Goal: Transaction & Acquisition: Book appointment/travel/reservation

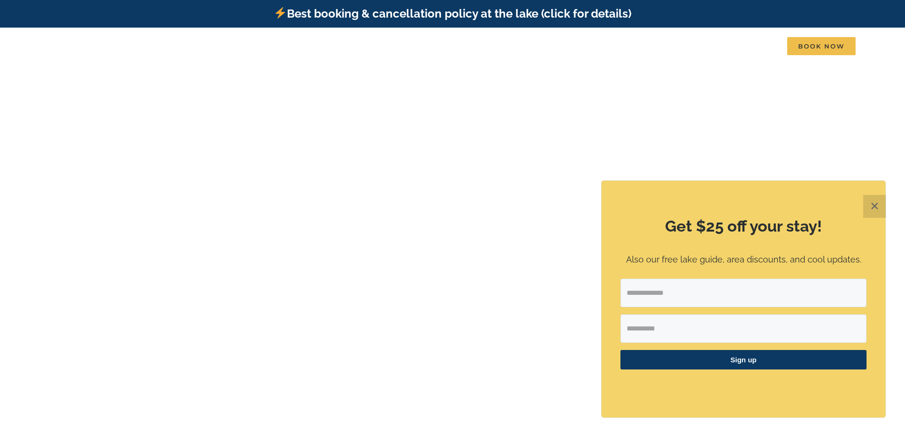
click at [876, 204] on button "✕" at bounding box center [874, 206] width 23 height 23
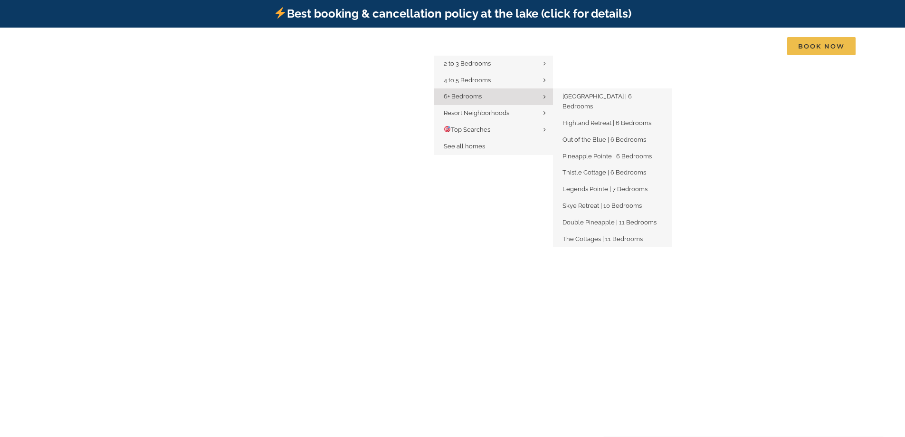
click at [468, 93] on span "6+ Bedrooms" at bounding box center [463, 96] width 38 height 7
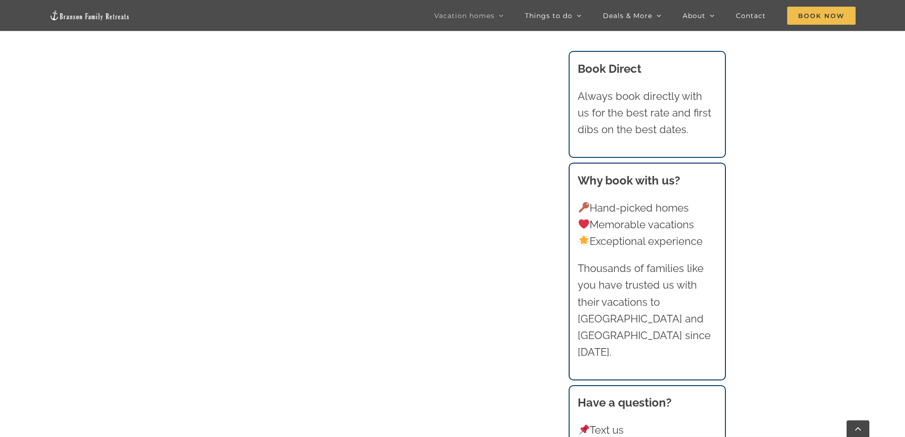
scroll to position [793, 0]
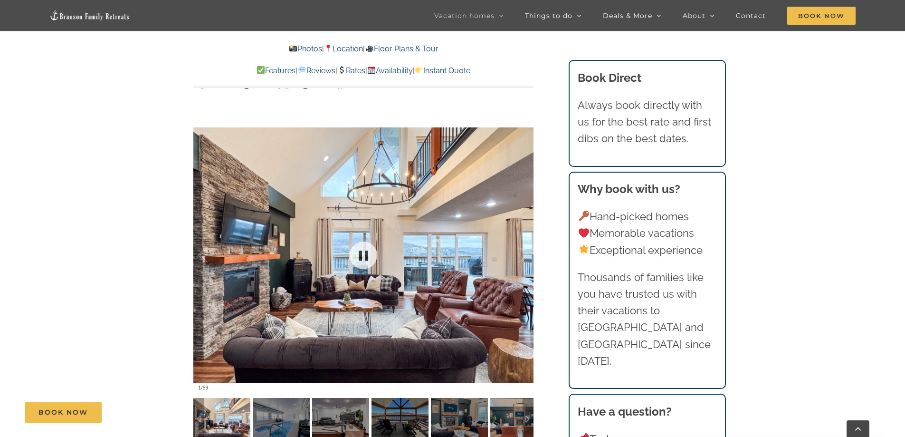
scroll to position [713, 0]
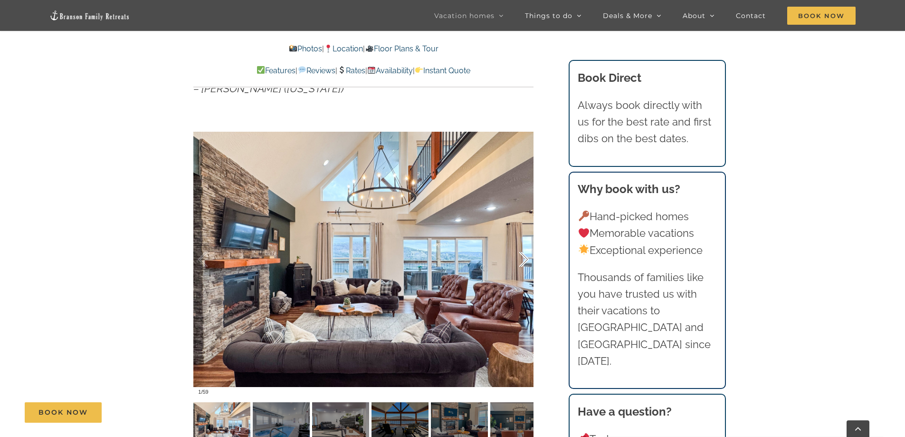
click at [524, 259] on div at bounding box center [513, 259] width 29 height 59
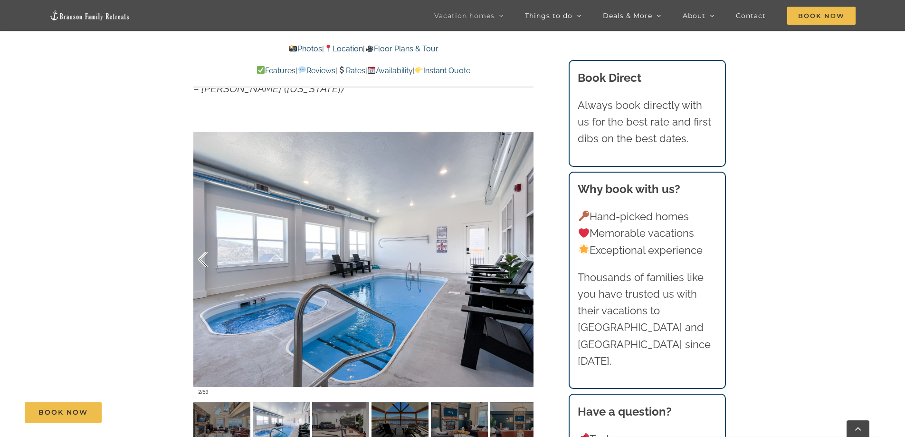
click at [201, 256] on div at bounding box center [212, 259] width 29 height 59
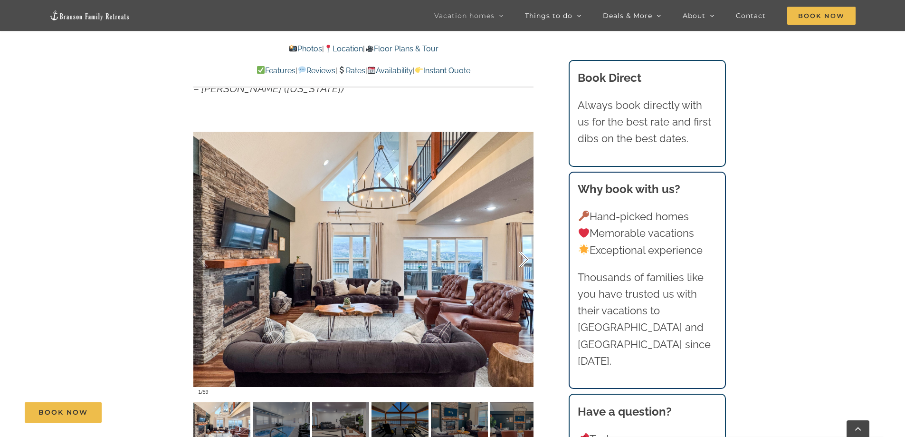
click at [526, 257] on div at bounding box center [513, 259] width 29 height 59
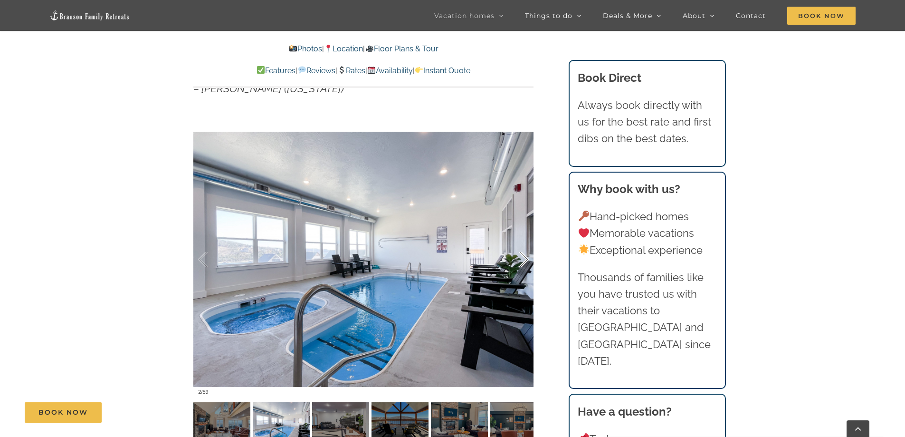
click at [524, 258] on div at bounding box center [513, 259] width 29 height 59
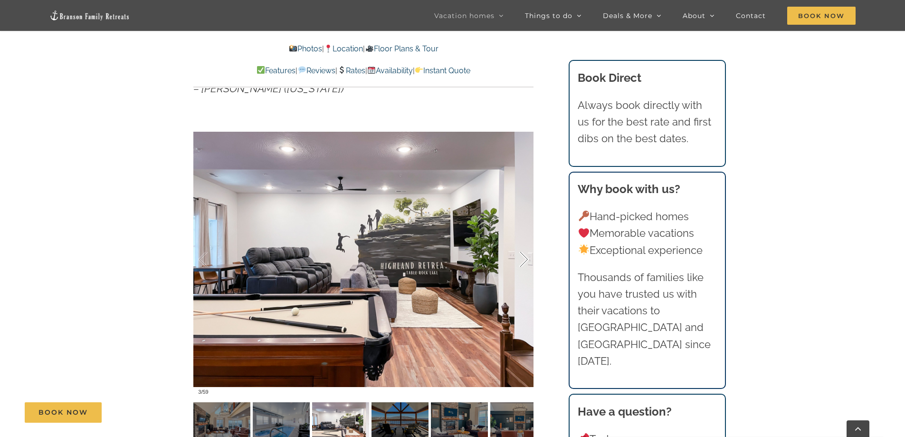
click at [527, 257] on div at bounding box center [513, 259] width 29 height 59
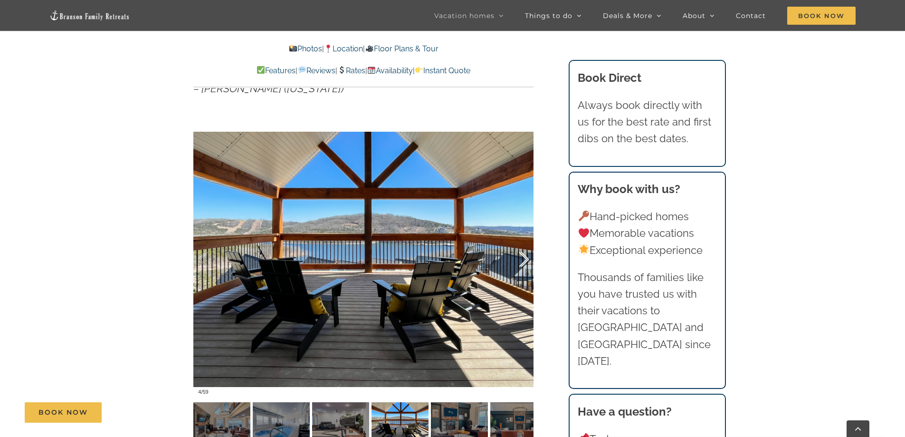
click at [527, 257] on div at bounding box center [513, 259] width 29 height 59
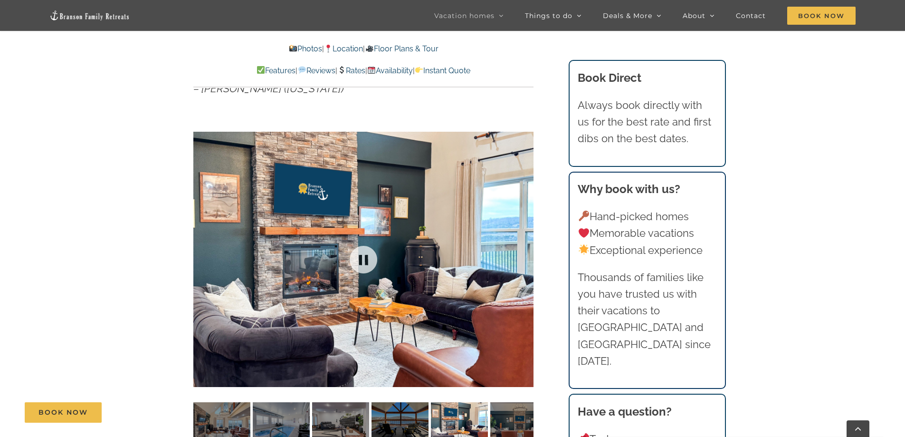
click at [527, 257] on div at bounding box center [363, 258] width 340 height 279
click at [527, 258] on div at bounding box center [513, 259] width 29 height 59
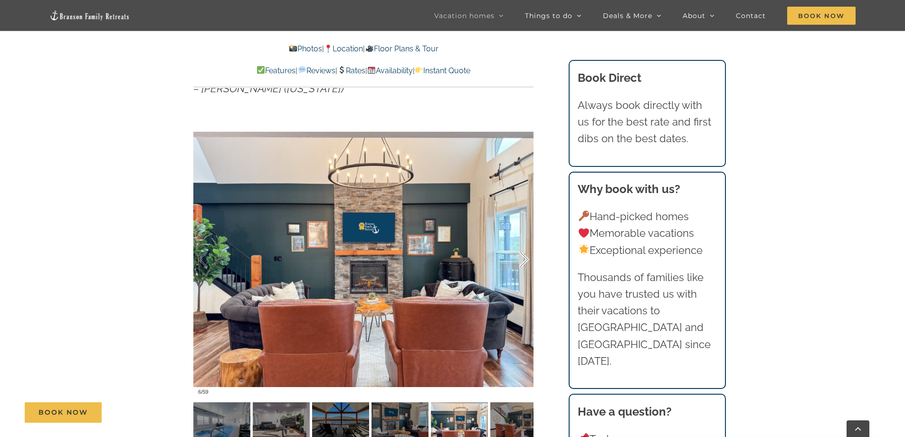
click at [527, 258] on div at bounding box center [513, 259] width 29 height 59
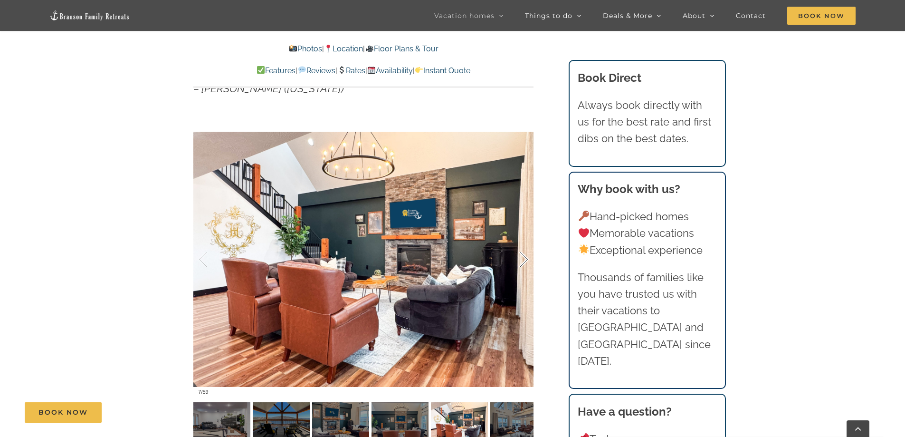
click at [527, 258] on div at bounding box center [513, 259] width 29 height 59
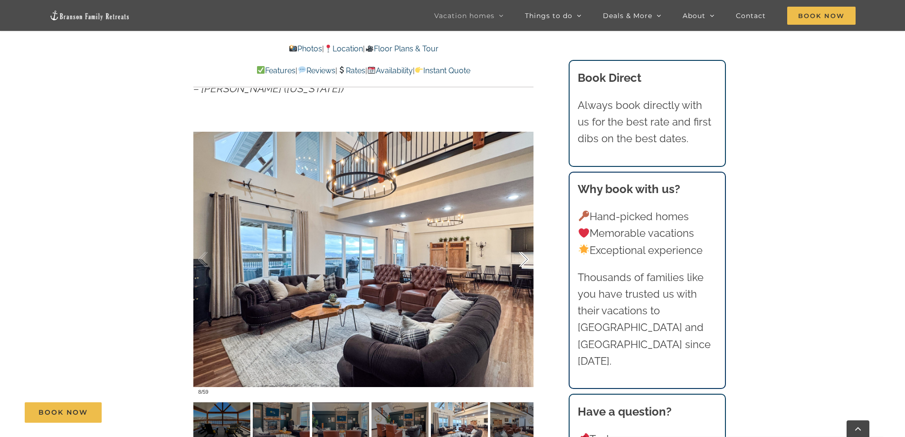
click at [527, 258] on div at bounding box center [513, 259] width 29 height 59
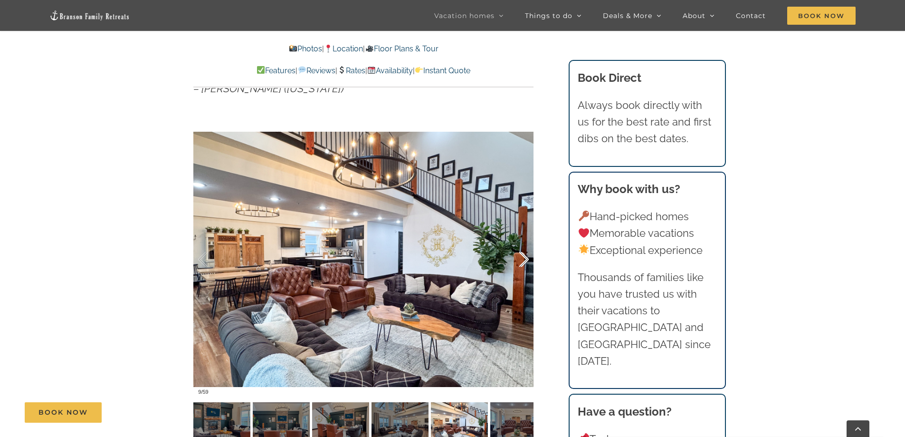
click at [527, 258] on div at bounding box center [513, 259] width 29 height 59
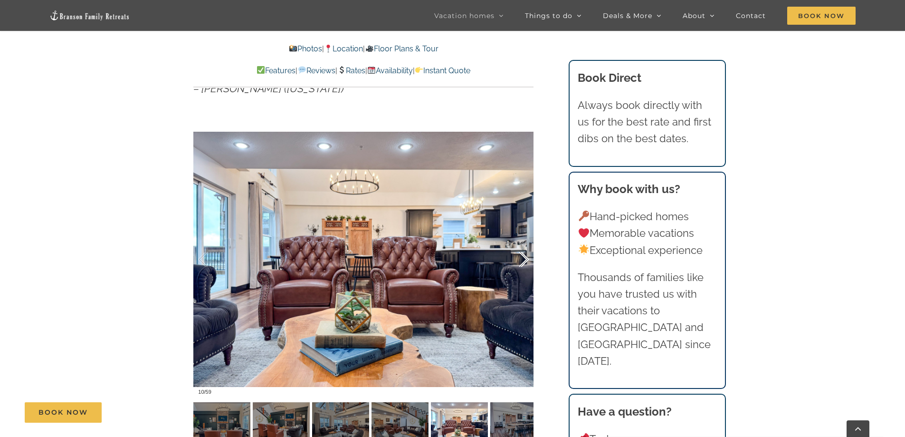
click at [527, 258] on div at bounding box center [513, 259] width 29 height 59
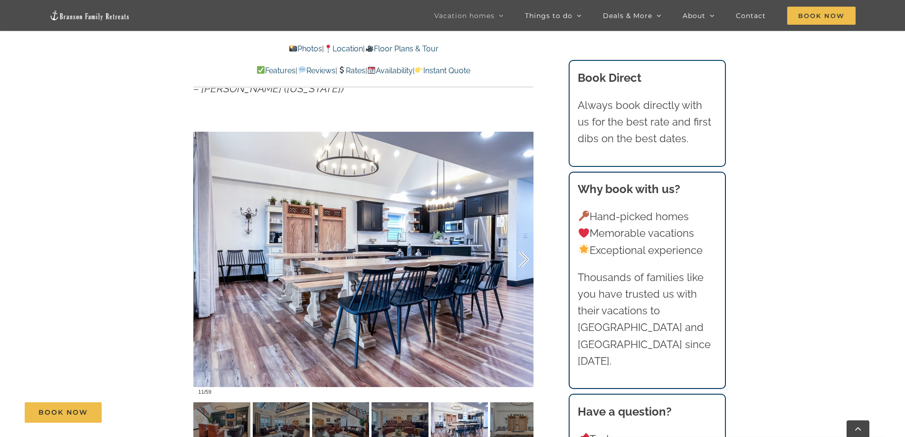
click at [524, 256] on div at bounding box center [513, 259] width 29 height 59
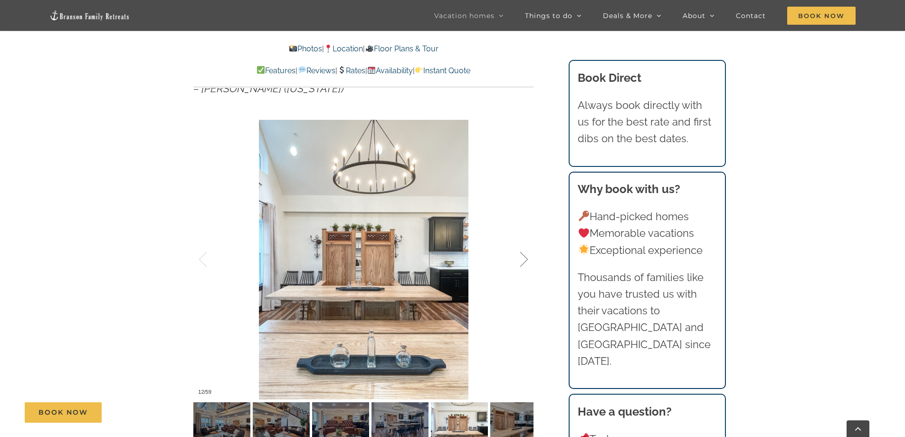
click at [525, 257] on div at bounding box center [513, 259] width 29 height 59
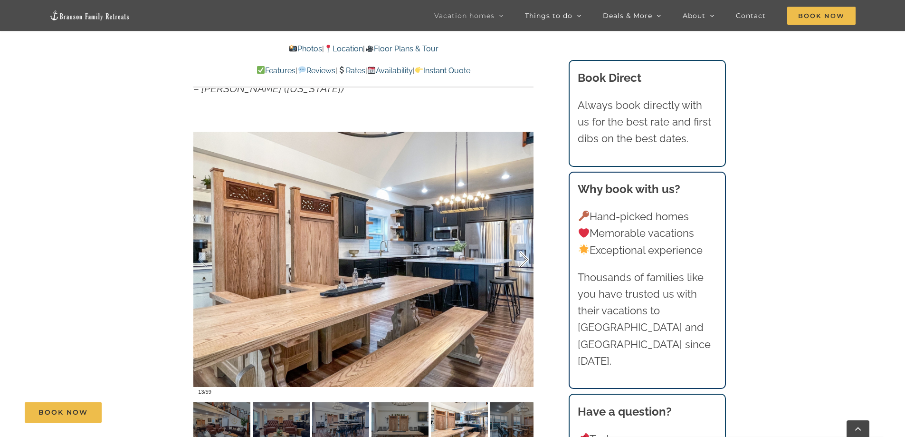
click at [525, 257] on div at bounding box center [513, 259] width 29 height 59
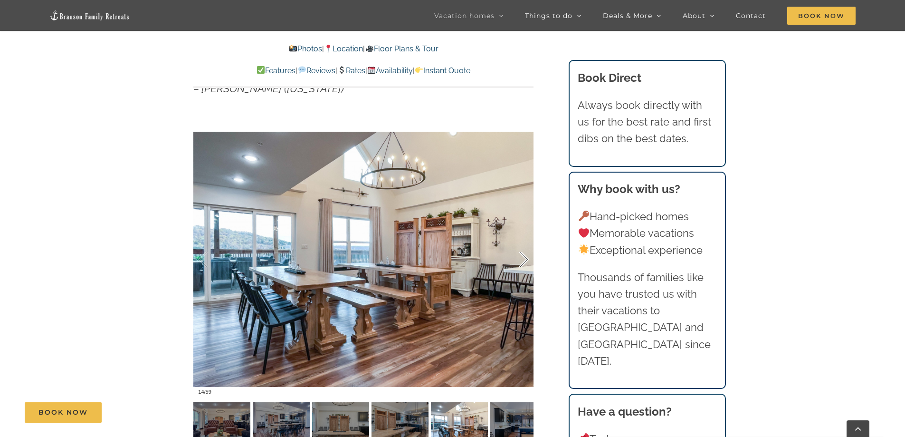
click at [525, 257] on div at bounding box center [513, 259] width 29 height 59
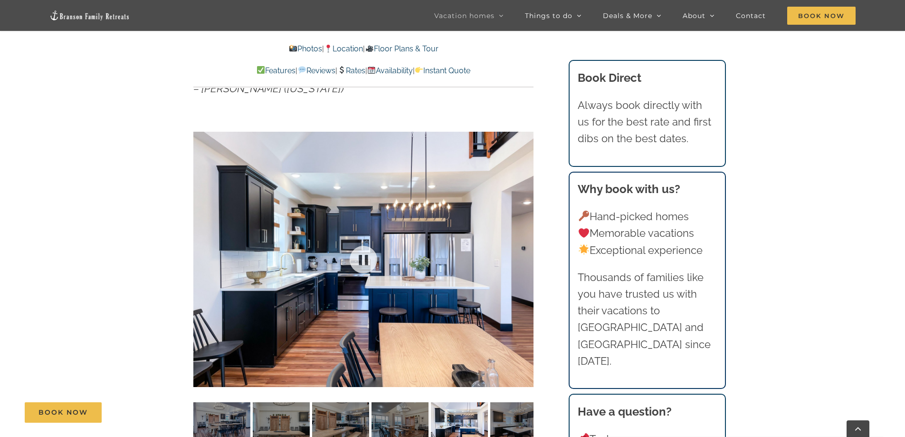
click at [525, 257] on div at bounding box center [363, 258] width 340 height 279
click at [527, 259] on div at bounding box center [513, 259] width 29 height 59
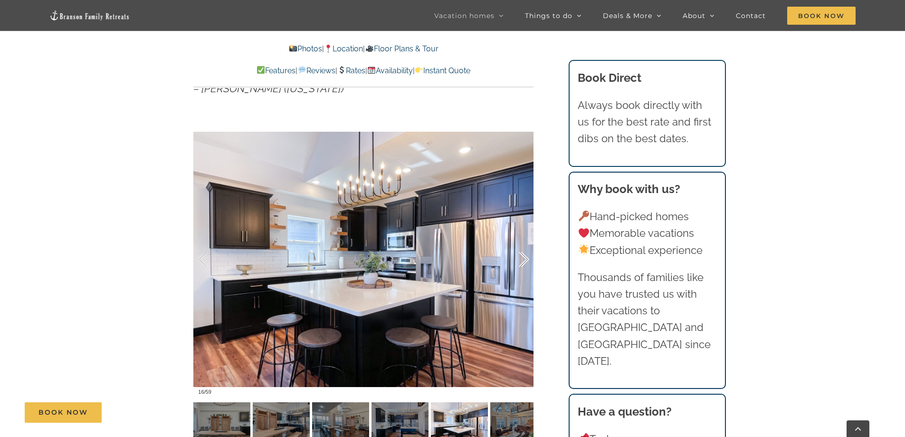
click at [527, 259] on div at bounding box center [513, 259] width 29 height 59
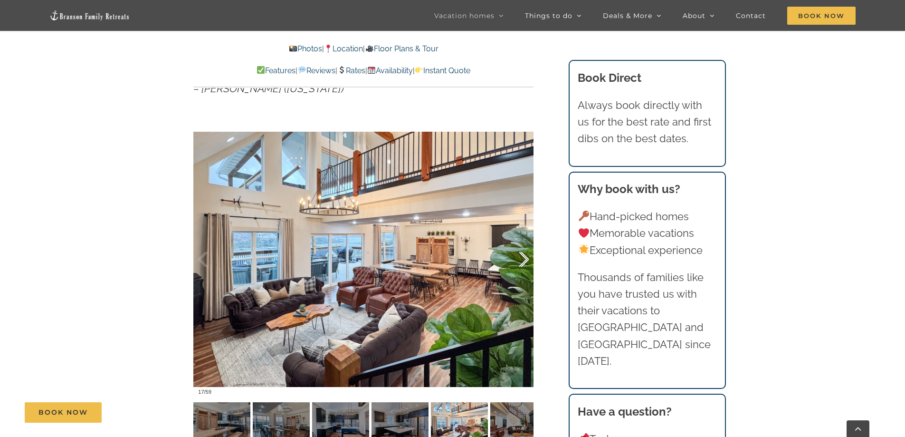
click at [527, 259] on div at bounding box center [513, 259] width 29 height 59
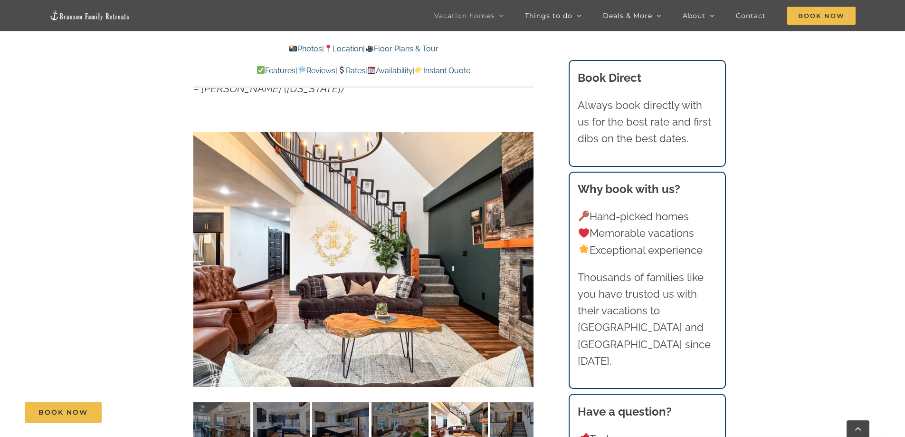
click at [527, 259] on div "18 / 59" at bounding box center [363, 258] width 340 height 279
click at [528, 259] on div at bounding box center [513, 259] width 29 height 59
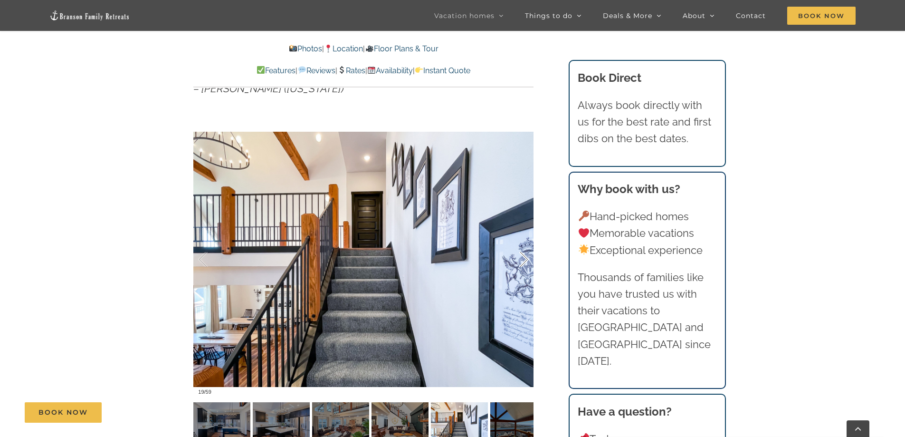
click at [527, 259] on div at bounding box center [513, 259] width 29 height 59
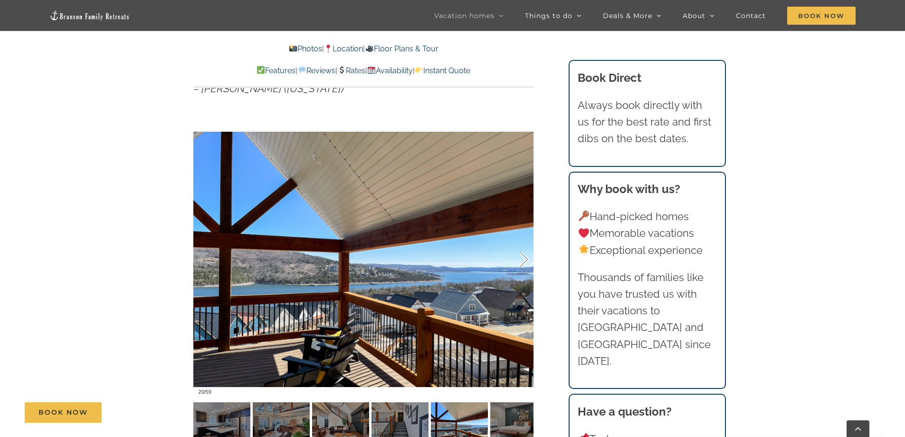
click at [527, 259] on div at bounding box center [513, 259] width 29 height 59
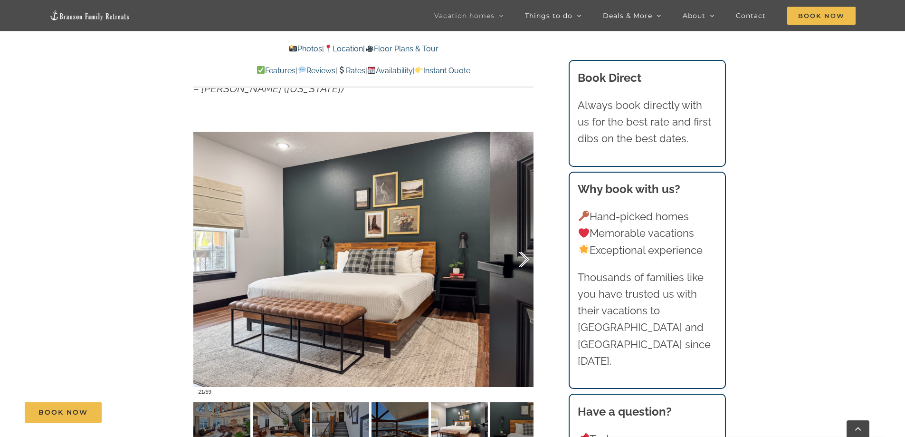
click at [527, 259] on div at bounding box center [513, 259] width 29 height 59
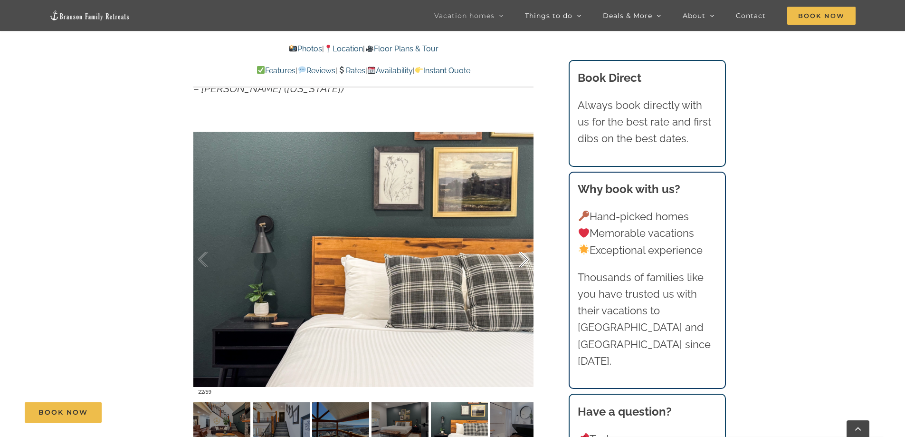
click at [527, 259] on div at bounding box center [513, 259] width 29 height 59
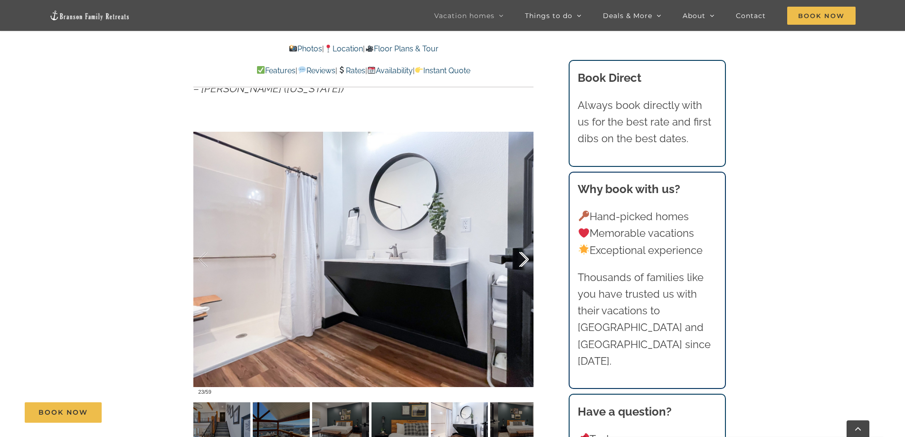
click at [527, 259] on div at bounding box center [513, 259] width 29 height 59
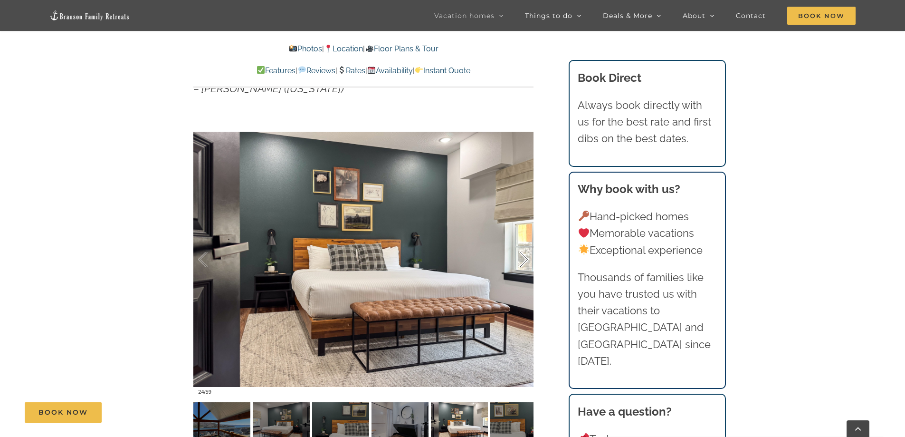
click at [527, 259] on div at bounding box center [513, 259] width 29 height 59
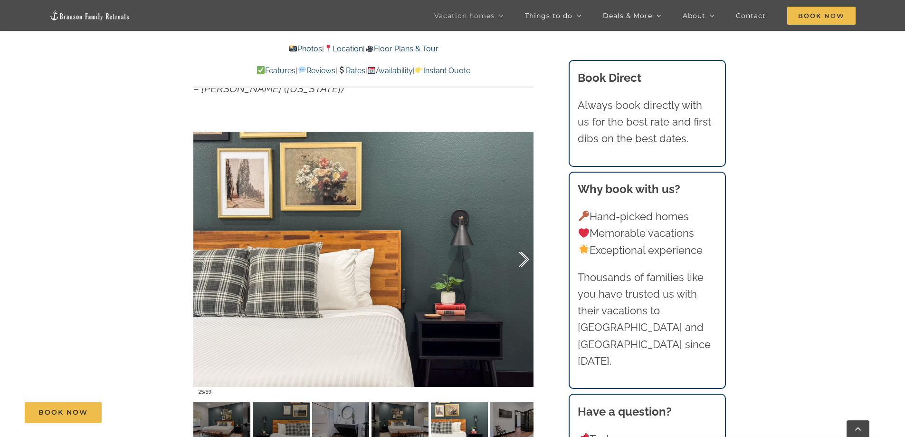
click at [527, 259] on div at bounding box center [513, 259] width 29 height 59
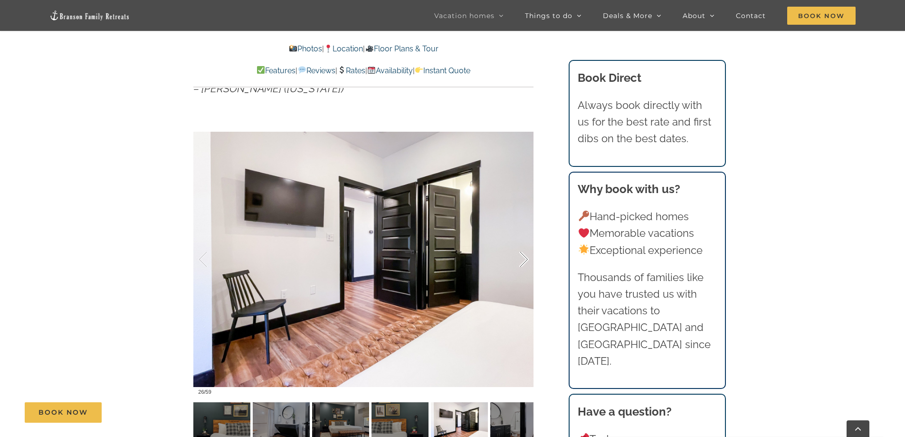
click at [527, 259] on div at bounding box center [513, 259] width 29 height 59
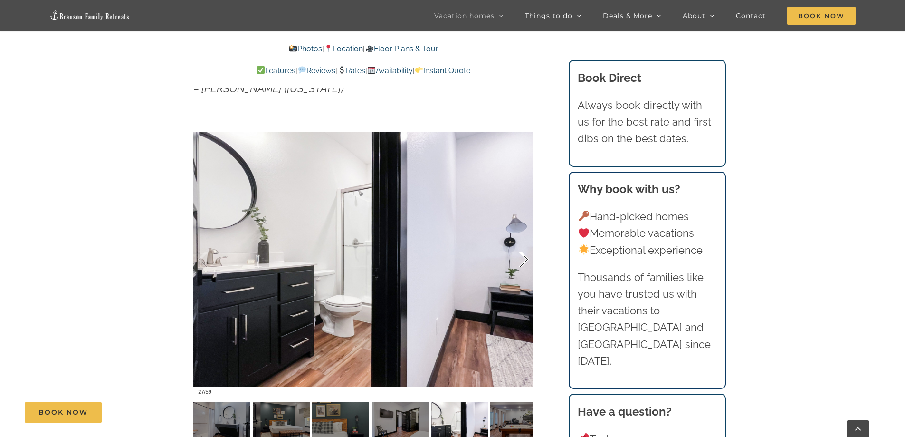
click at [527, 259] on div at bounding box center [513, 259] width 29 height 59
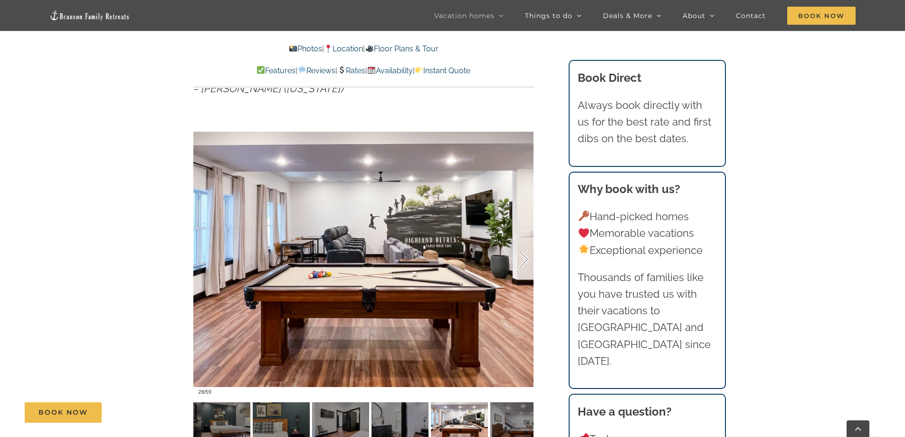
click at [527, 259] on div at bounding box center [513, 259] width 29 height 59
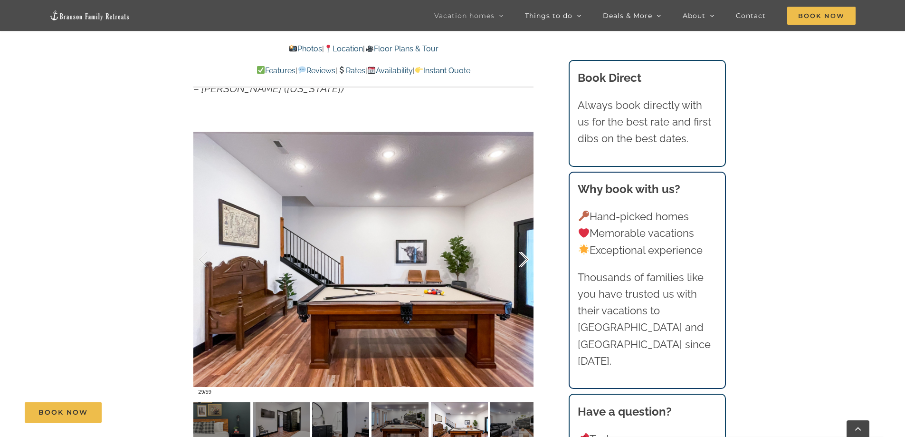
click at [527, 259] on div at bounding box center [513, 259] width 29 height 59
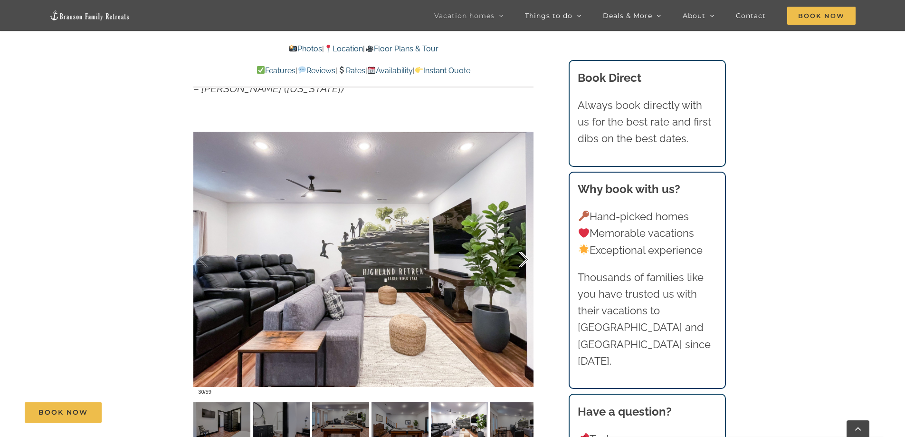
click at [527, 259] on div at bounding box center [513, 259] width 29 height 59
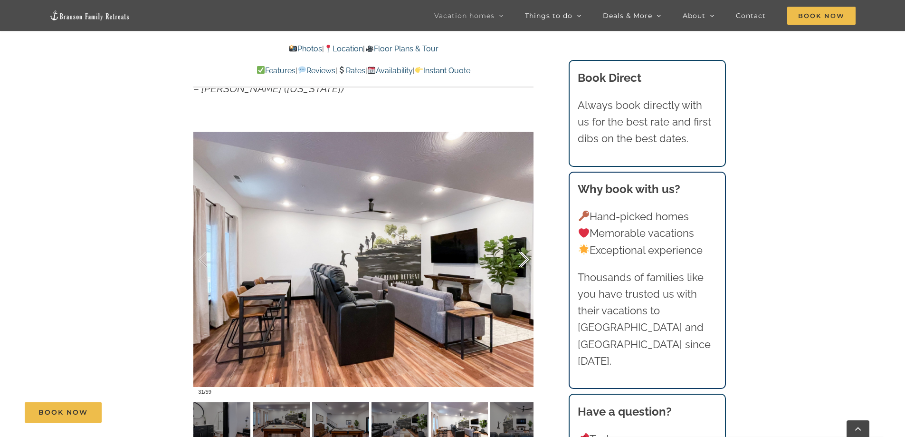
click at [527, 259] on div at bounding box center [513, 259] width 29 height 59
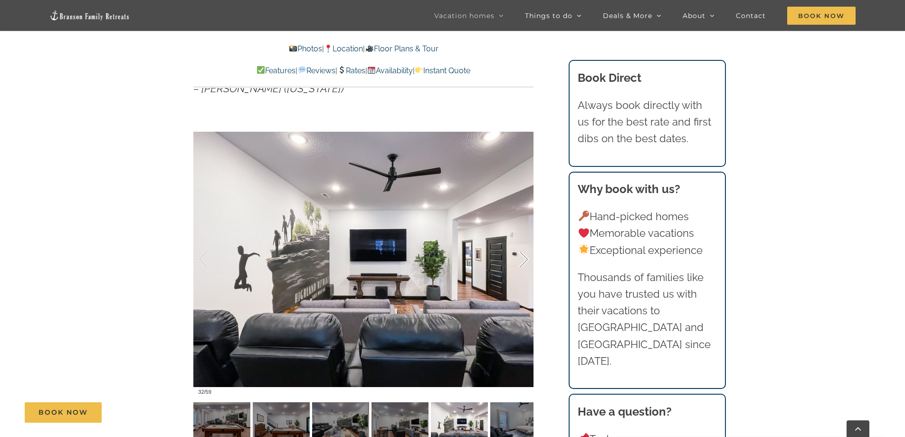
click at [527, 259] on div at bounding box center [513, 259] width 29 height 59
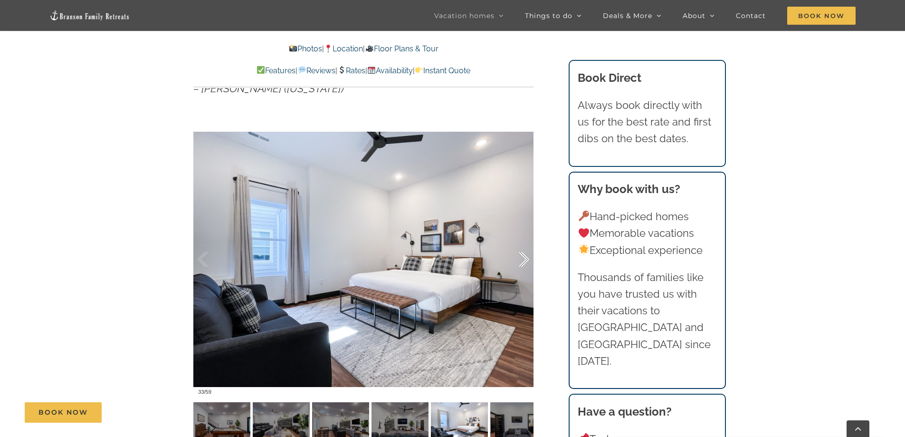
click at [527, 259] on div at bounding box center [513, 259] width 29 height 59
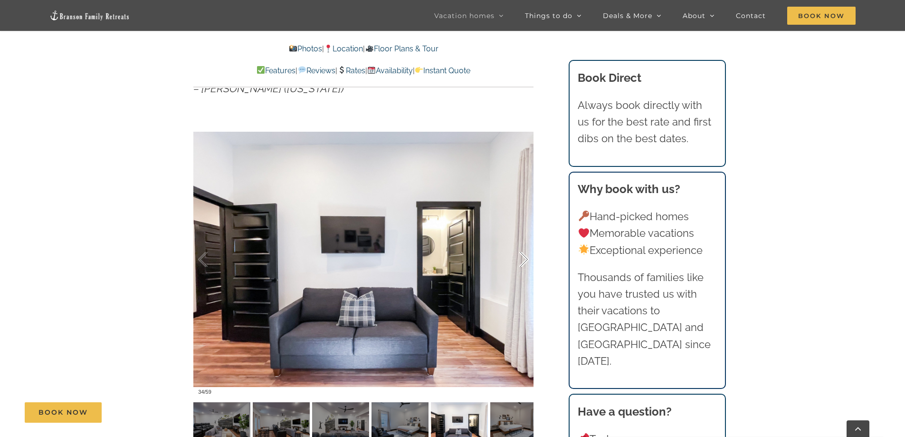
click at [527, 259] on div at bounding box center [513, 259] width 29 height 59
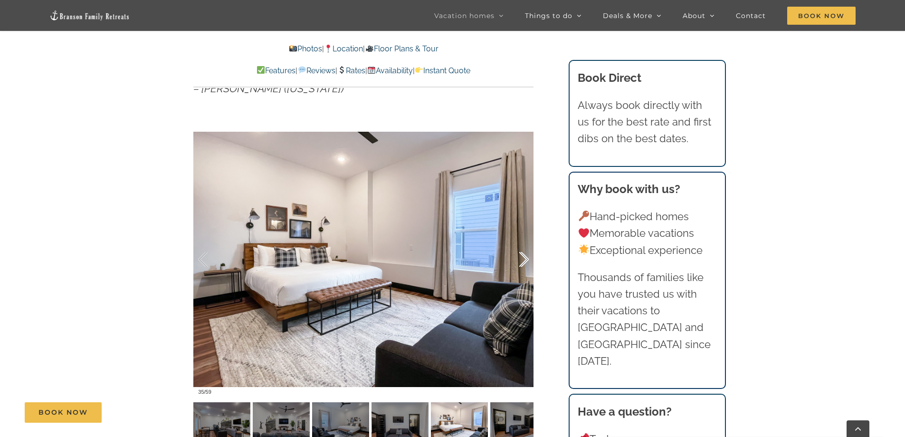
click at [527, 259] on div at bounding box center [513, 259] width 29 height 59
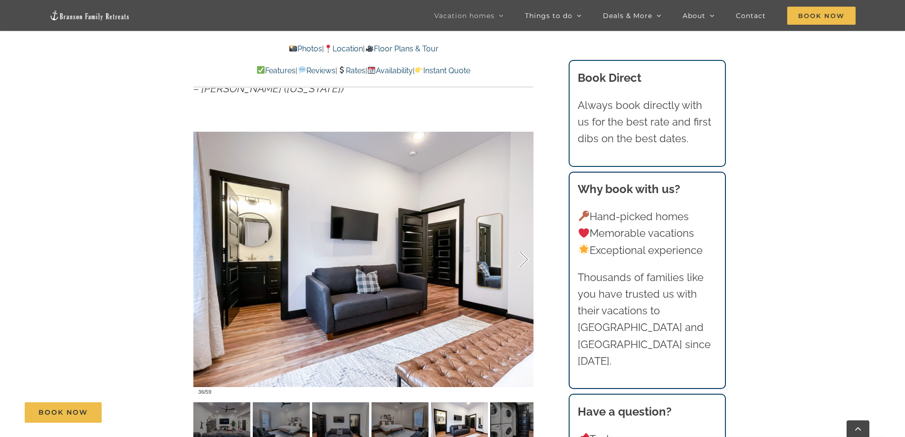
click at [527, 259] on div at bounding box center [513, 259] width 29 height 59
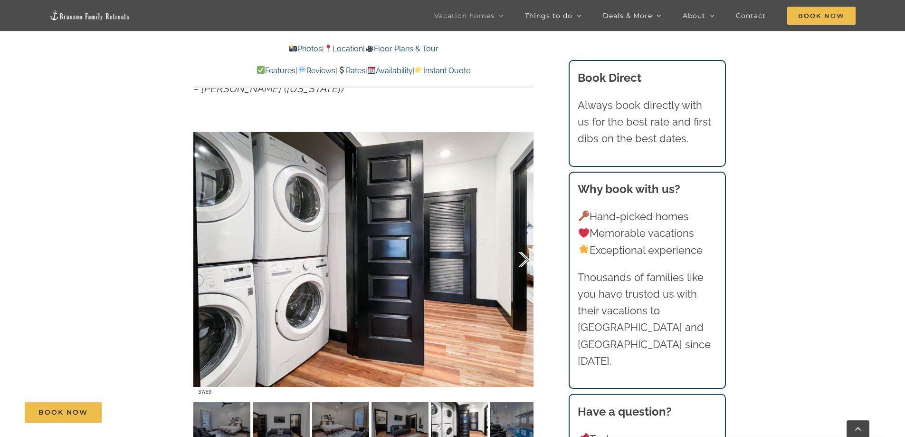
click at [527, 259] on div at bounding box center [513, 259] width 29 height 59
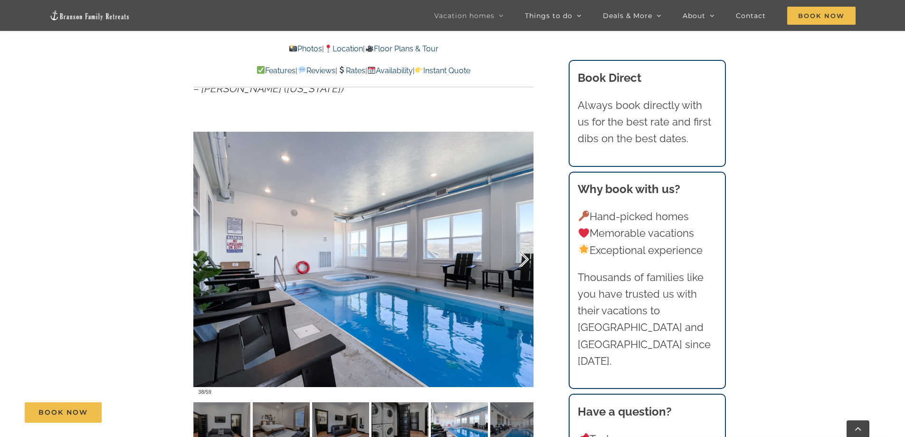
click at [526, 258] on div at bounding box center [513, 259] width 29 height 59
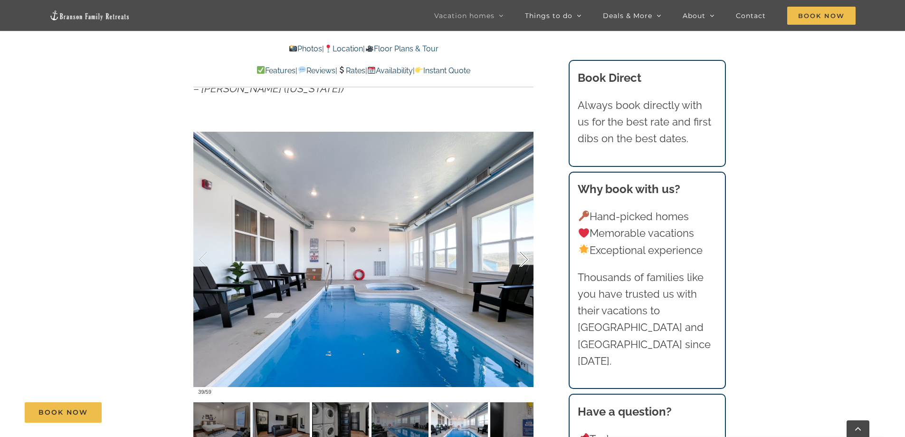
click at [526, 258] on div at bounding box center [513, 259] width 29 height 59
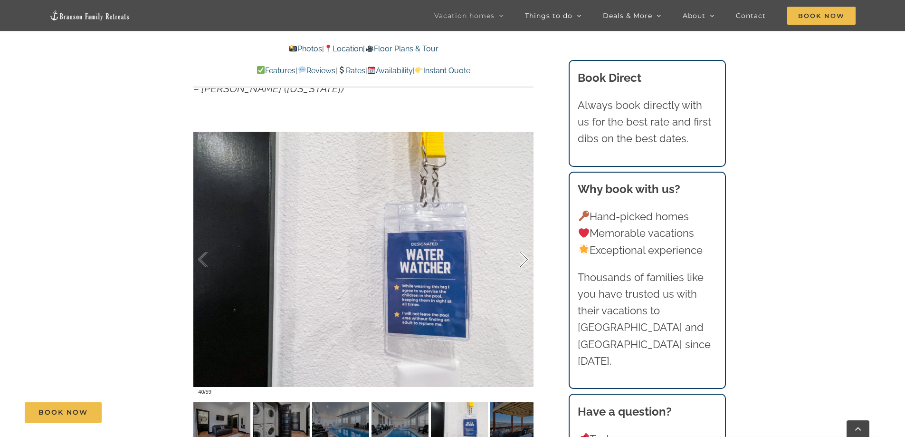
click at [527, 258] on div at bounding box center [513, 259] width 29 height 59
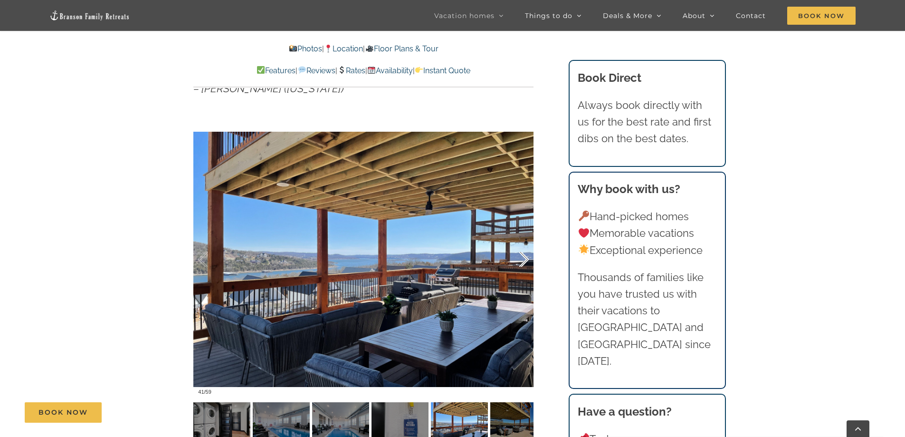
click at [527, 258] on div at bounding box center [513, 259] width 29 height 59
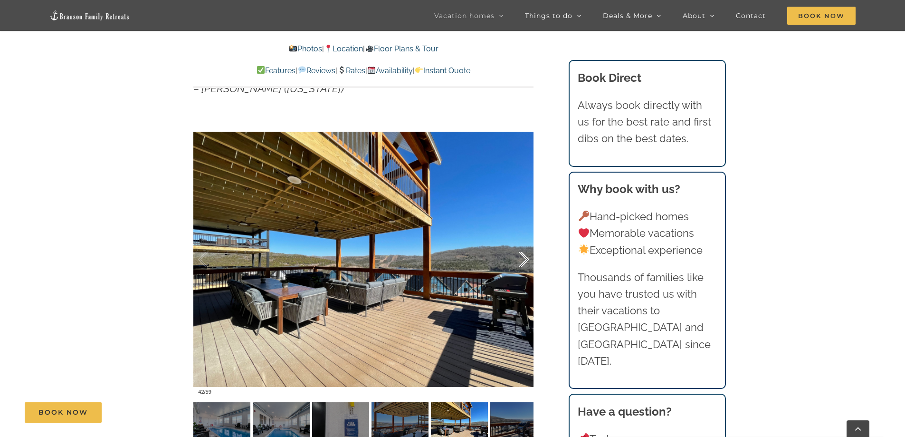
click at [527, 258] on div at bounding box center [513, 259] width 29 height 59
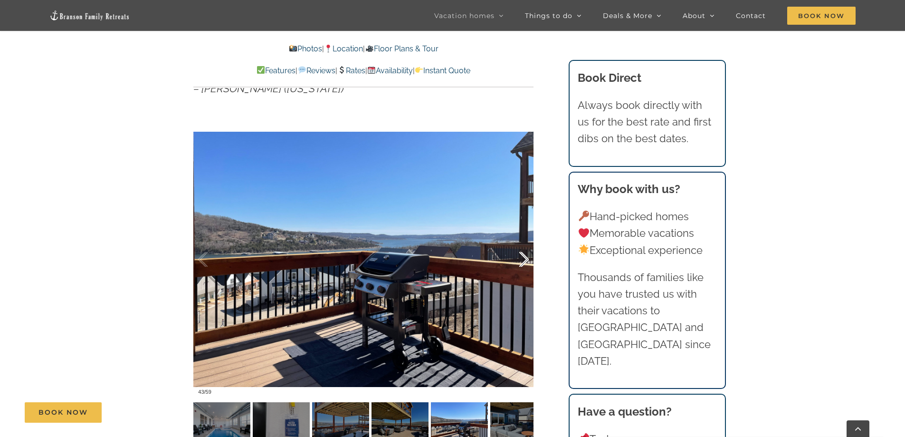
click at [527, 258] on div at bounding box center [513, 259] width 29 height 59
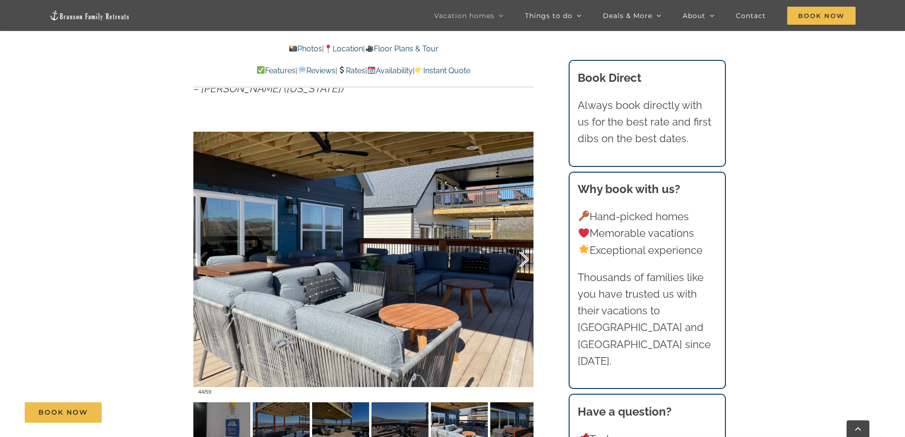
click at [527, 258] on div at bounding box center [513, 259] width 29 height 59
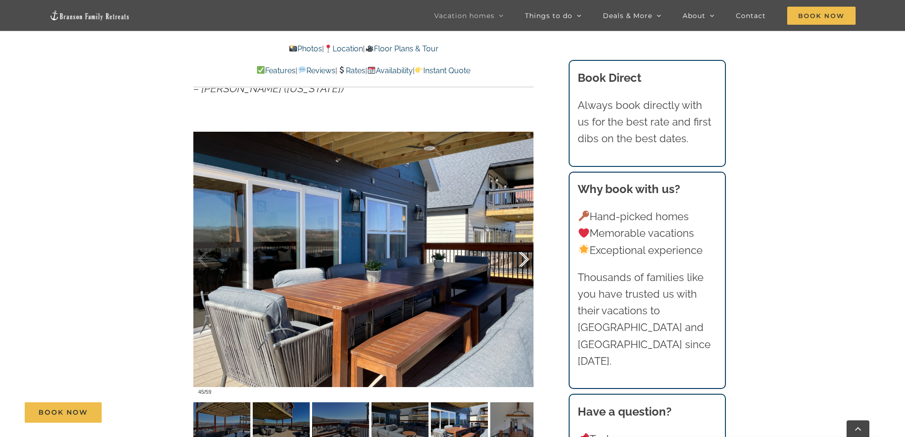
click at [527, 258] on div at bounding box center [513, 259] width 29 height 59
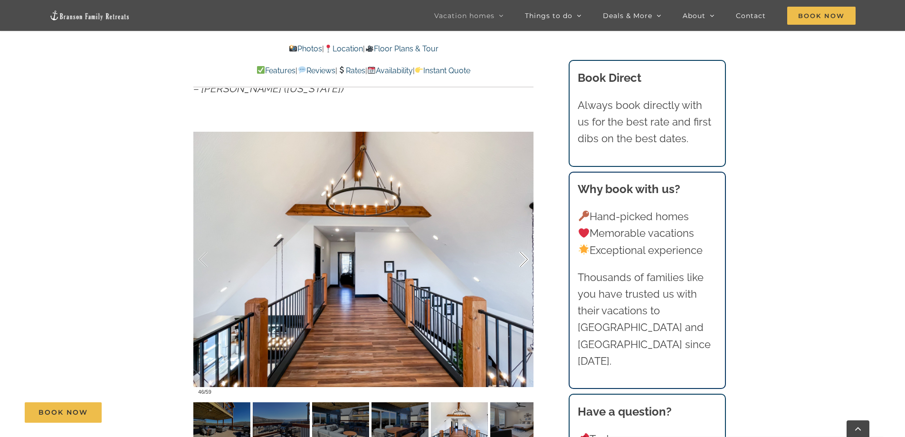
click at [527, 258] on div at bounding box center [513, 259] width 29 height 59
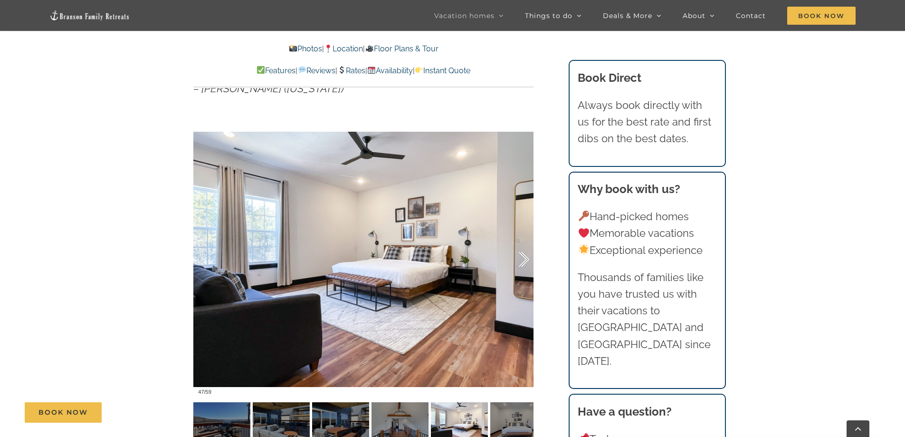
click at [527, 258] on div at bounding box center [513, 259] width 29 height 59
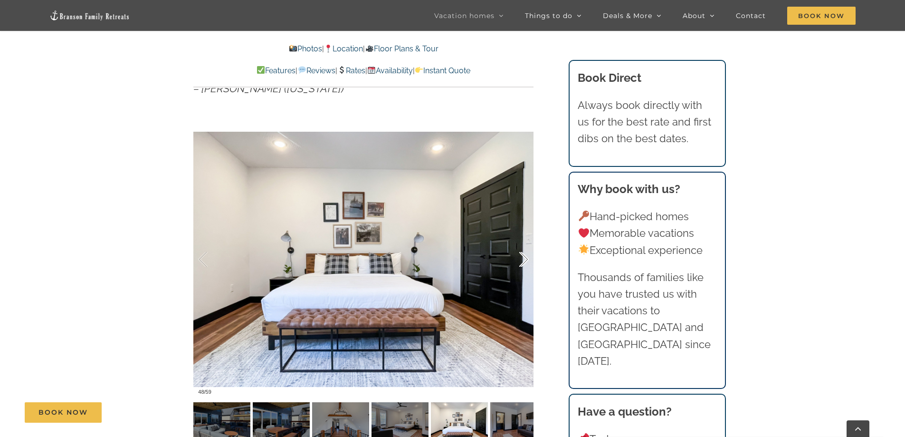
click at [527, 258] on div at bounding box center [513, 259] width 29 height 59
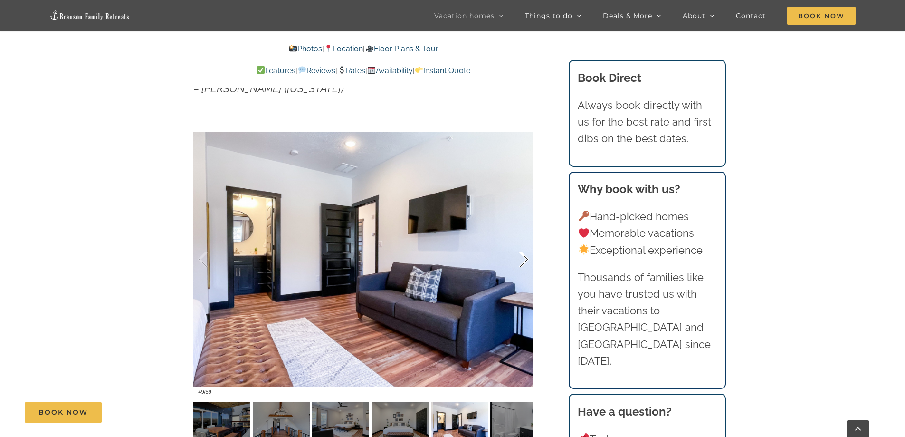
click at [527, 258] on div at bounding box center [513, 259] width 29 height 59
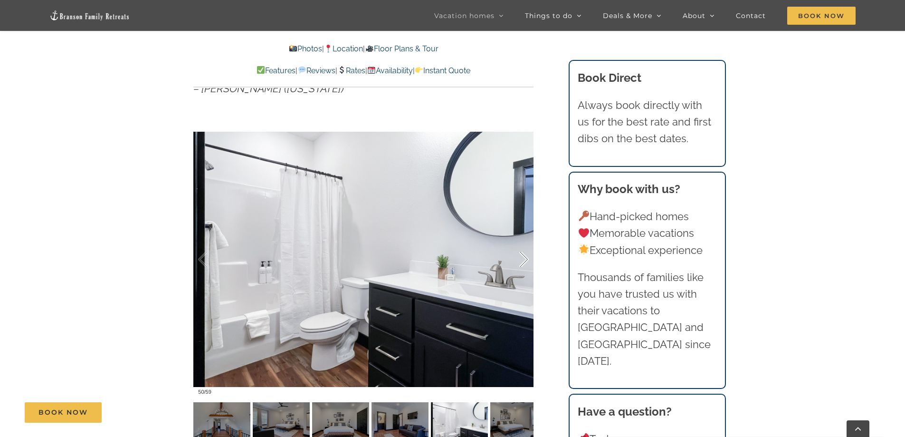
click at [527, 258] on div at bounding box center [513, 259] width 29 height 59
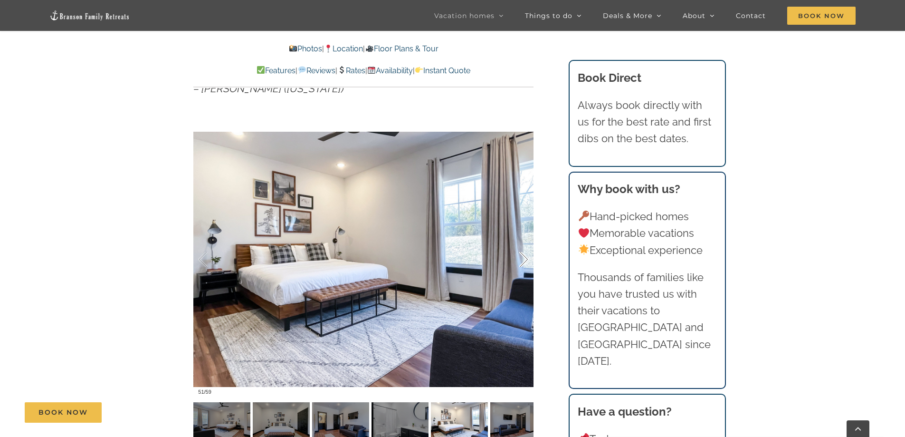
click at [527, 258] on div at bounding box center [513, 259] width 29 height 59
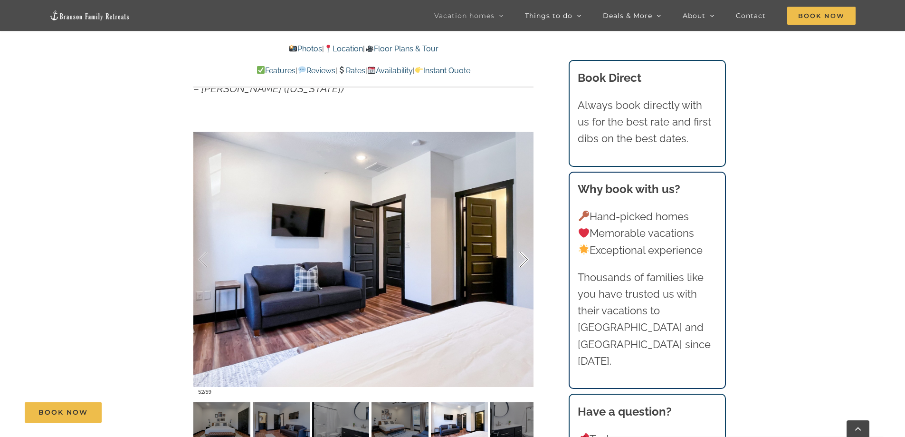
click at [527, 258] on div at bounding box center [513, 259] width 29 height 59
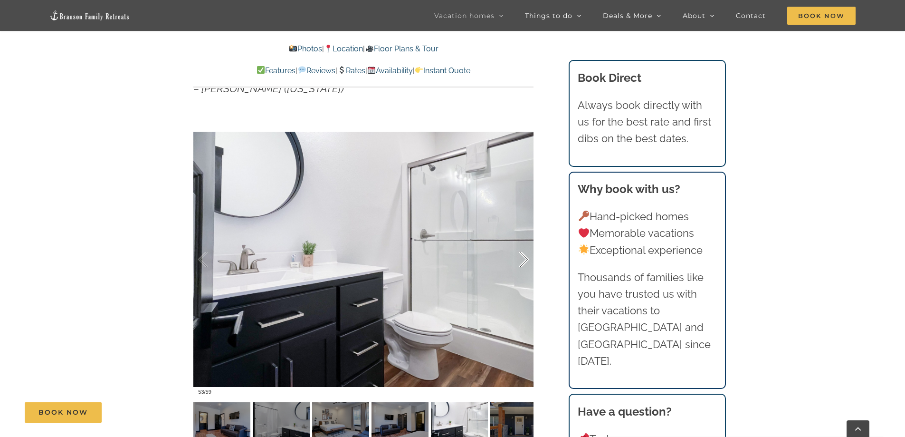
click at [527, 258] on div at bounding box center [513, 259] width 29 height 59
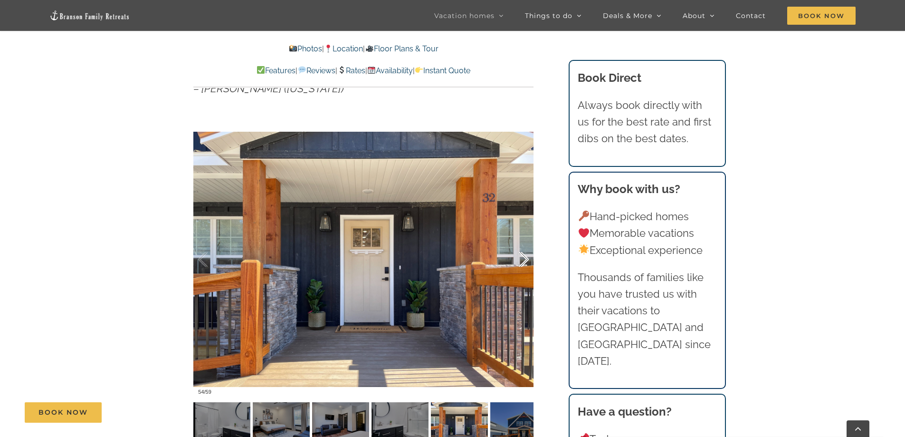
click at [527, 258] on div at bounding box center [513, 259] width 29 height 59
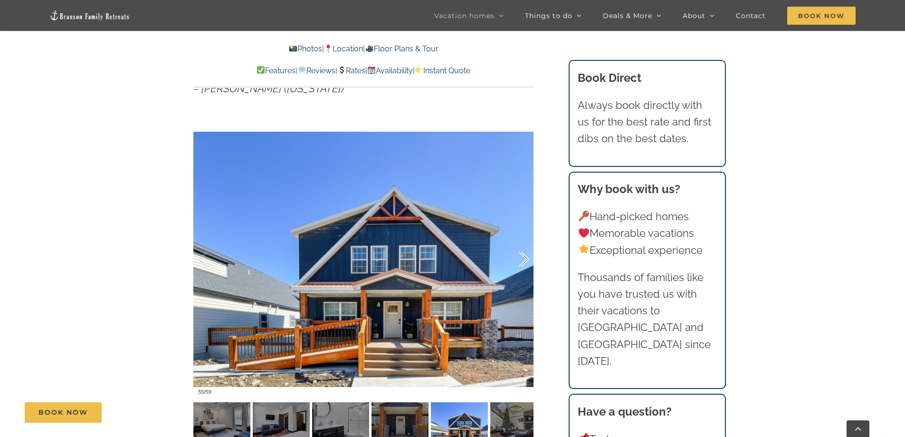
click at [527, 258] on div at bounding box center [513, 259] width 29 height 59
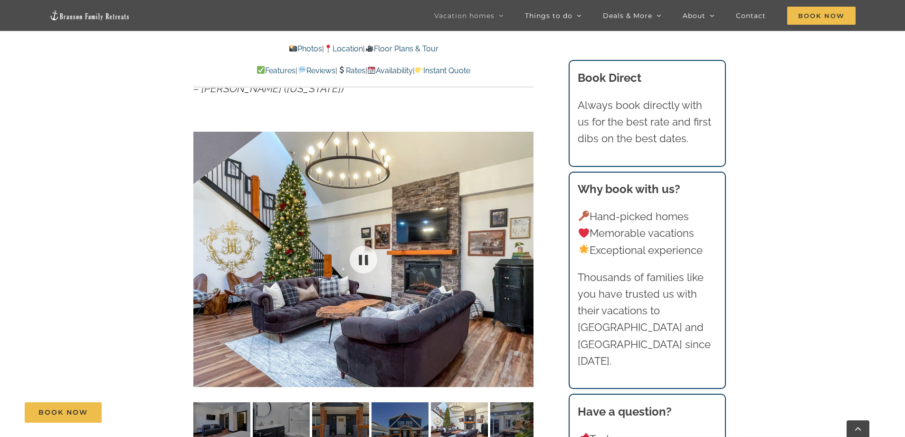
click at [527, 258] on div "56 / 59" at bounding box center [363, 258] width 340 height 279
click at [527, 258] on div at bounding box center [513, 259] width 29 height 59
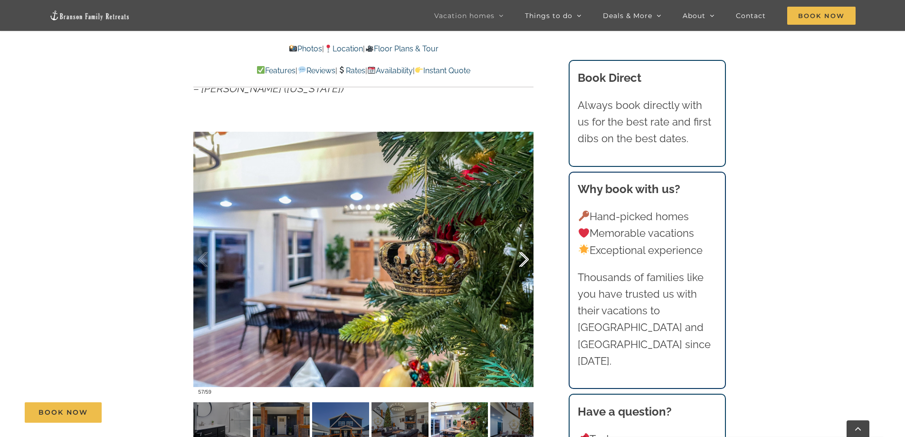
click at [527, 258] on div at bounding box center [513, 259] width 29 height 59
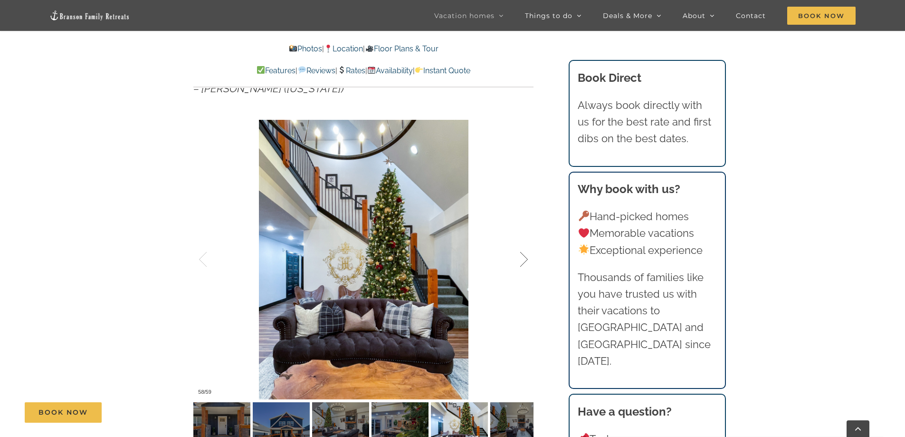
click at [527, 258] on div at bounding box center [513, 259] width 29 height 59
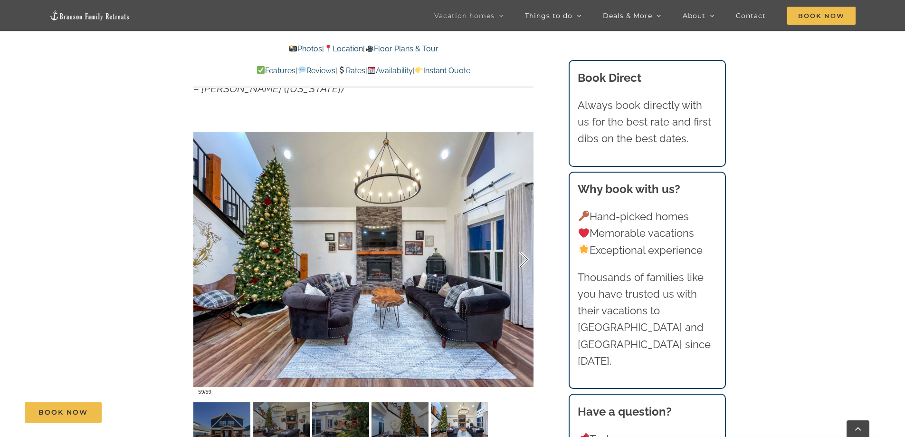
click at [527, 258] on div at bounding box center [513, 259] width 29 height 59
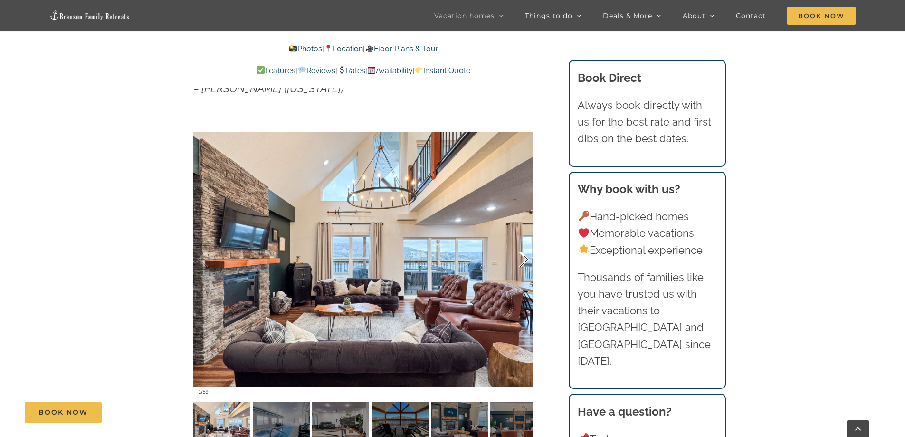
click at [527, 258] on div at bounding box center [513, 259] width 29 height 59
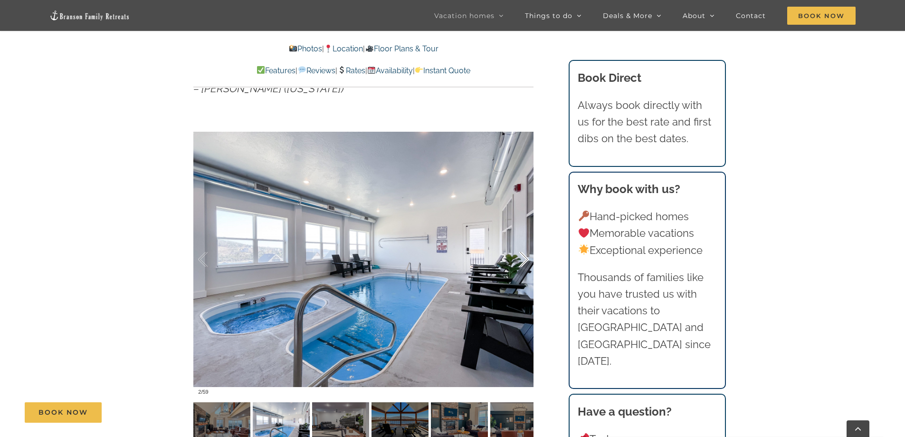
click at [527, 258] on div at bounding box center [513, 259] width 29 height 59
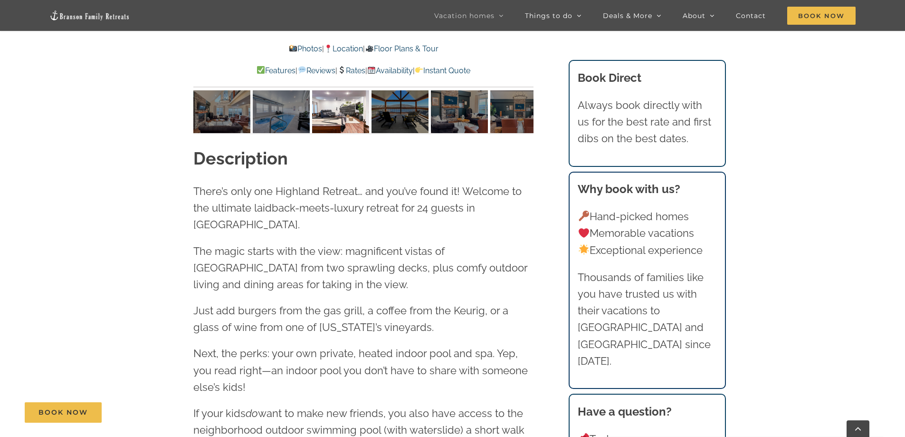
scroll to position [998, 0]
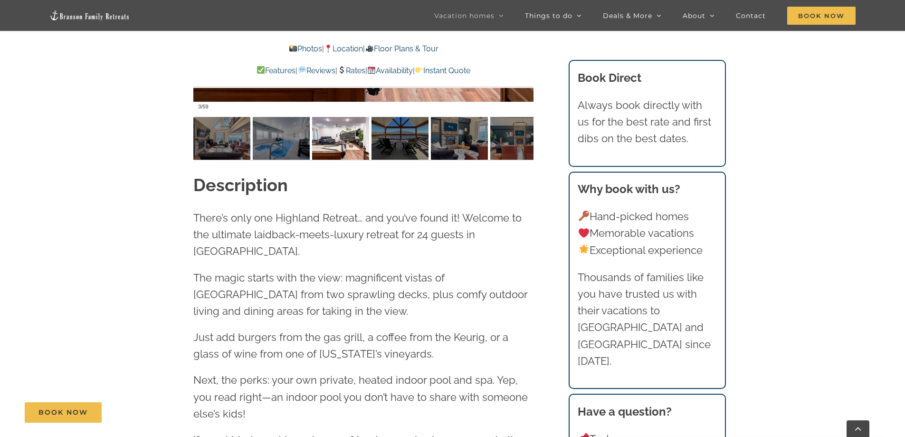
click at [403, 48] on link "Floor Plans & Tour" at bounding box center [401, 48] width 73 height 9
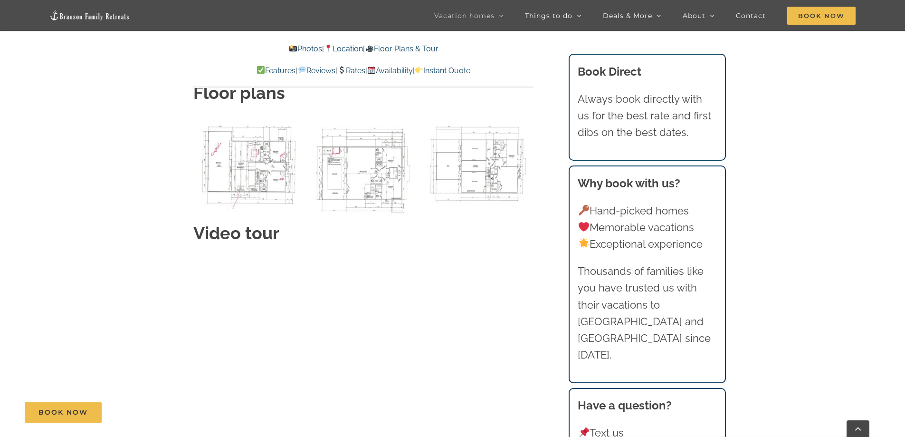
scroll to position [4169, 0]
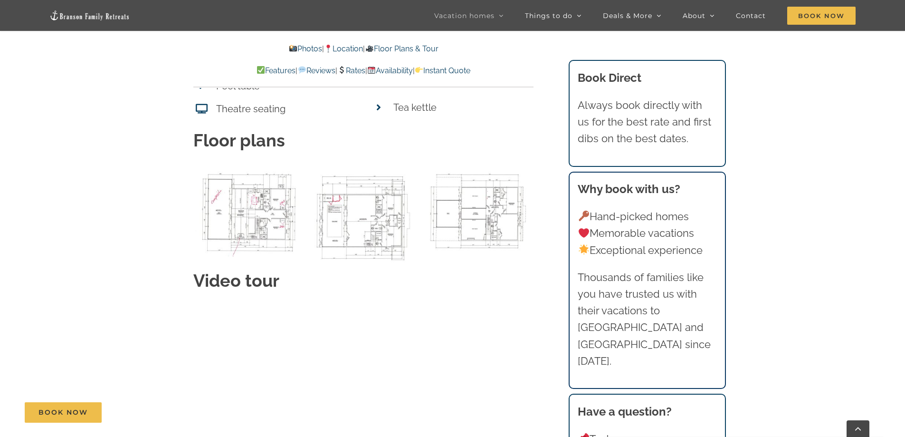
click at [243, 179] on img "00 Main level 32 BC Plan as of 5-13-2021-3 copy" at bounding box center [248, 210] width 110 height 91
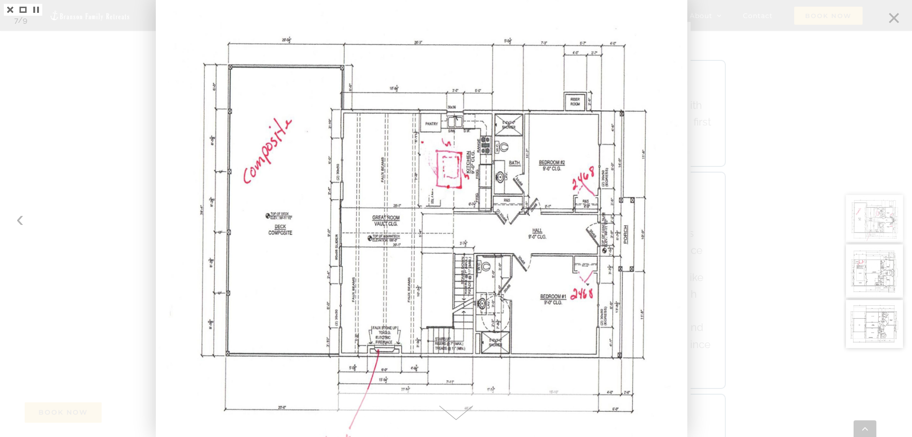
click at [781, 142] on div at bounding box center [456, 218] width 912 height 437
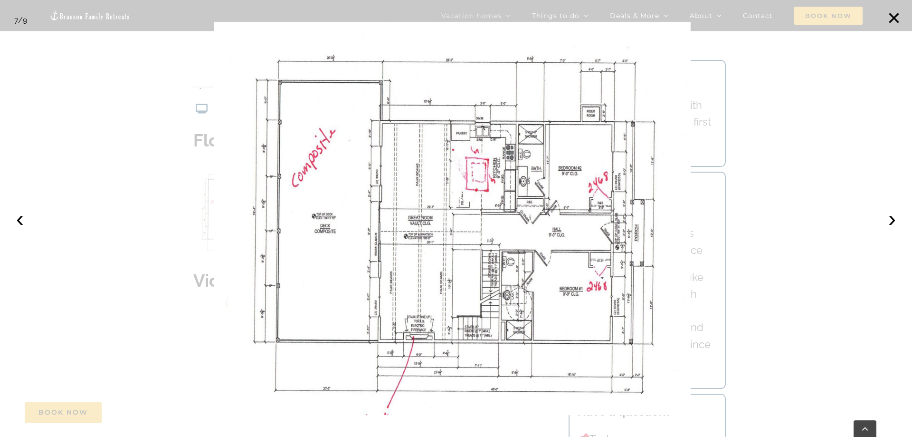
click at [817, 175] on div at bounding box center [456, 218] width 912 height 437
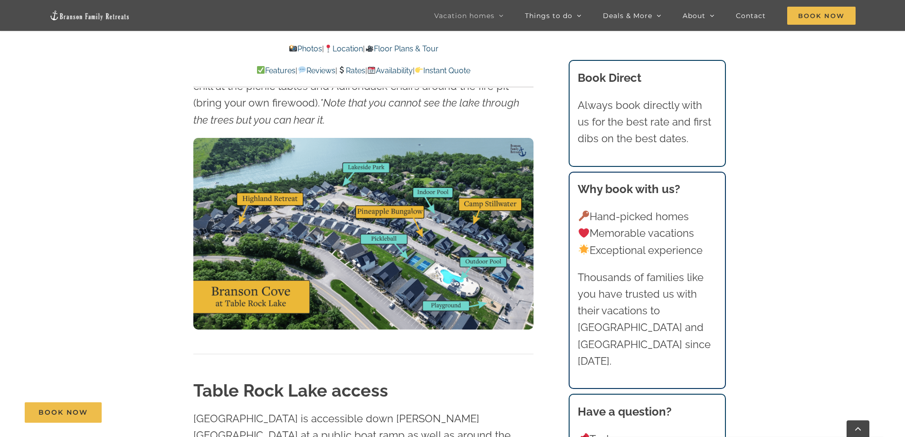
scroll to position [2791, 0]
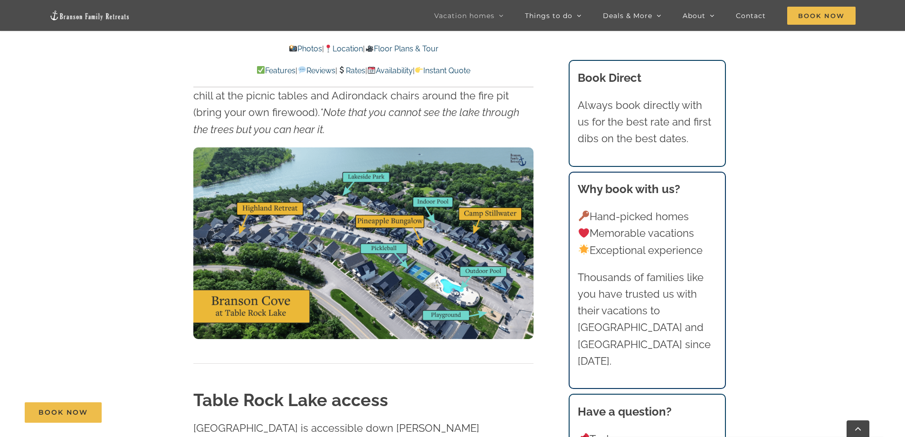
click at [350, 69] on link "Rates" at bounding box center [351, 70] width 28 height 9
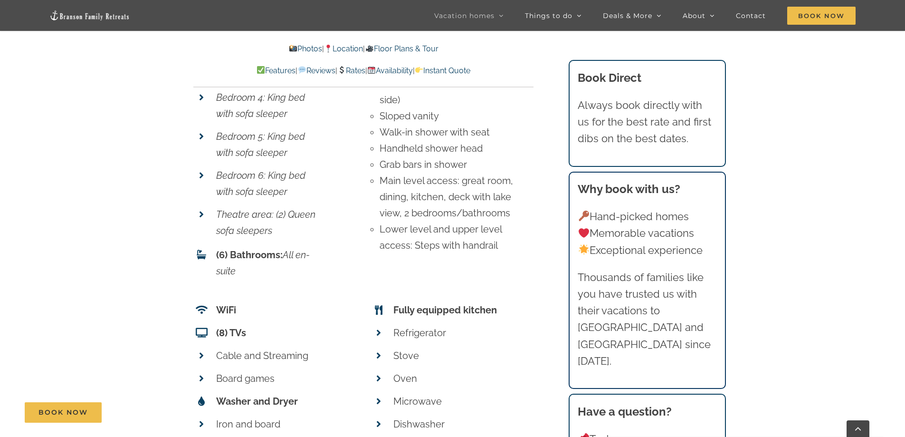
scroll to position [3531, 0]
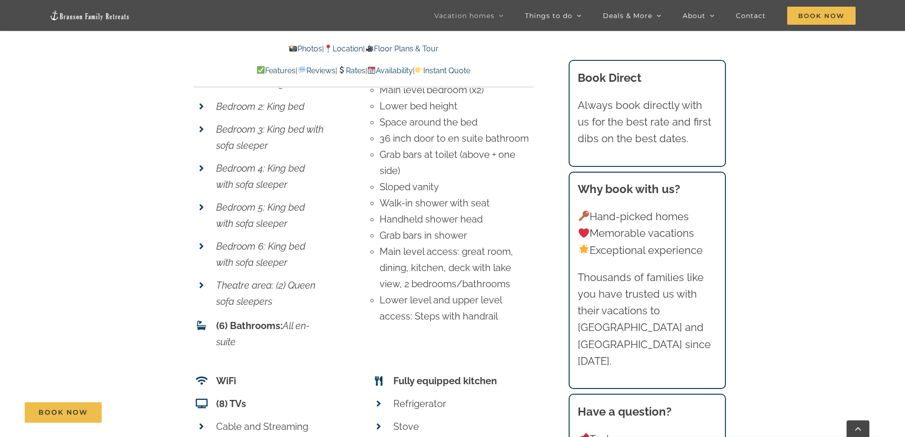
scroll to position [2791, 0]
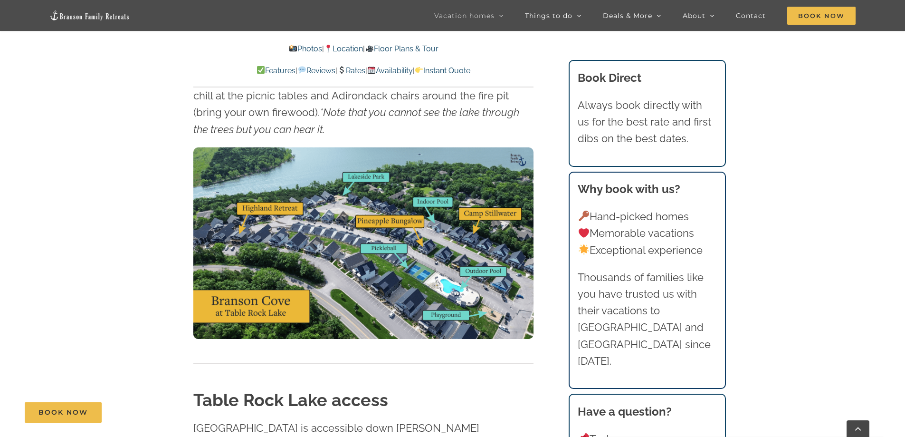
scroll to position [4169, 0]
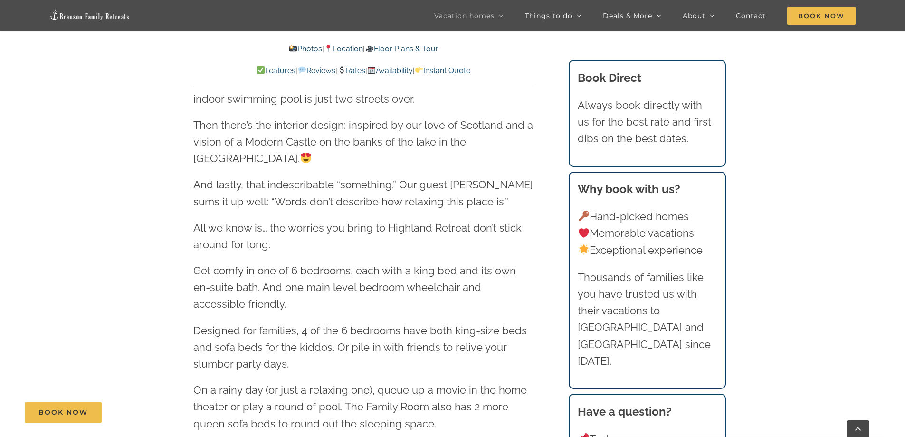
scroll to position [1080, 0]
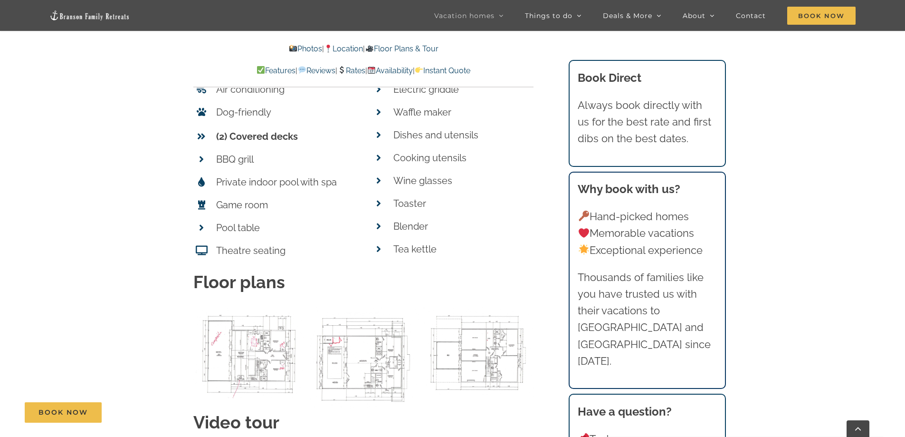
scroll to position [3789, 0]
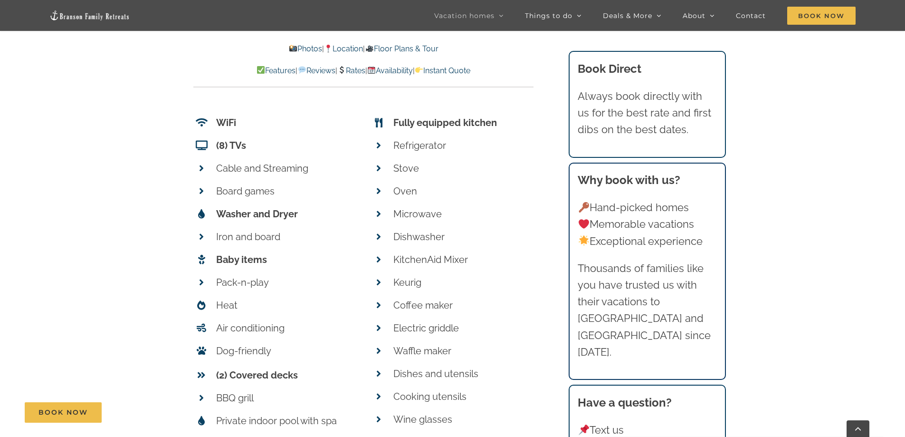
scroll to position [4169, 0]
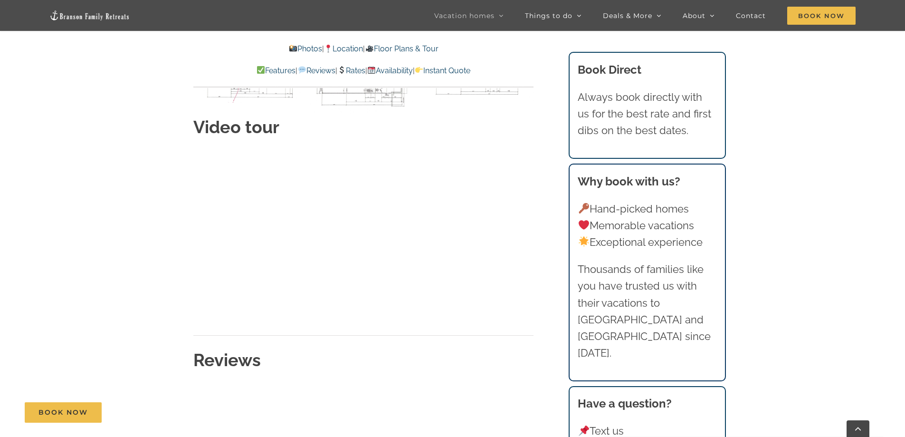
scroll to position [4122, 0]
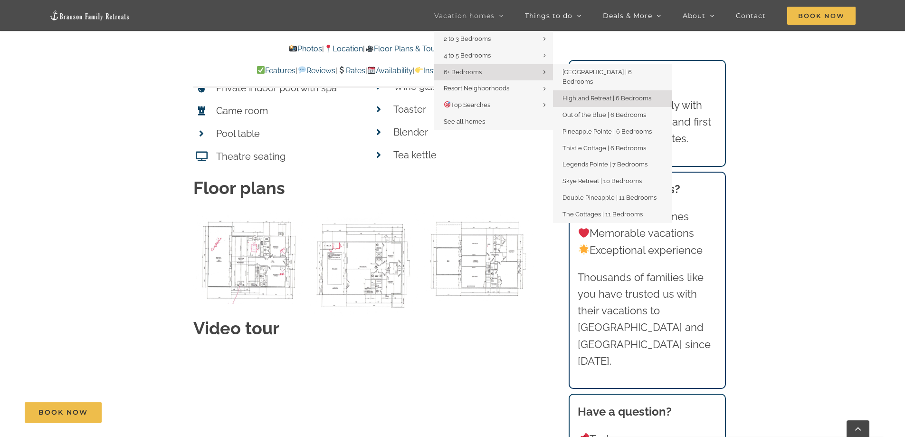
click at [475, 70] on span "6+ Bedrooms" at bounding box center [463, 71] width 38 height 7
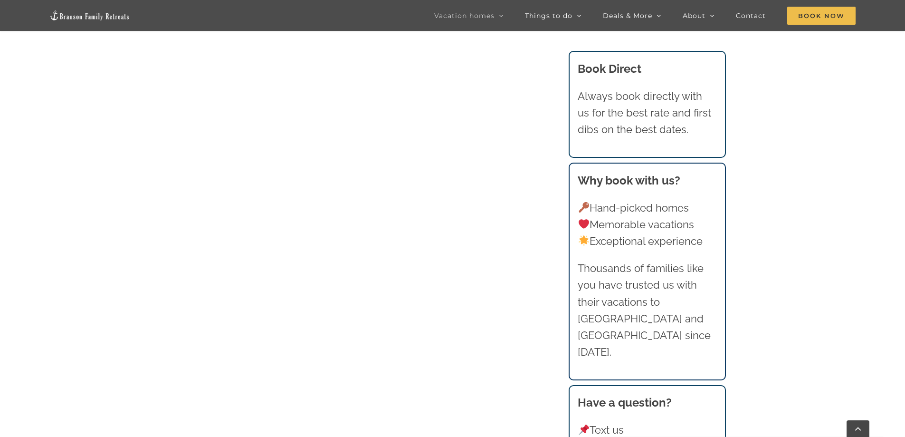
scroll to position [841, 0]
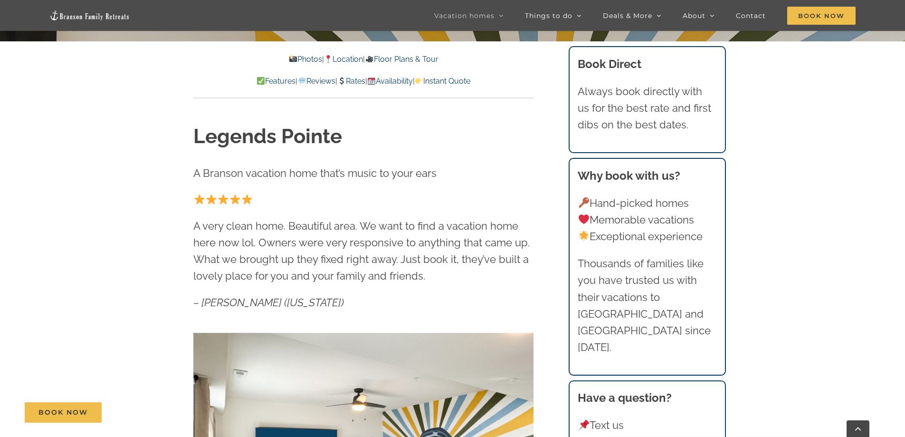
scroll to position [428, 0]
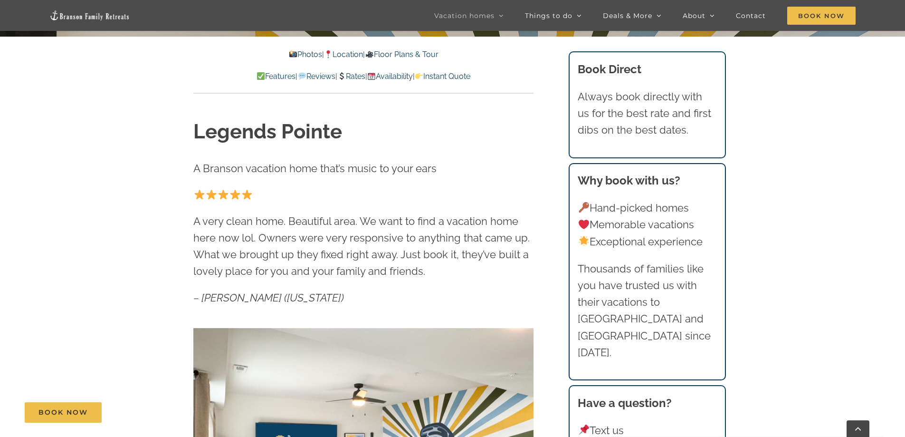
click at [349, 73] on link "Rates" at bounding box center [351, 76] width 28 height 9
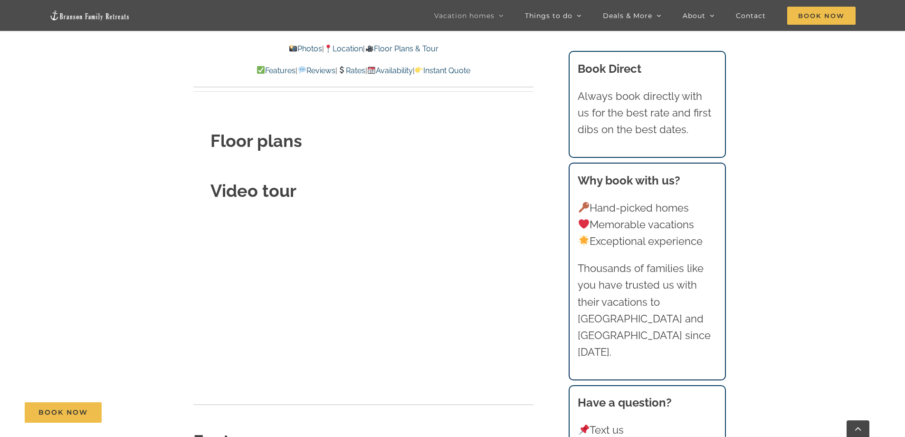
scroll to position [3265, 0]
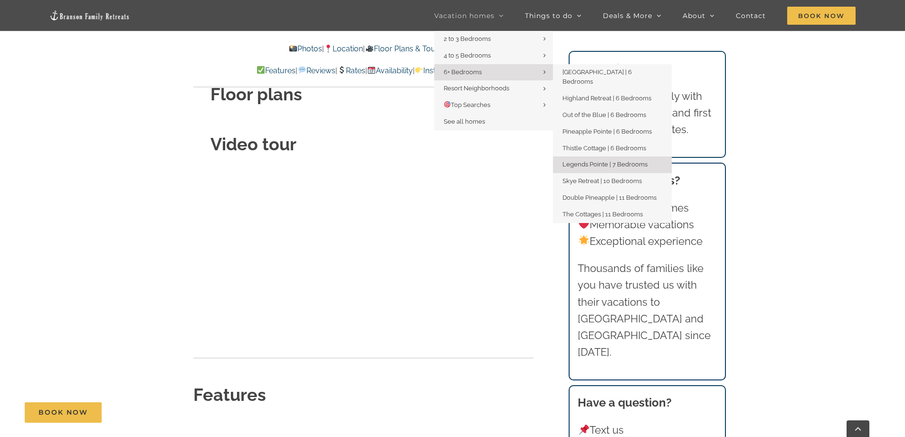
click at [475, 72] on span "6+ Bedrooms" at bounding box center [463, 71] width 38 height 7
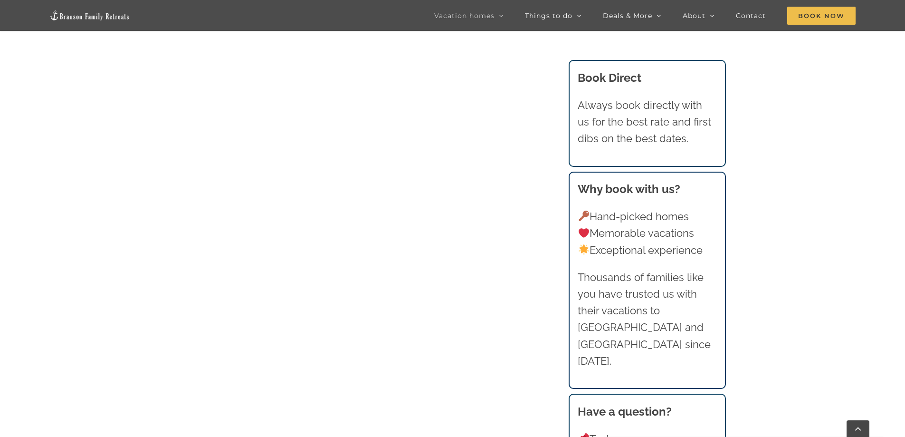
scroll to position [950, 0]
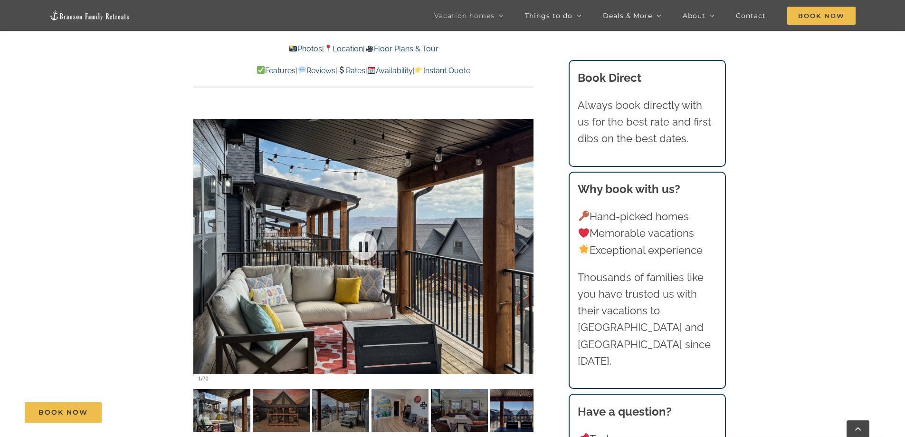
scroll to position [760, 0]
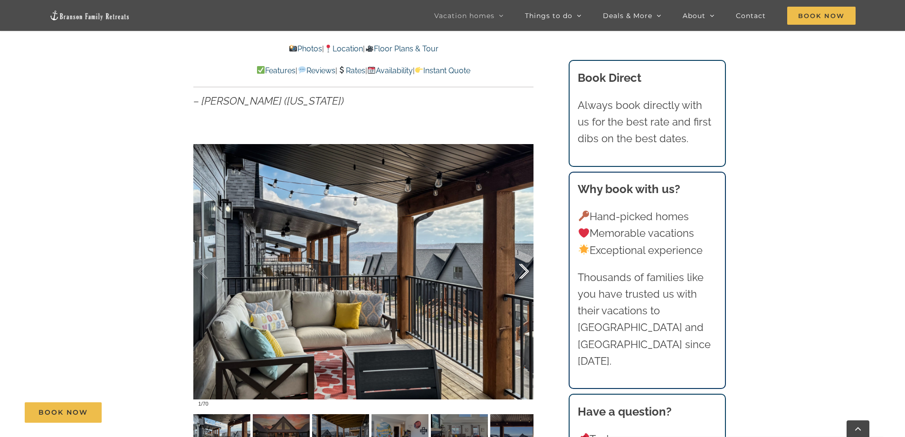
click at [526, 270] on div at bounding box center [513, 271] width 29 height 59
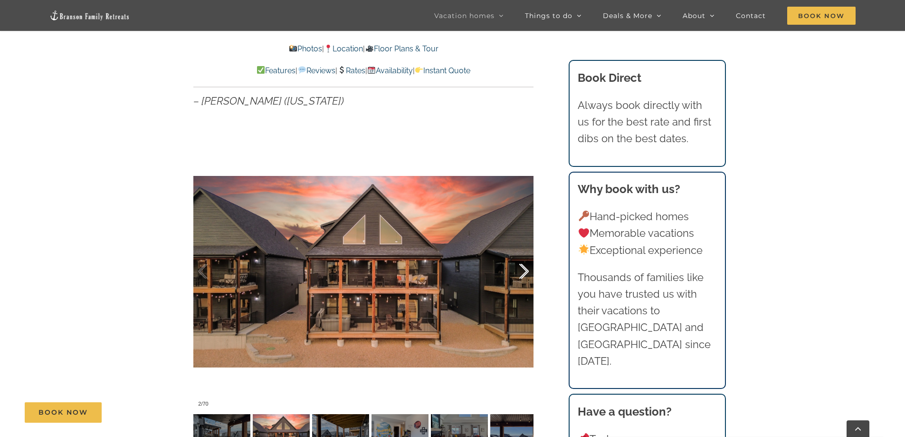
click at [527, 270] on div at bounding box center [513, 271] width 29 height 59
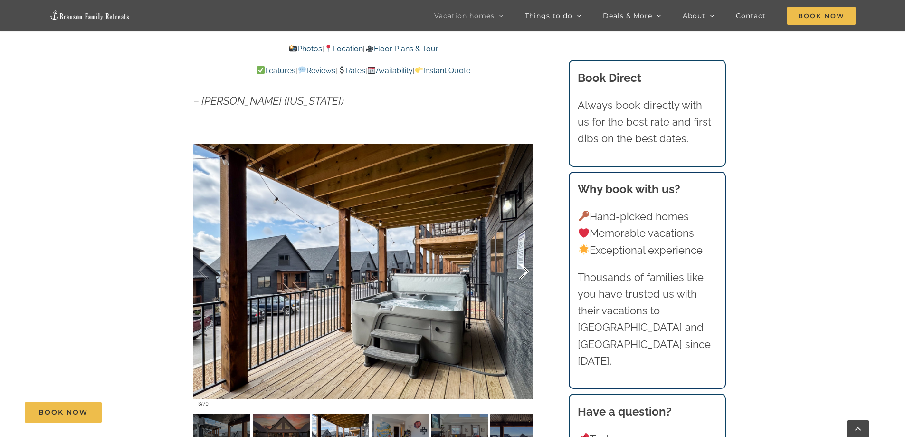
click at [527, 270] on div at bounding box center [513, 271] width 29 height 59
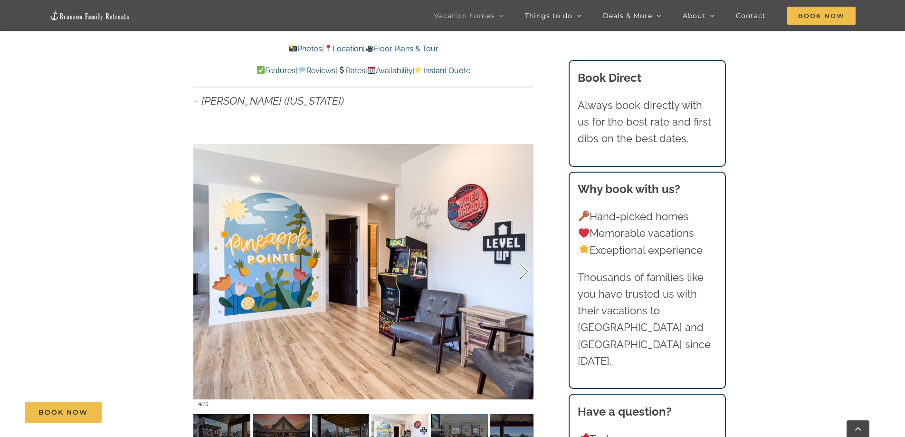
click at [527, 270] on div at bounding box center [513, 271] width 29 height 59
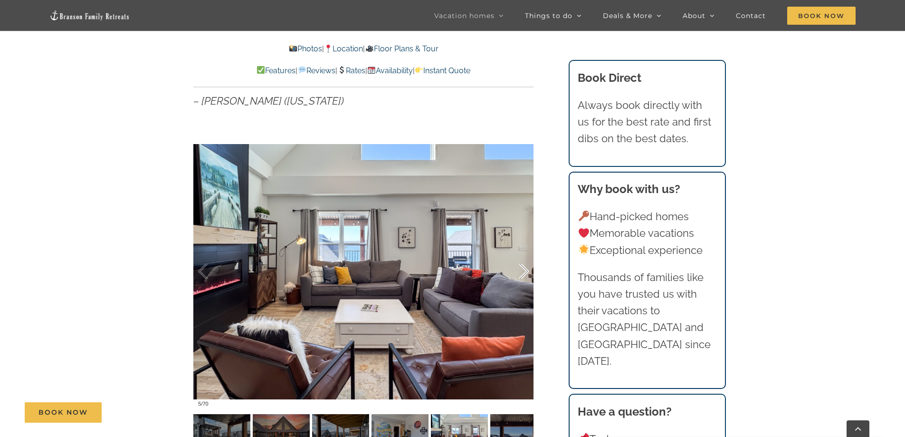
click at [527, 270] on div at bounding box center [513, 271] width 29 height 59
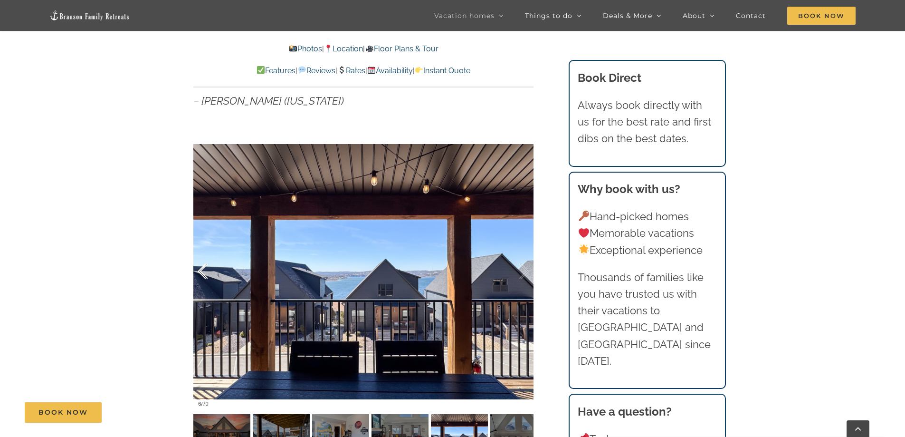
click at [201, 269] on div at bounding box center [212, 271] width 29 height 59
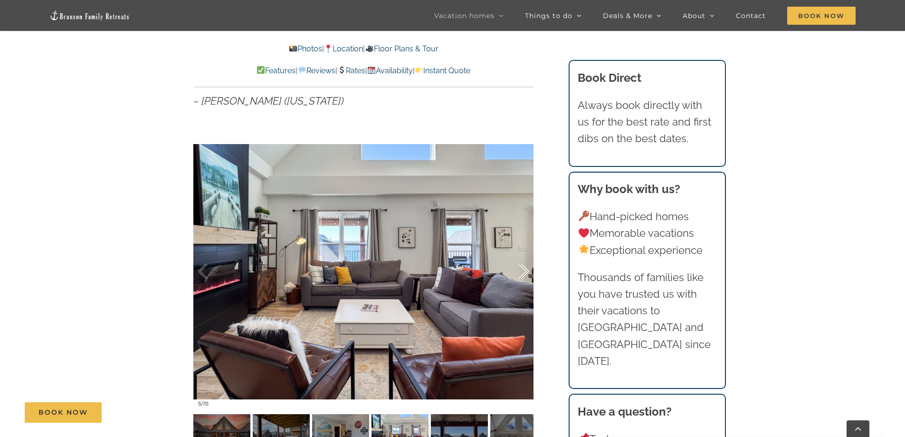
click at [527, 269] on div at bounding box center [513, 271] width 29 height 59
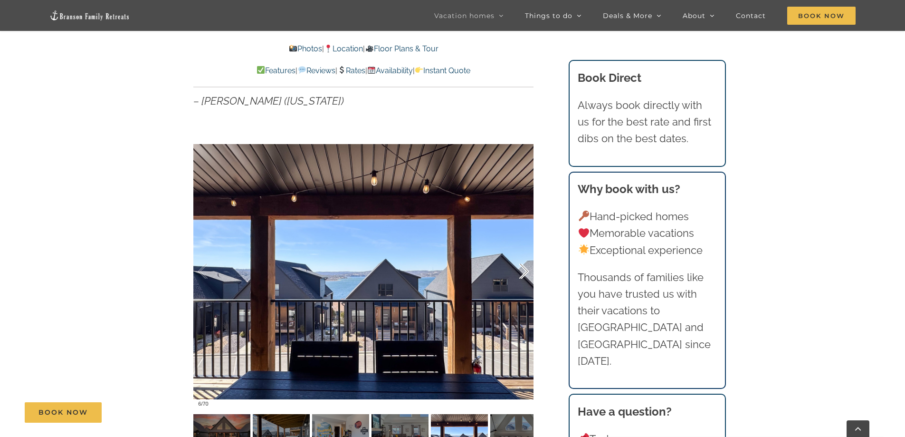
click at [527, 269] on div at bounding box center [513, 271] width 29 height 59
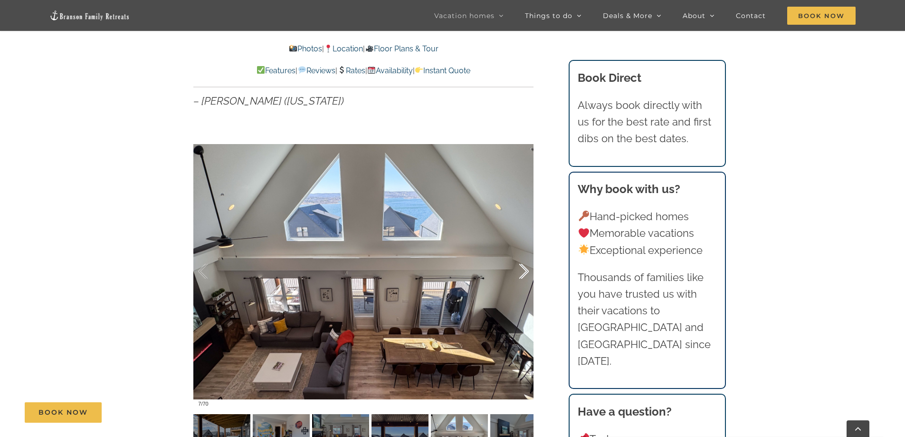
click at [527, 269] on div at bounding box center [513, 271] width 29 height 59
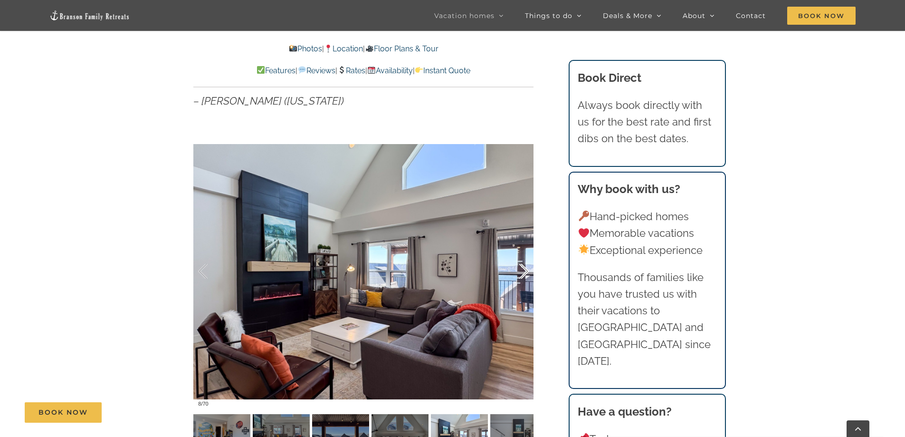
click at [527, 269] on div at bounding box center [513, 271] width 29 height 59
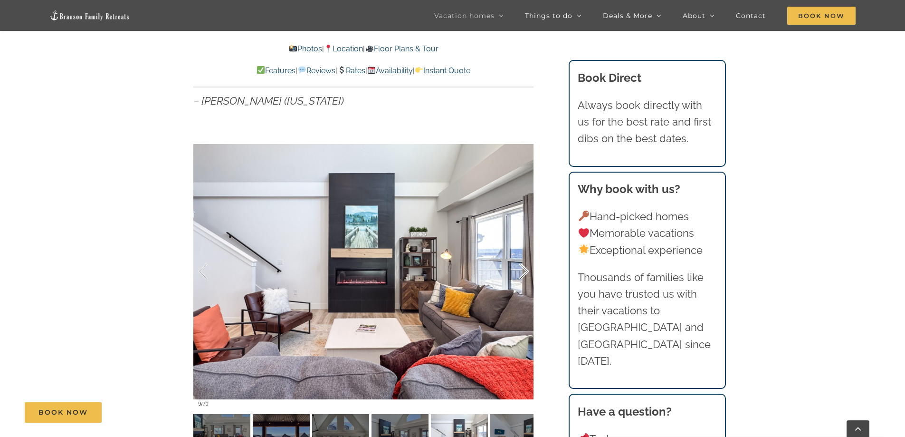
click at [527, 269] on div at bounding box center [513, 271] width 29 height 59
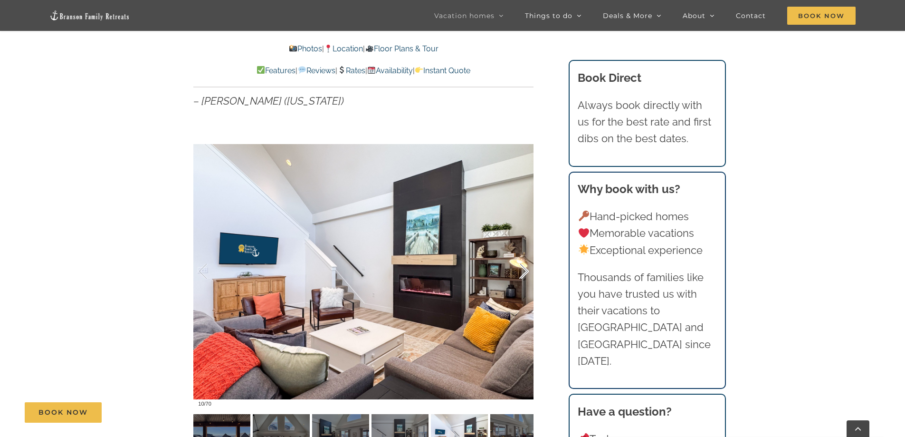
click at [527, 269] on div at bounding box center [513, 271] width 29 height 59
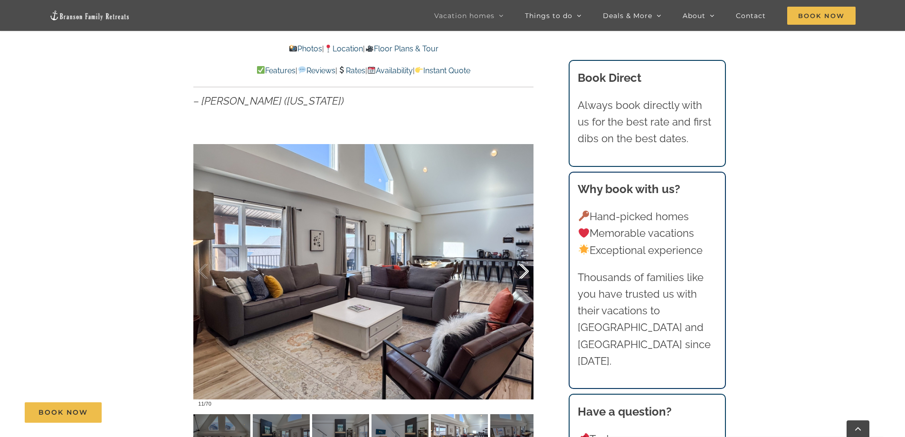
click at [527, 269] on div at bounding box center [513, 271] width 29 height 59
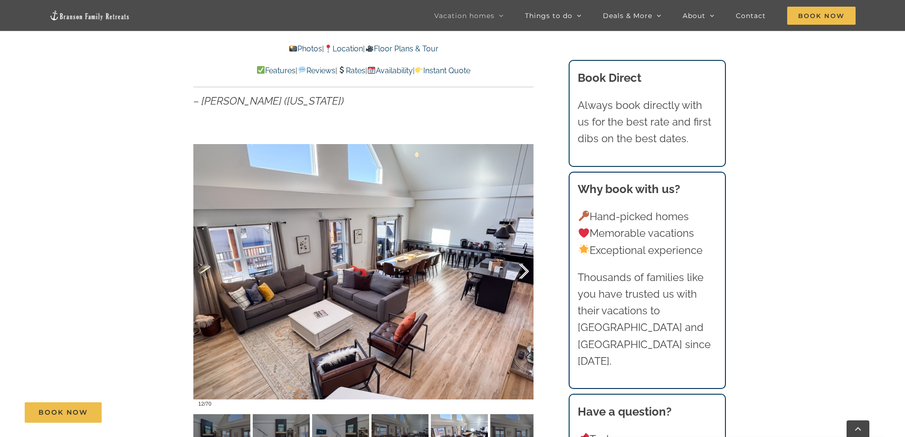
click at [527, 269] on div at bounding box center [513, 271] width 29 height 59
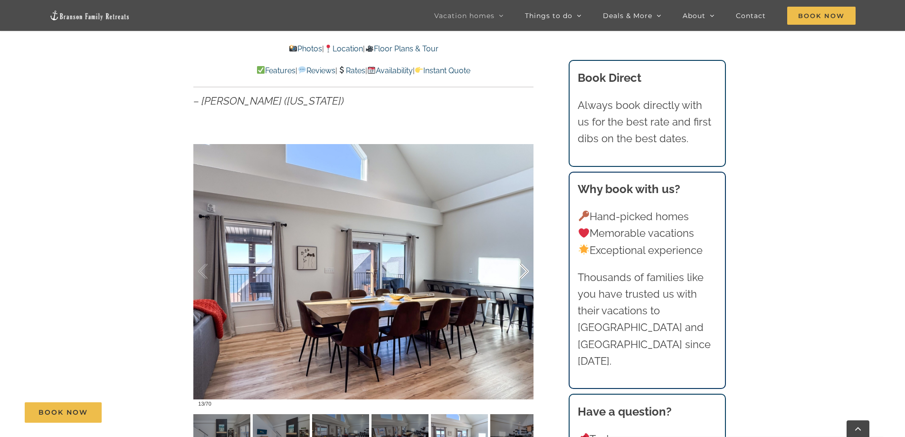
click at [527, 269] on div at bounding box center [513, 271] width 29 height 59
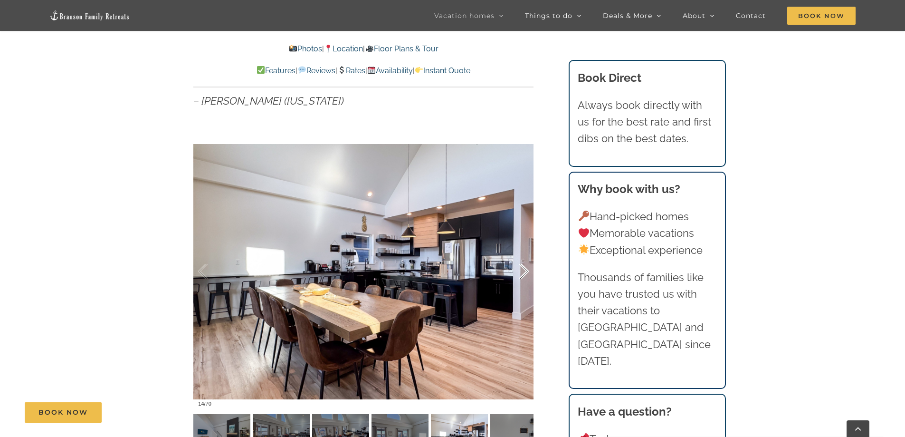
click at [527, 269] on div at bounding box center [513, 271] width 29 height 59
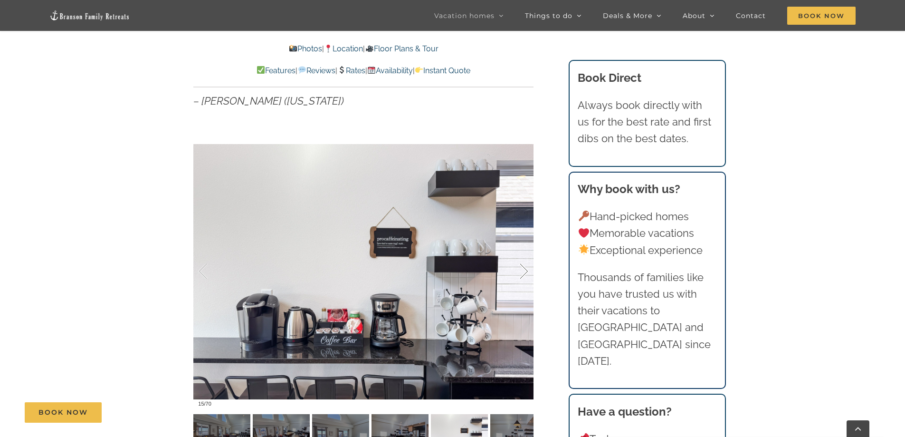
click at [527, 269] on div at bounding box center [513, 271] width 29 height 59
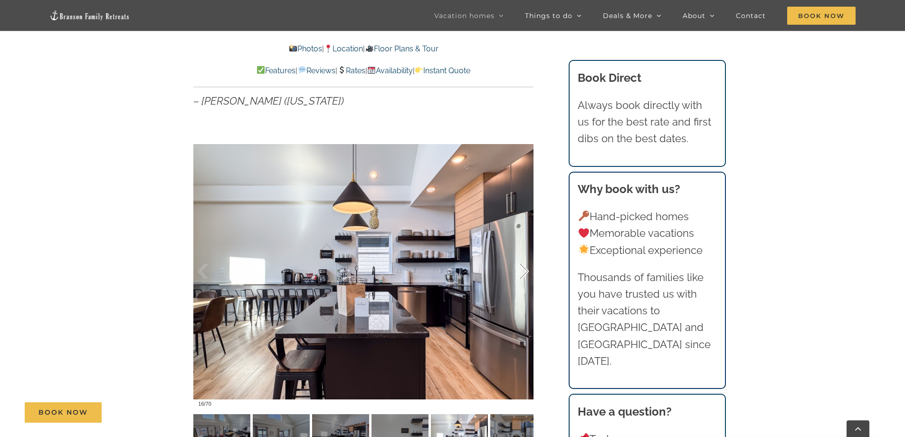
click at [527, 269] on div at bounding box center [513, 271] width 29 height 59
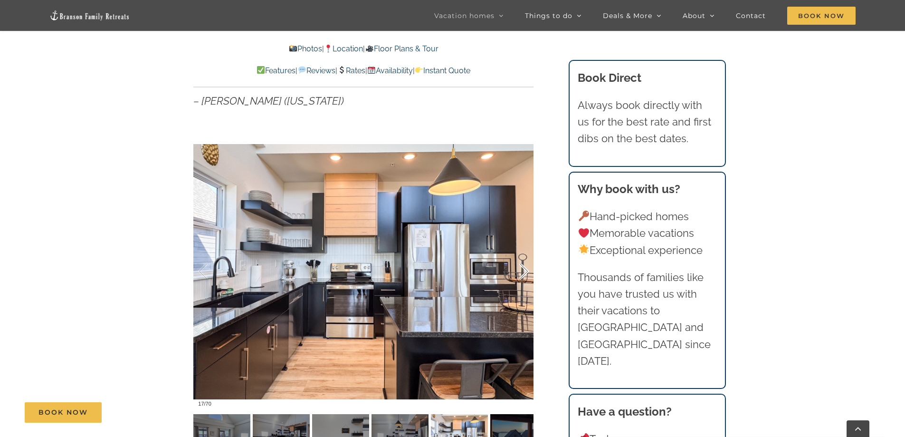
click at [527, 269] on div at bounding box center [513, 271] width 29 height 59
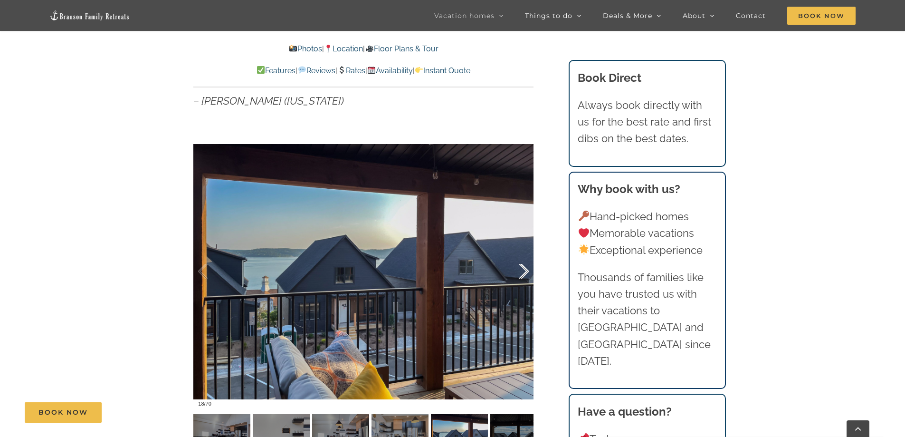
click at [529, 269] on div at bounding box center [513, 271] width 29 height 59
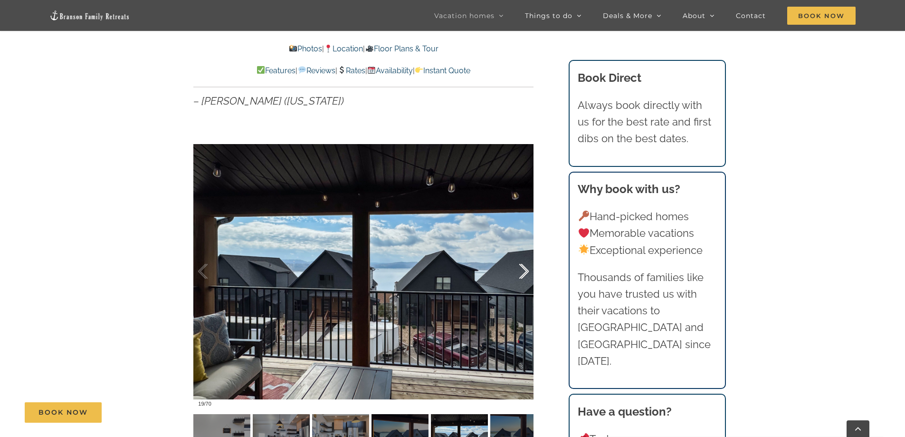
click at [529, 269] on div at bounding box center [513, 271] width 29 height 59
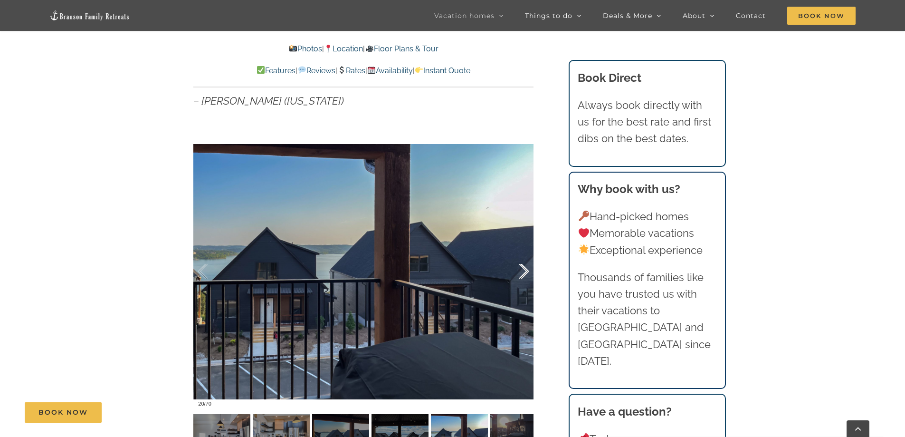
click at [529, 269] on div at bounding box center [513, 271] width 29 height 59
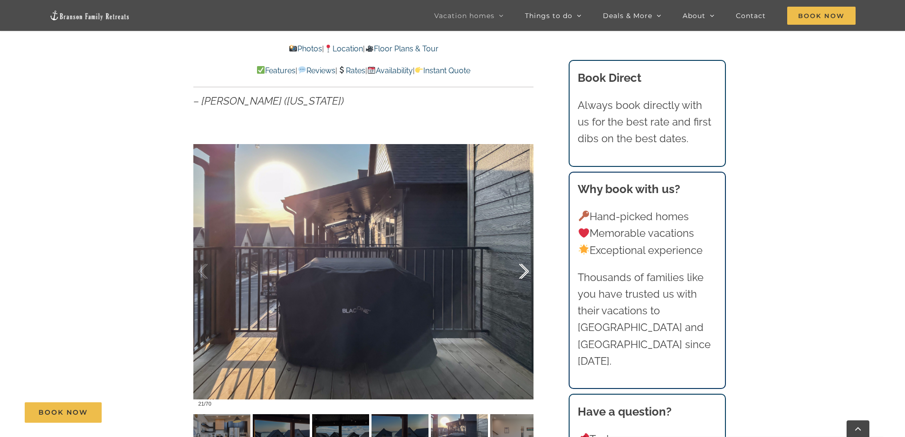
click at [529, 269] on div at bounding box center [513, 271] width 29 height 59
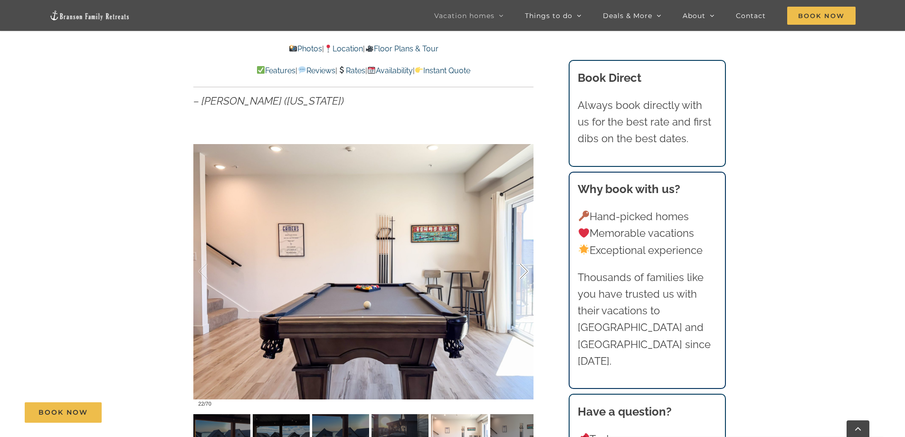
click at [526, 270] on div at bounding box center [513, 271] width 29 height 59
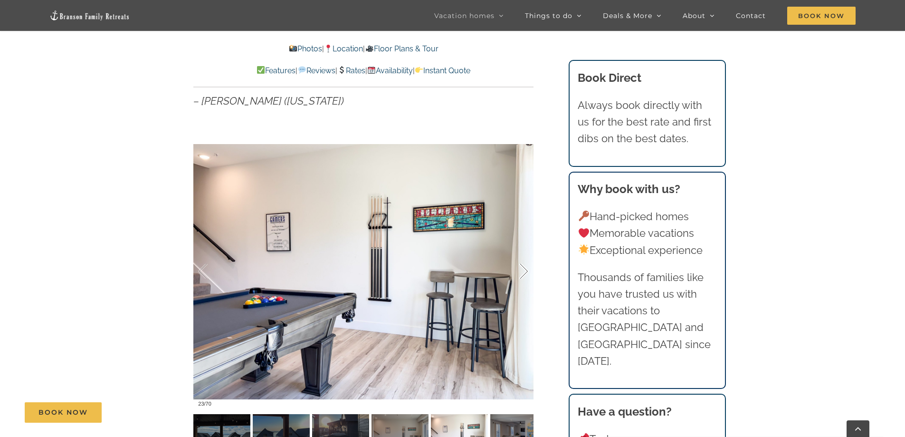
click at [526, 270] on div at bounding box center [513, 271] width 29 height 59
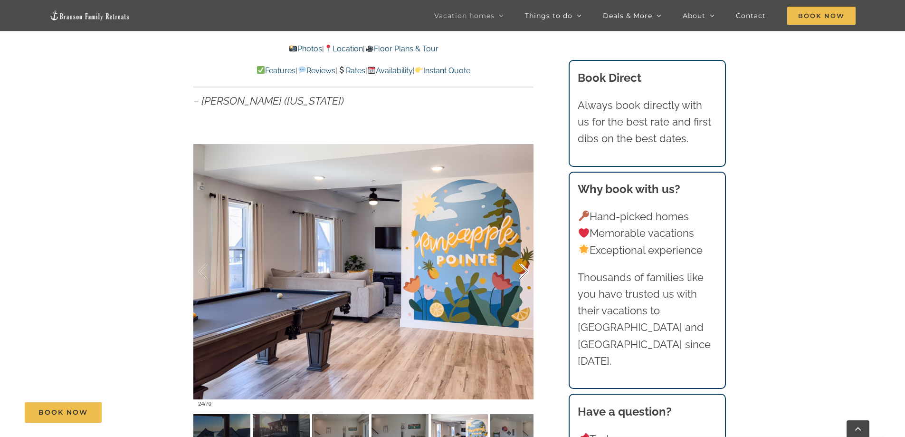
click at [526, 270] on div at bounding box center [513, 271] width 29 height 59
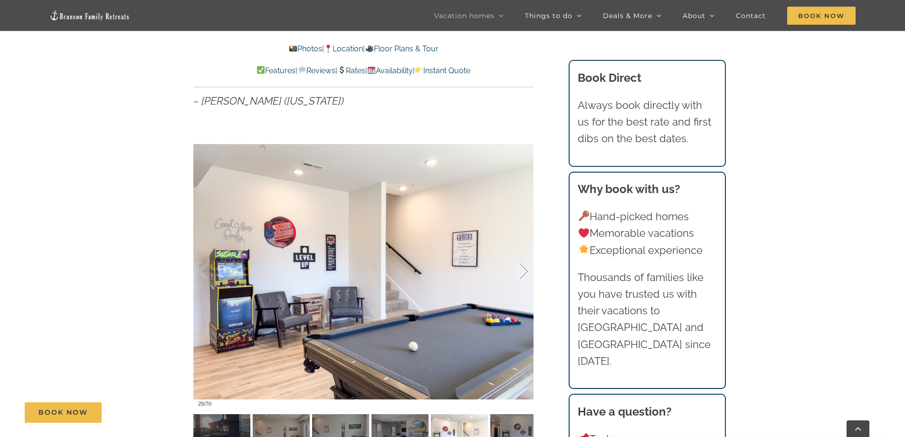
click at [526, 270] on div at bounding box center [513, 271] width 29 height 59
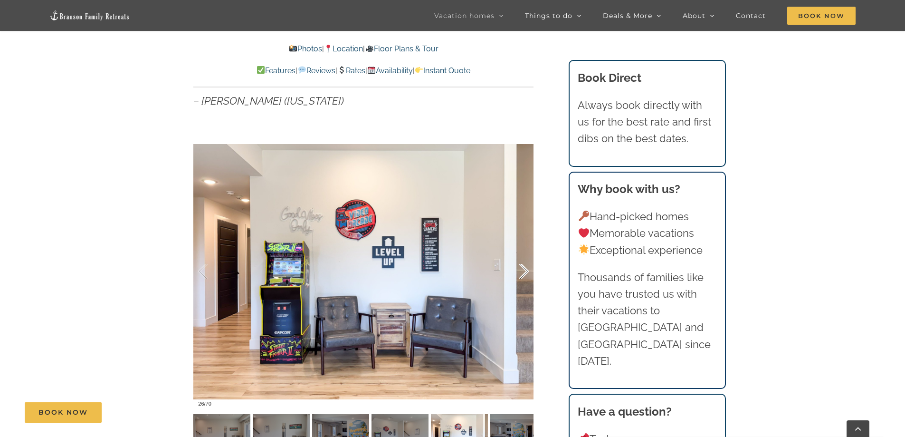
click at [526, 270] on div at bounding box center [513, 271] width 29 height 59
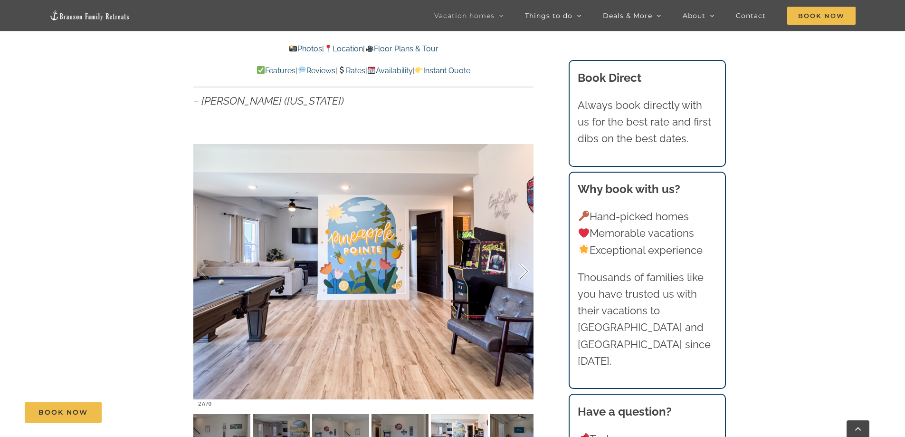
click at [526, 270] on div at bounding box center [513, 271] width 29 height 59
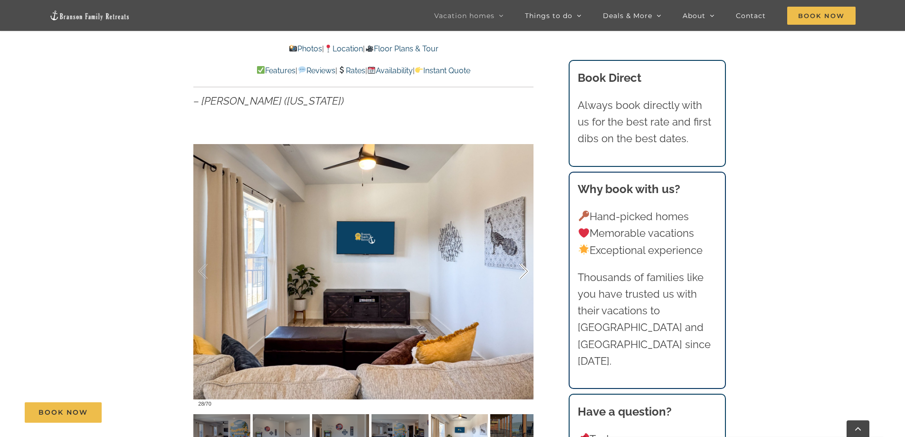
click at [526, 270] on div at bounding box center [513, 271] width 29 height 59
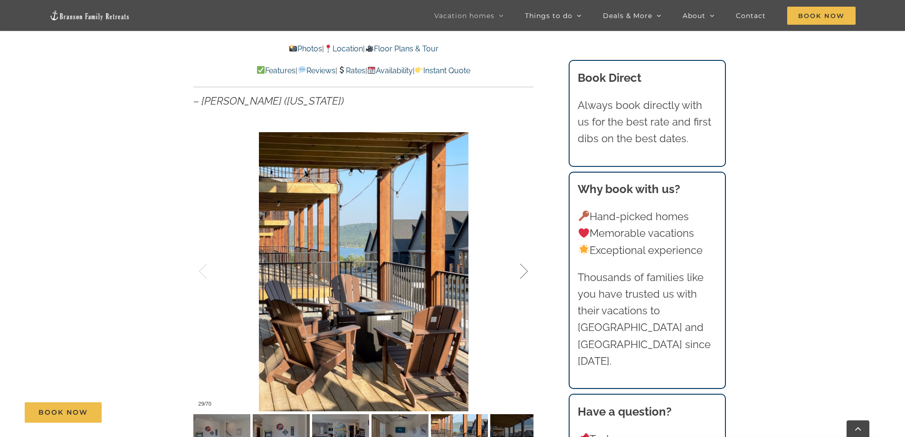
click at [526, 270] on div at bounding box center [513, 271] width 29 height 59
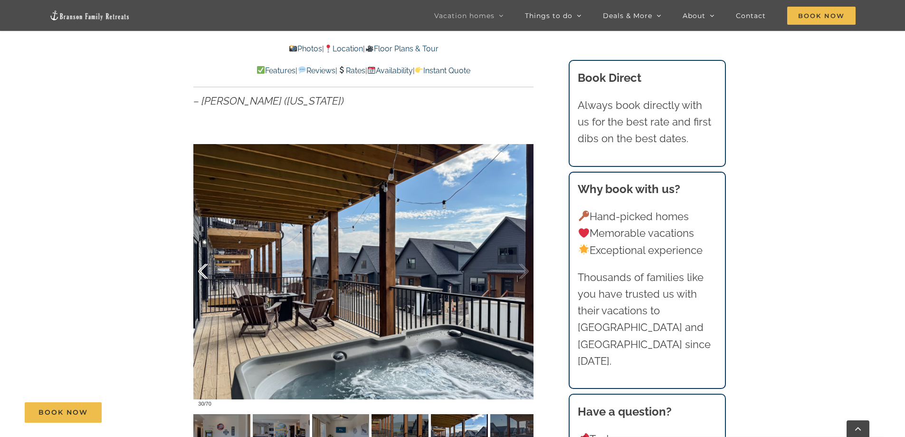
click at [203, 270] on div at bounding box center [212, 271] width 29 height 59
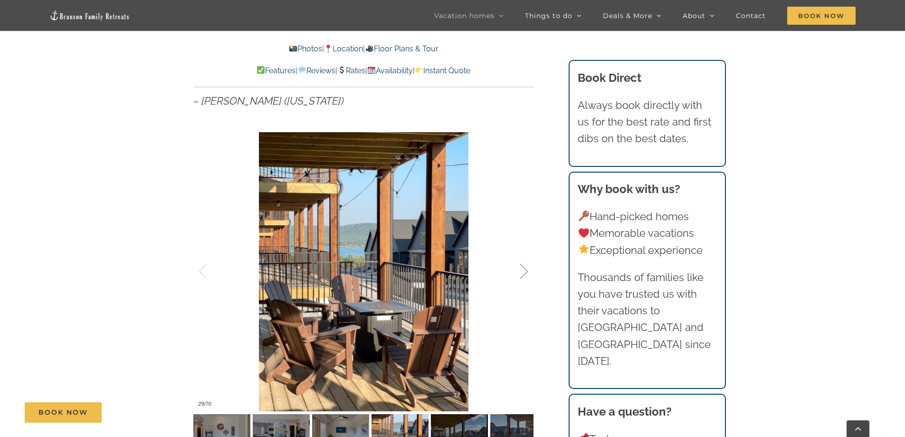
click at [526, 270] on div at bounding box center [513, 271] width 29 height 59
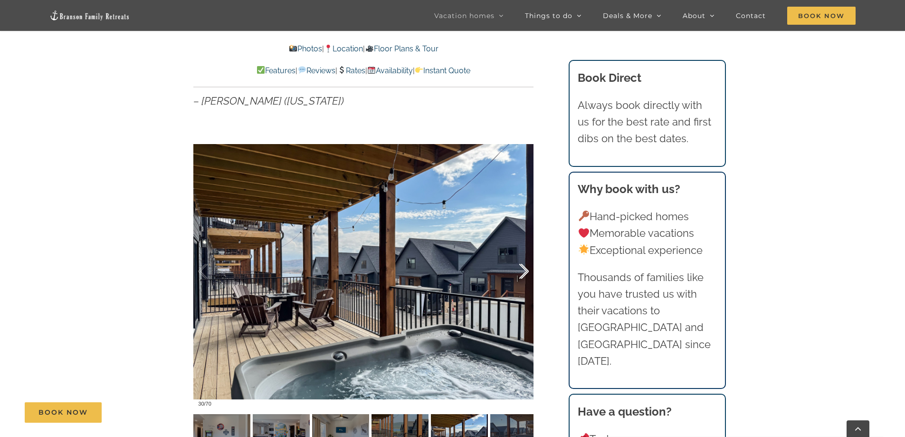
click at [526, 270] on div at bounding box center [513, 271] width 29 height 59
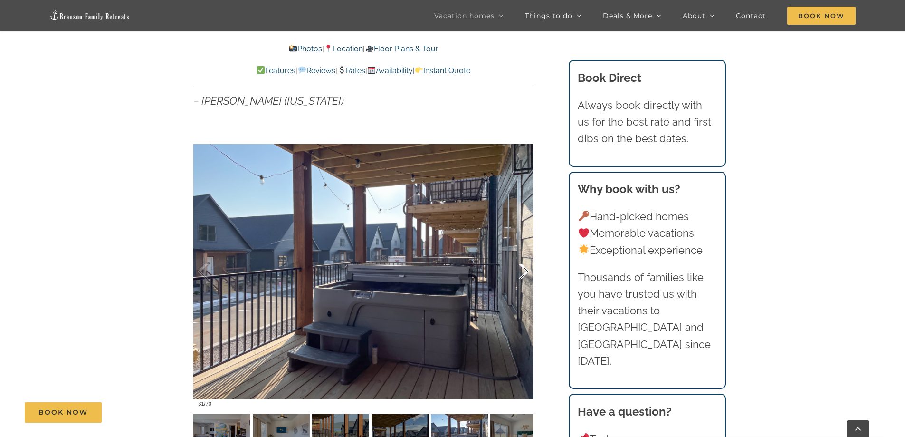
click at [526, 270] on div at bounding box center [513, 271] width 29 height 59
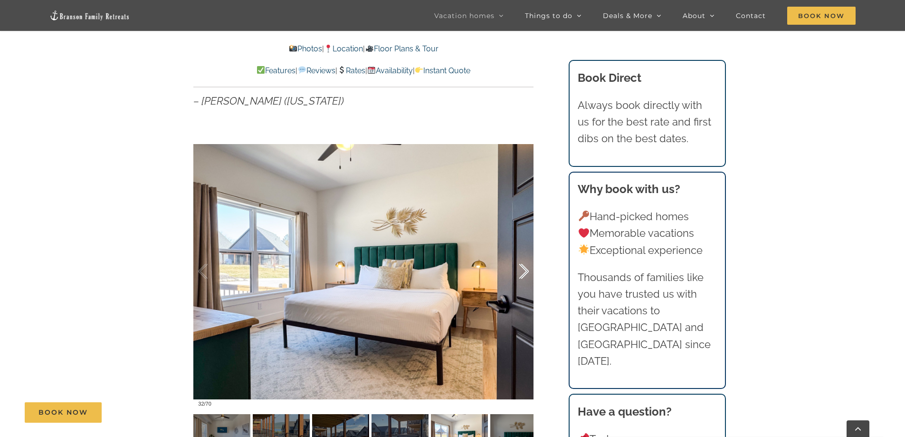
click at [526, 270] on div at bounding box center [513, 271] width 29 height 59
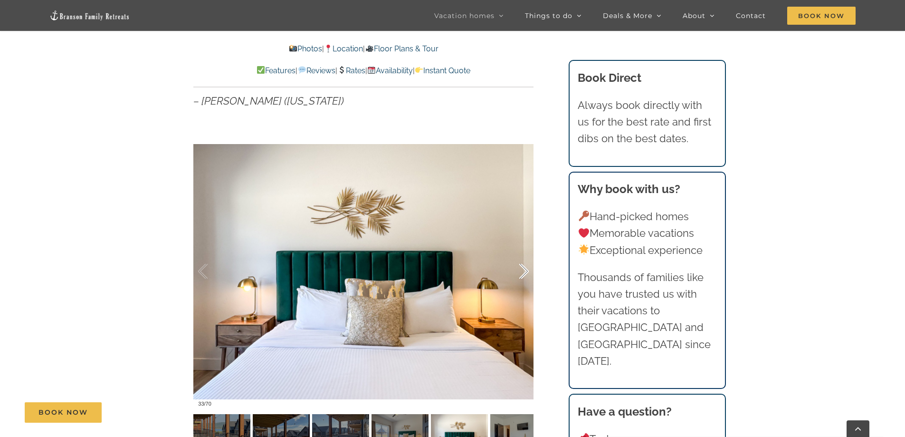
click at [526, 270] on div at bounding box center [513, 271] width 29 height 59
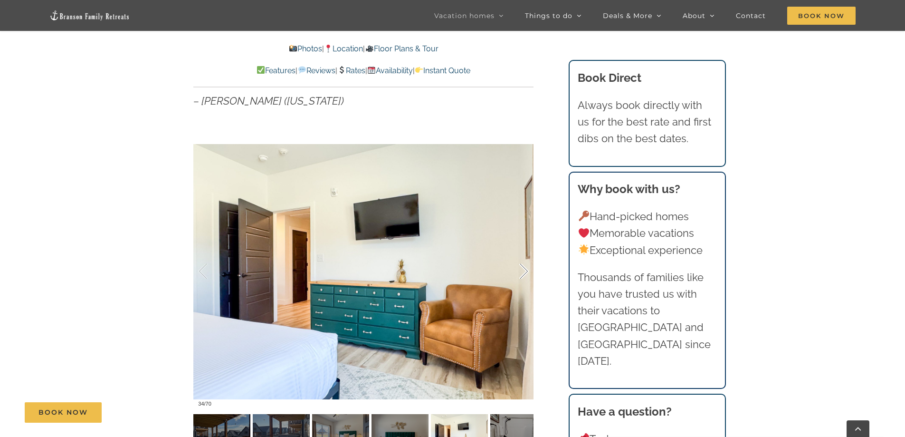
click at [526, 270] on div at bounding box center [513, 271] width 29 height 59
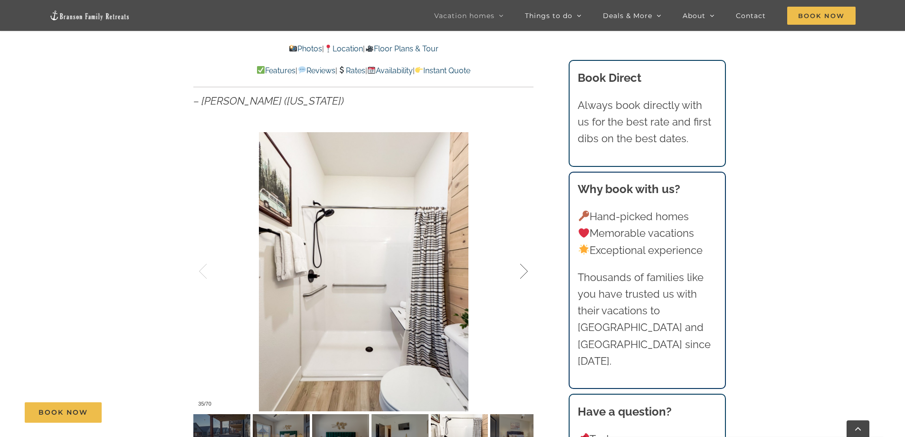
click at [526, 270] on div at bounding box center [513, 271] width 29 height 59
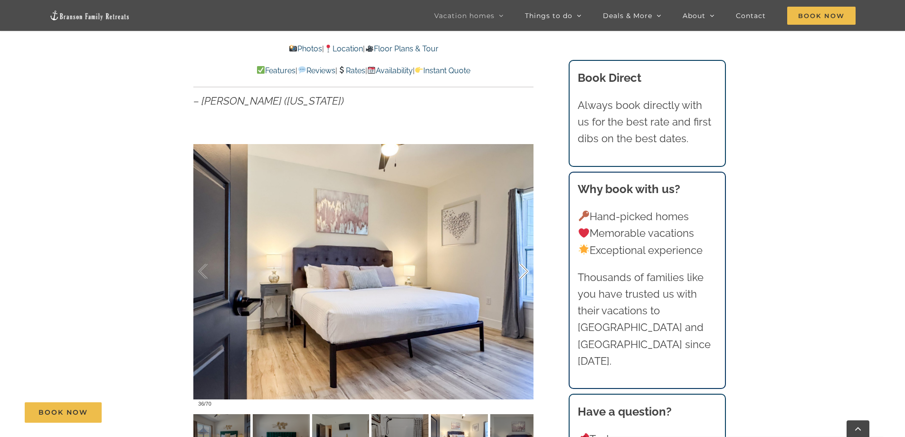
click at [526, 270] on div at bounding box center [513, 271] width 29 height 59
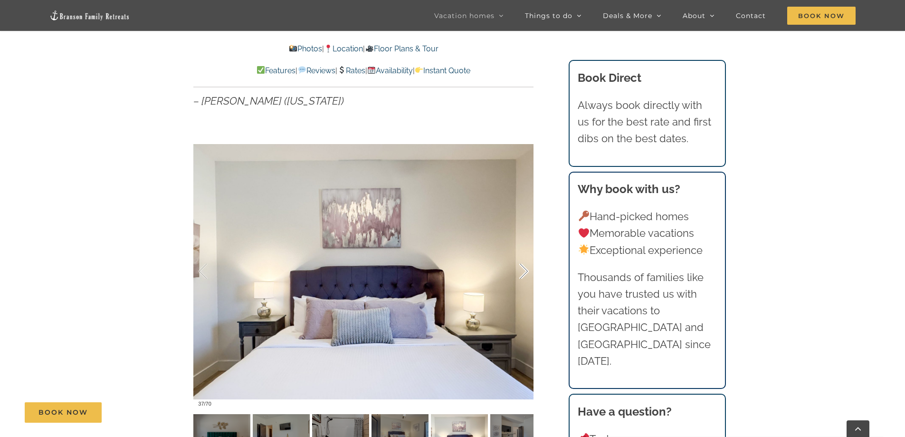
click at [526, 270] on div at bounding box center [513, 271] width 29 height 59
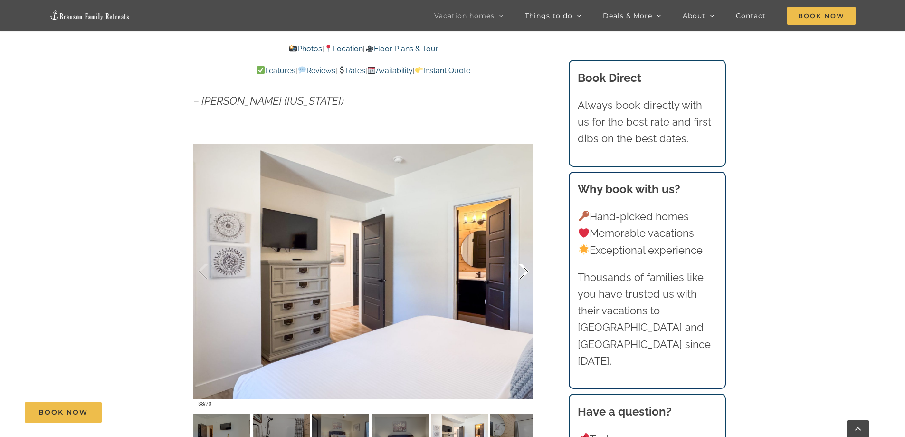
click at [526, 270] on div at bounding box center [513, 271] width 29 height 59
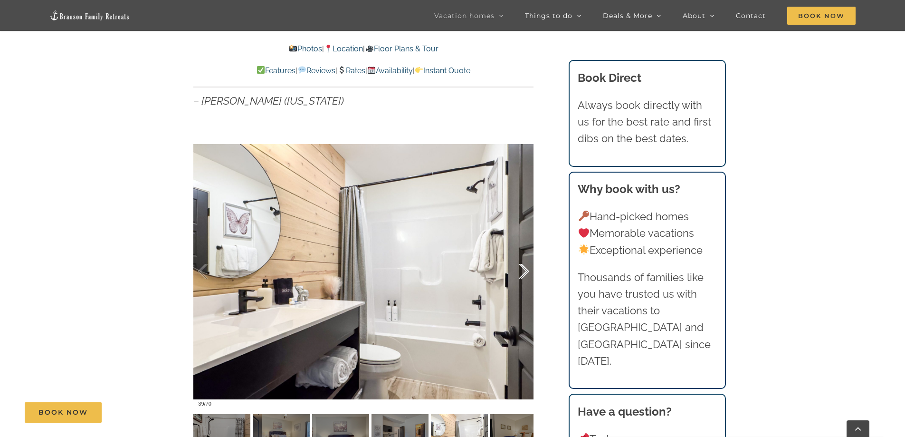
click at [526, 270] on div at bounding box center [513, 271] width 29 height 59
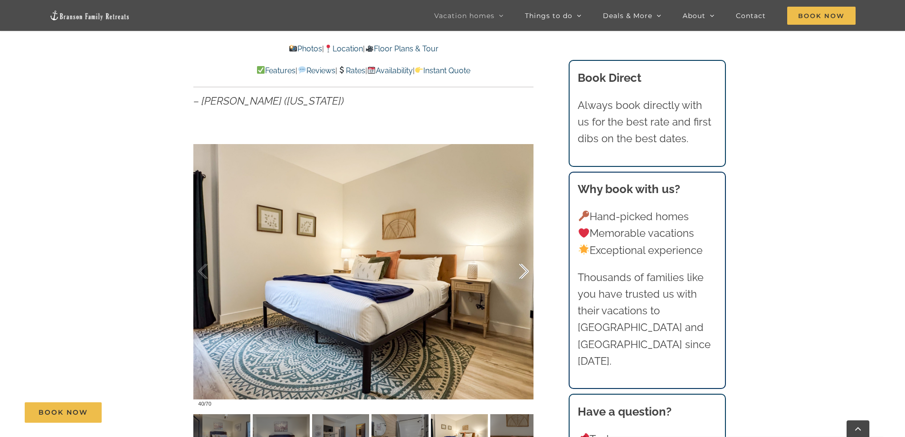
click at [526, 270] on div at bounding box center [513, 271] width 29 height 59
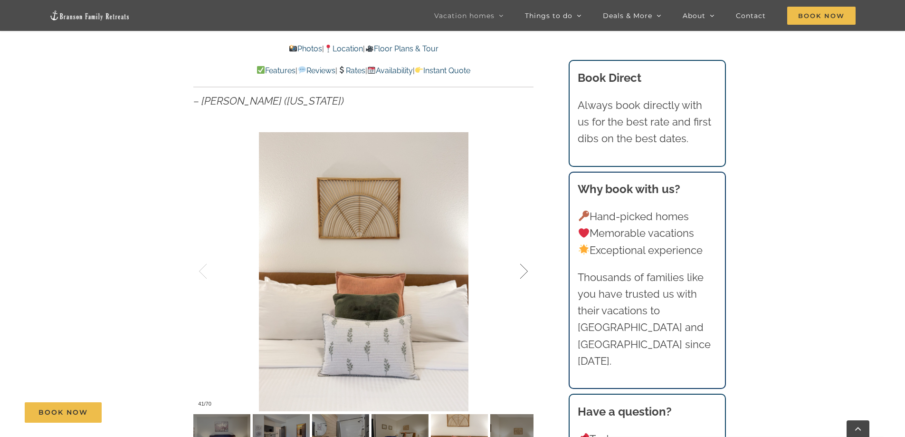
click at [526, 270] on div at bounding box center [513, 271] width 29 height 59
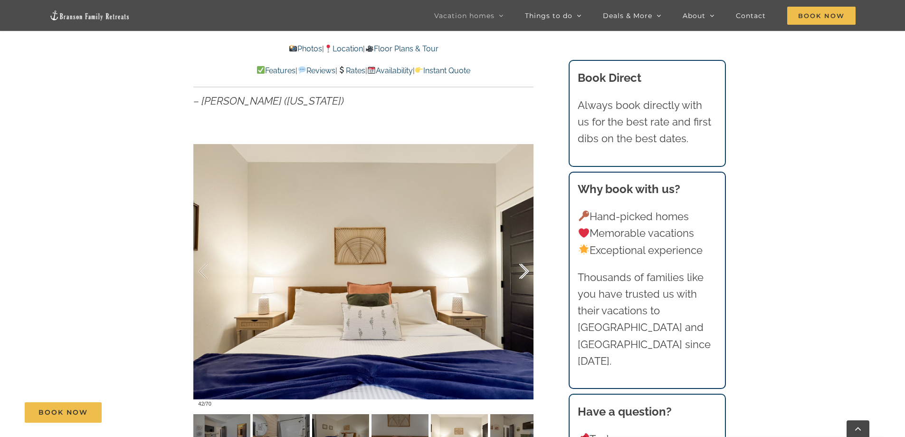
click at [526, 270] on div at bounding box center [513, 271] width 29 height 59
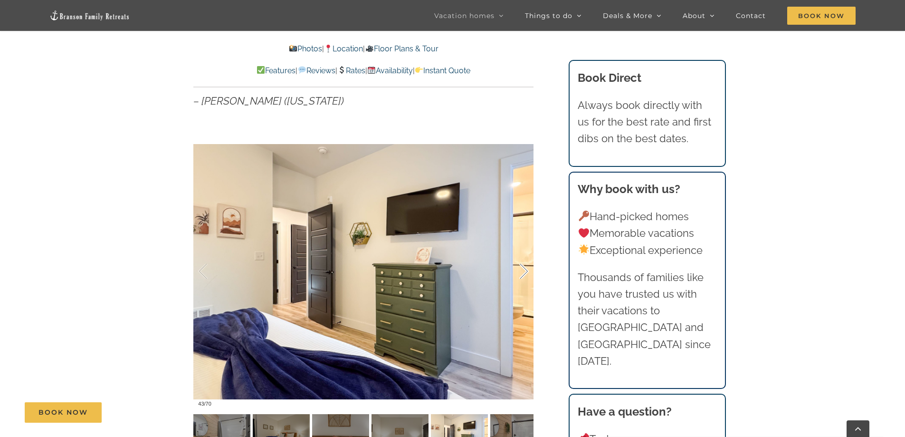
click at [526, 270] on div at bounding box center [513, 271] width 29 height 59
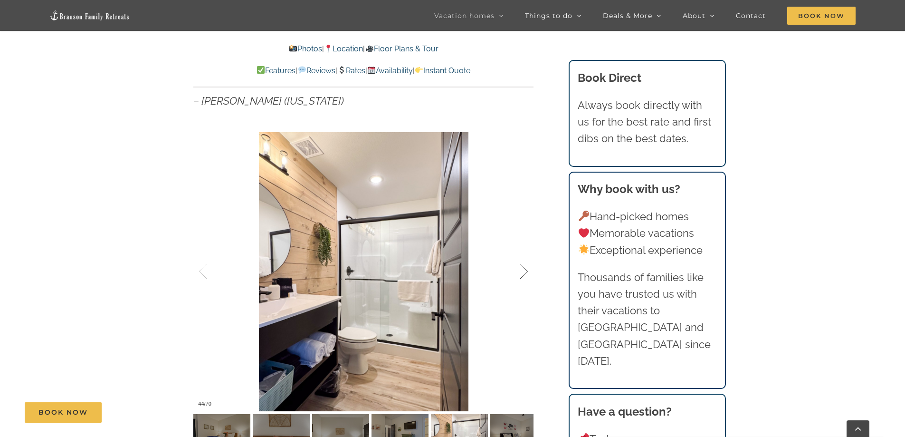
click at [526, 270] on div at bounding box center [513, 271] width 29 height 59
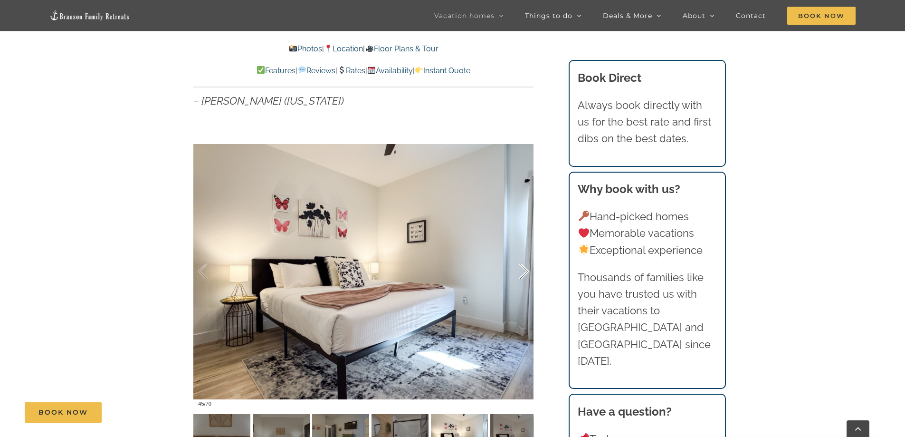
click at [526, 270] on div at bounding box center [513, 271] width 29 height 59
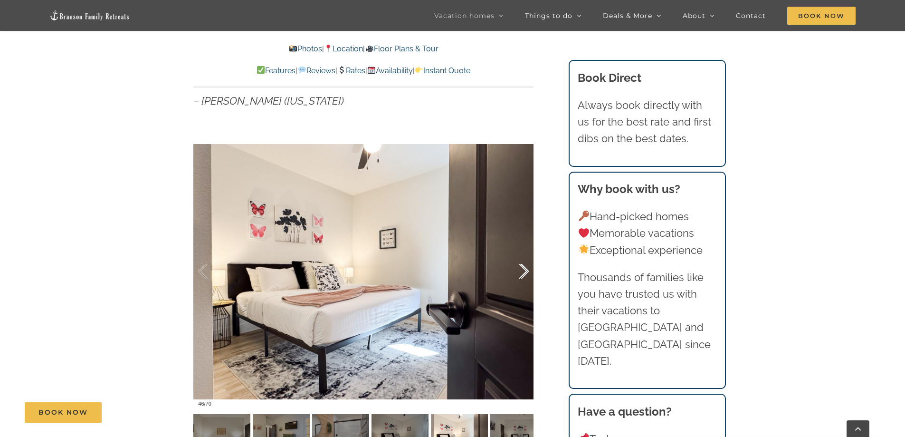
click at [526, 270] on div at bounding box center [513, 271] width 29 height 59
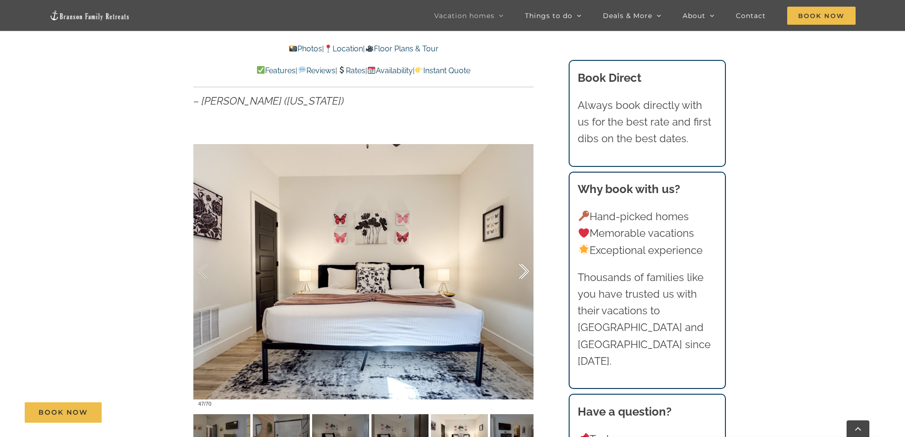
click at [526, 270] on div at bounding box center [513, 271] width 29 height 59
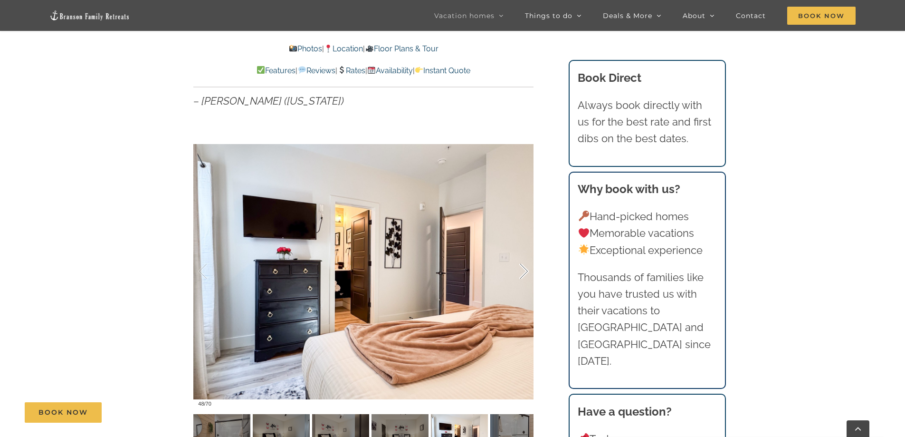
click at [526, 270] on div at bounding box center [513, 271] width 29 height 59
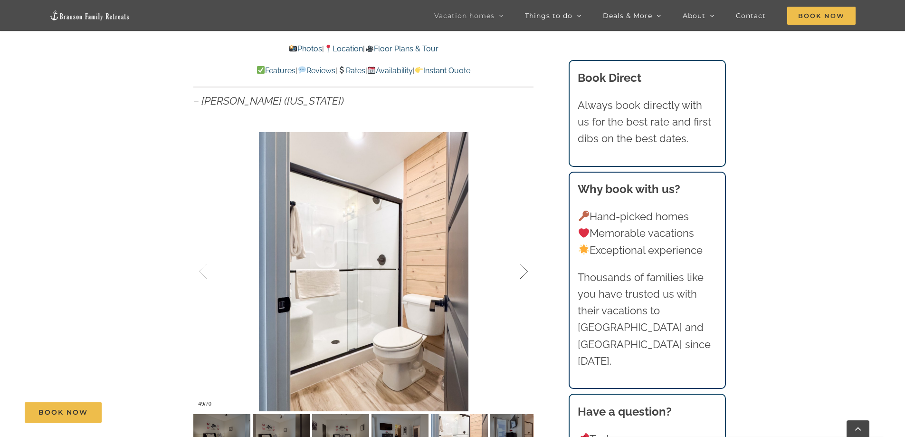
click at [526, 270] on div at bounding box center [513, 271] width 29 height 59
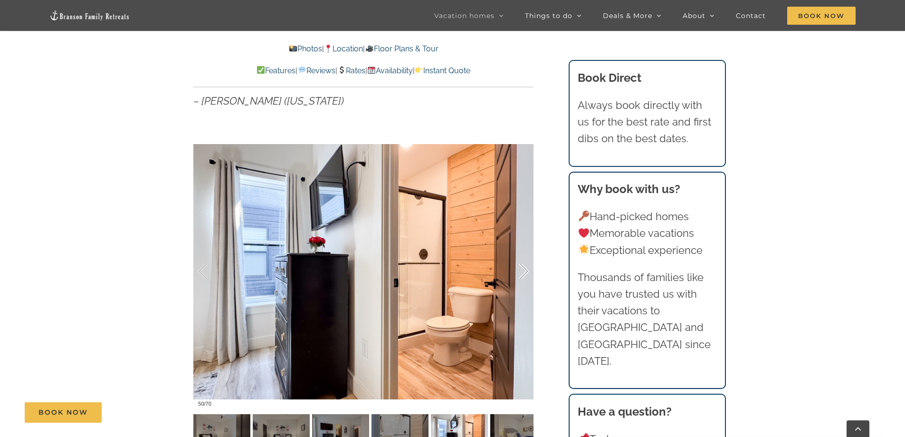
click at [526, 270] on div at bounding box center [513, 271] width 29 height 59
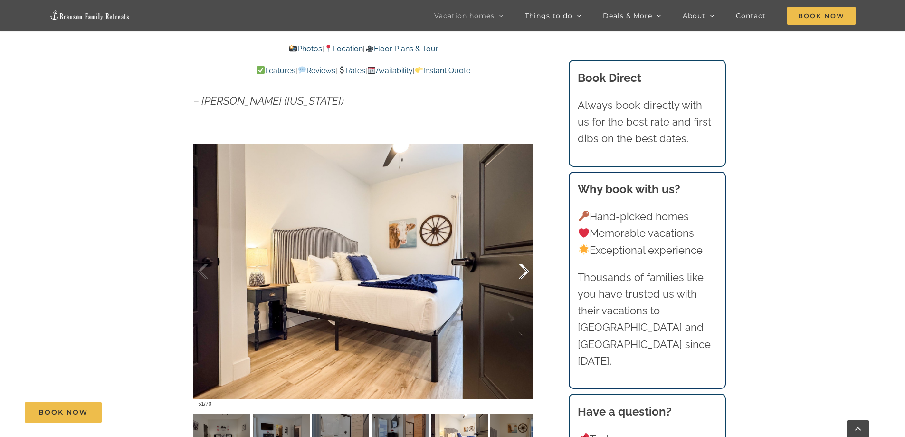
click at [526, 270] on div at bounding box center [513, 271] width 29 height 59
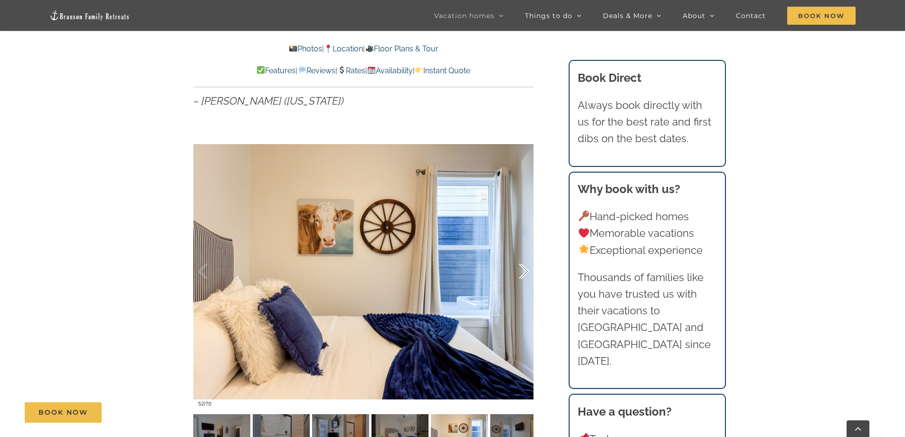
click at [526, 270] on div at bounding box center [513, 271] width 29 height 59
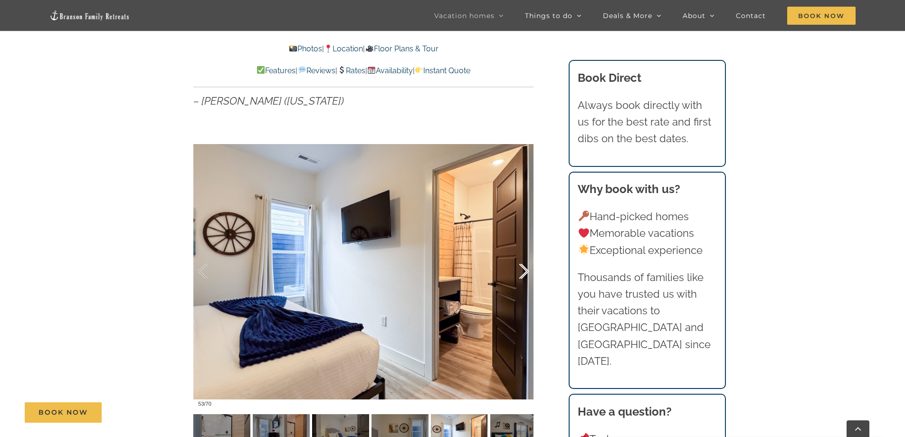
click at [526, 270] on div at bounding box center [513, 271] width 29 height 59
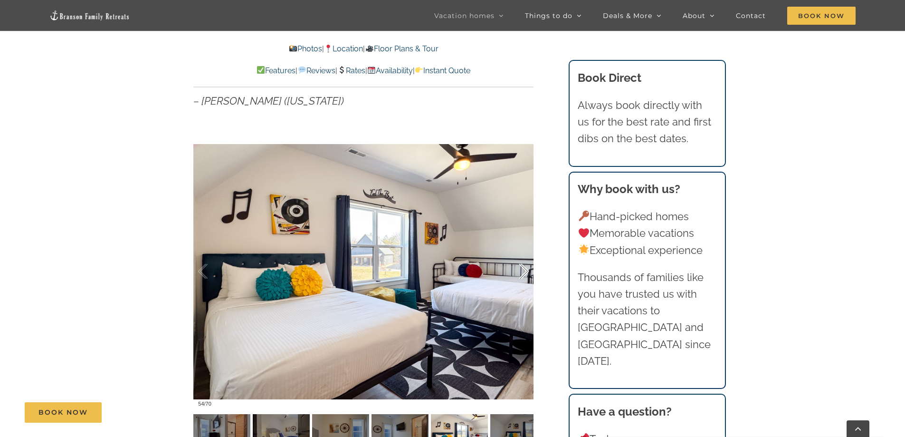
click at [526, 270] on div at bounding box center [513, 271] width 29 height 59
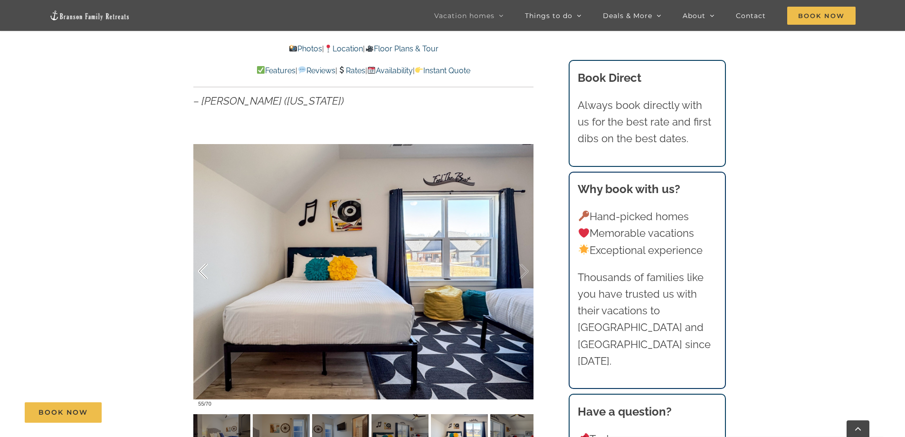
click at [202, 272] on div at bounding box center [212, 271] width 29 height 59
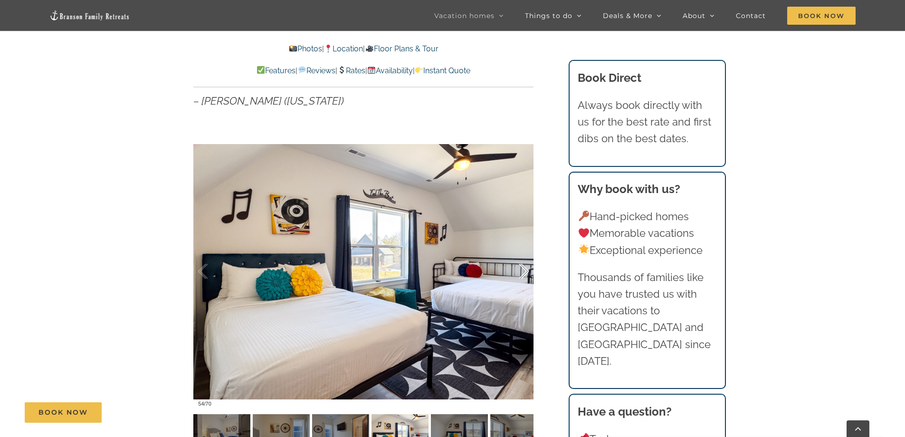
click at [525, 269] on div at bounding box center [513, 271] width 29 height 59
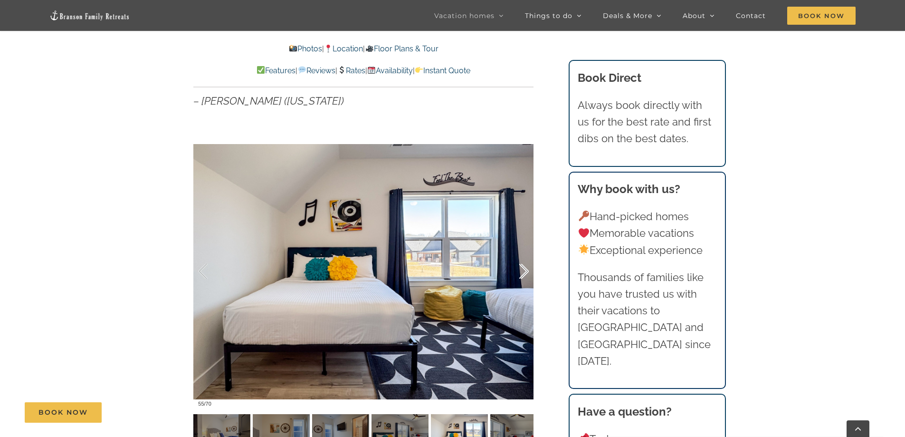
click at [525, 269] on div at bounding box center [513, 271] width 29 height 59
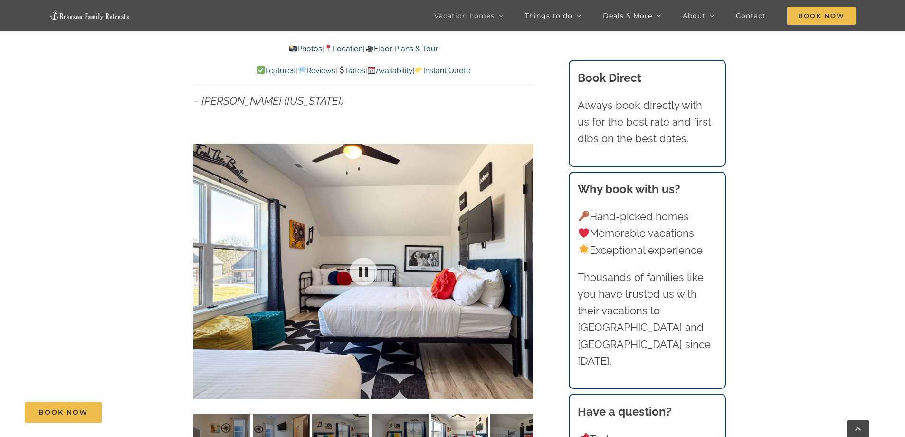
click at [525, 269] on div at bounding box center [363, 271] width 340 height 279
click at [525, 269] on div at bounding box center [513, 271] width 29 height 59
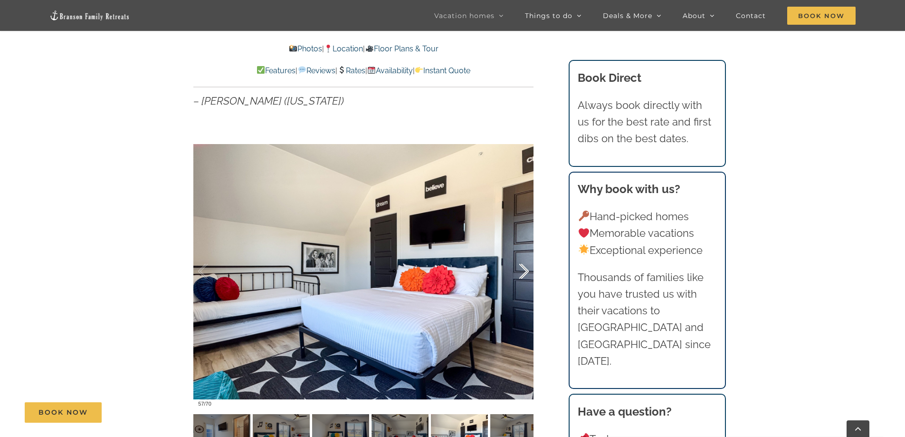
click at [525, 269] on div at bounding box center [513, 271] width 29 height 59
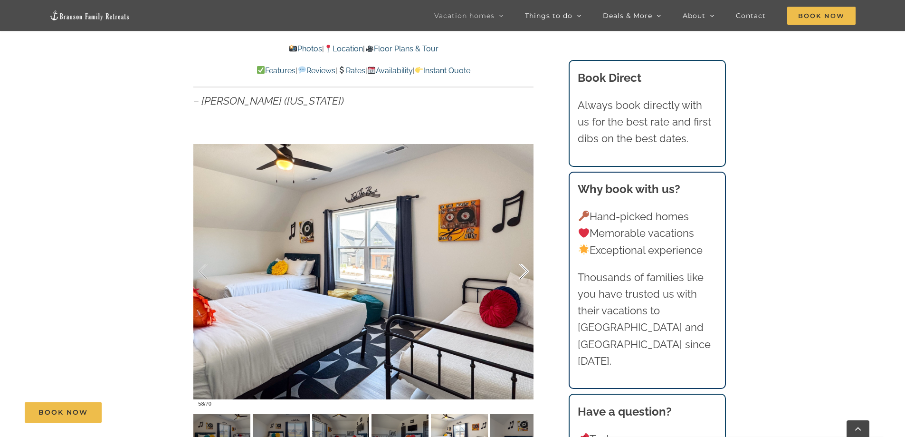
click at [525, 269] on div at bounding box center [513, 271] width 29 height 59
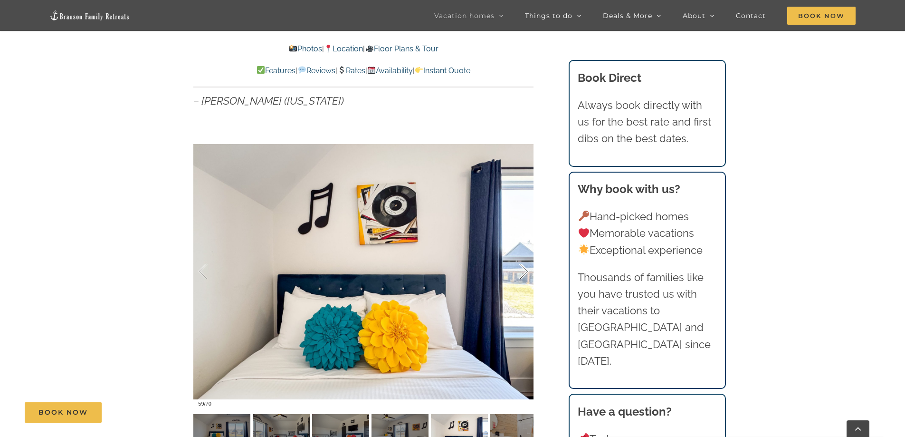
click at [525, 269] on div at bounding box center [513, 271] width 29 height 59
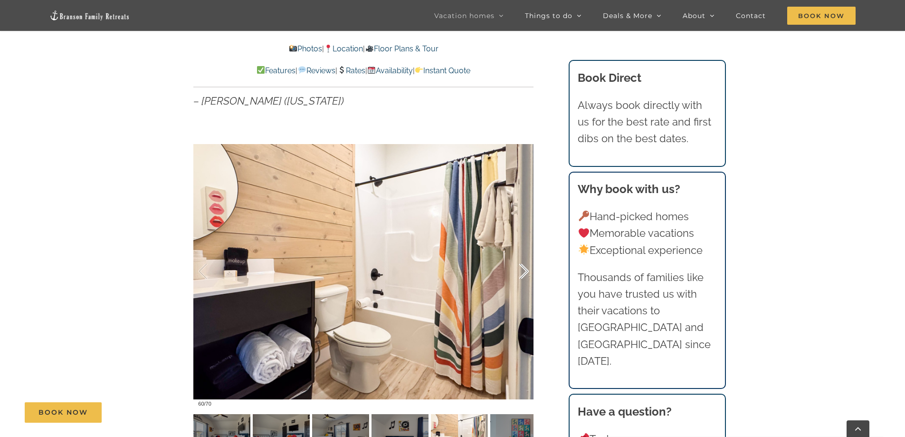
click at [525, 269] on div at bounding box center [513, 271] width 29 height 59
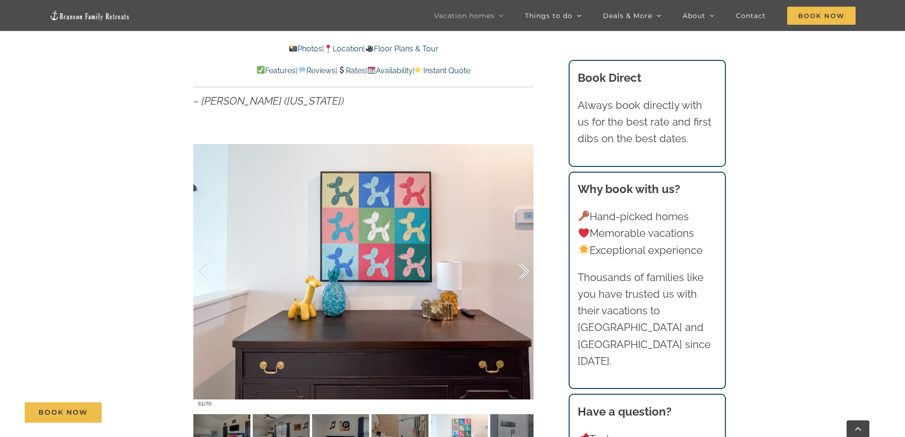
click at [525, 269] on div at bounding box center [513, 271] width 29 height 59
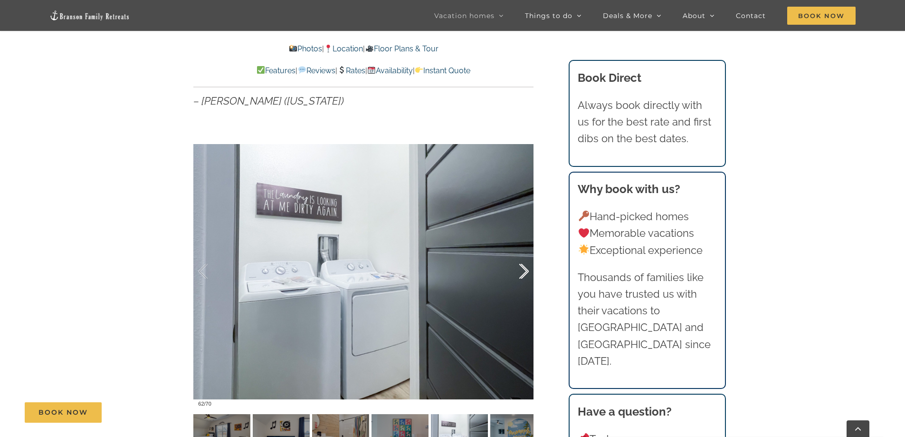
click at [525, 269] on div at bounding box center [513, 271] width 29 height 59
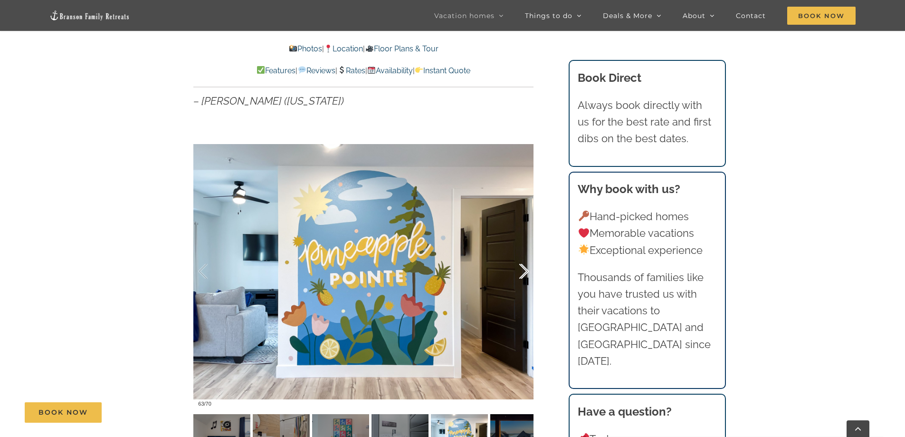
click at [525, 269] on div at bounding box center [513, 271] width 29 height 59
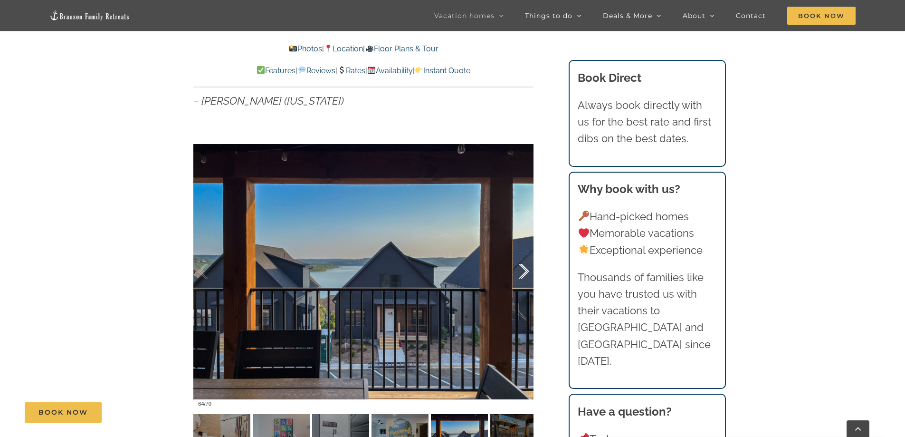
click at [525, 269] on div at bounding box center [513, 271] width 29 height 59
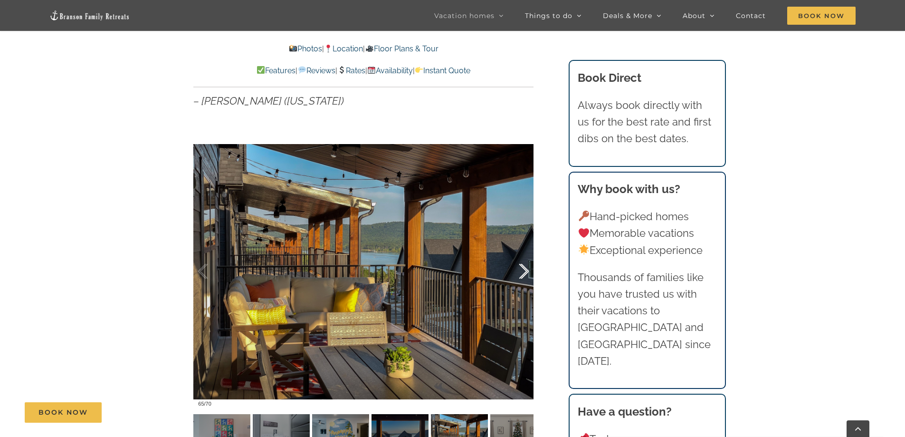
click at [525, 269] on div at bounding box center [513, 271] width 29 height 59
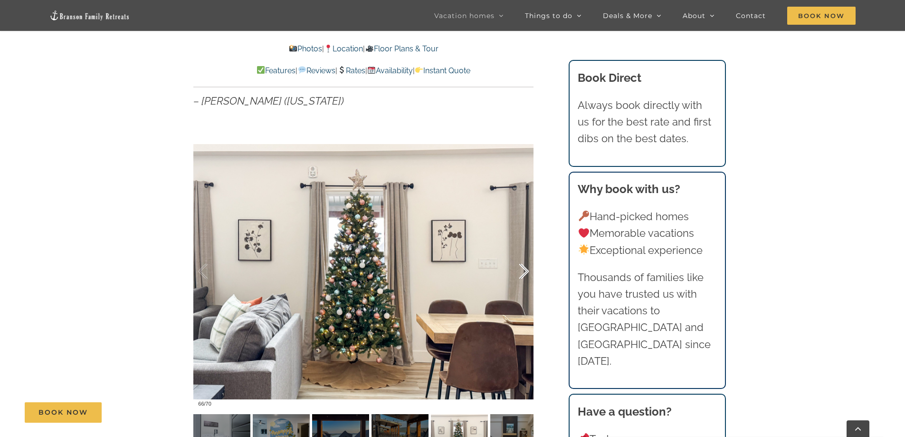
click at [525, 269] on div at bounding box center [513, 271] width 29 height 59
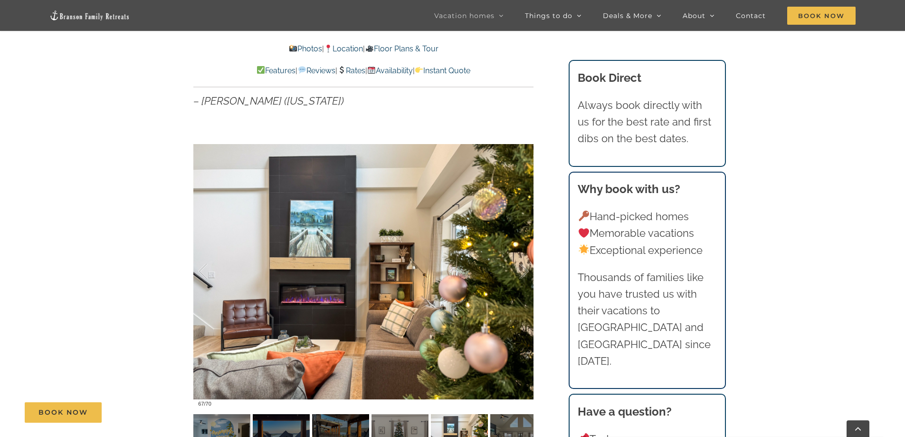
click at [415, 49] on link "Floor Plans & Tour" at bounding box center [401, 48] width 73 height 9
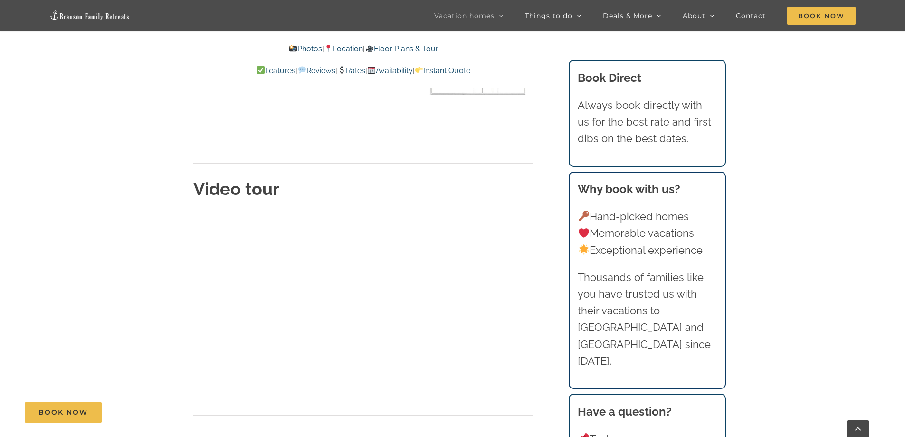
scroll to position [3066, 0]
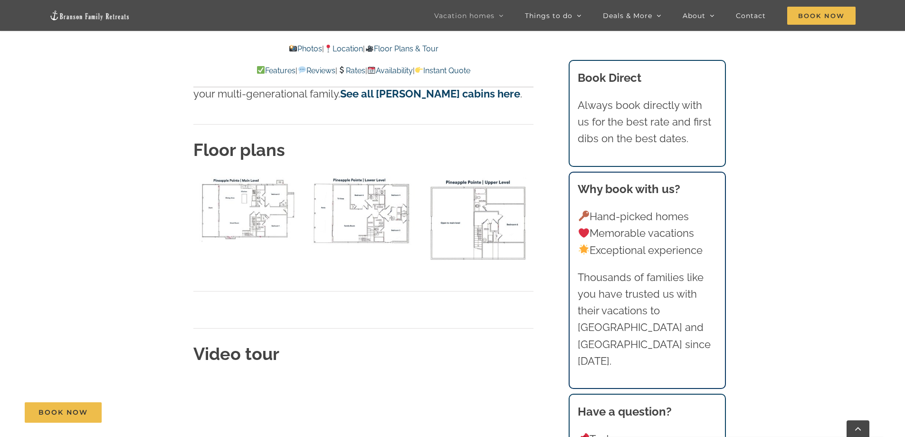
click at [253, 187] on img "P Pointe main level floor plan" at bounding box center [248, 207] width 110 height 67
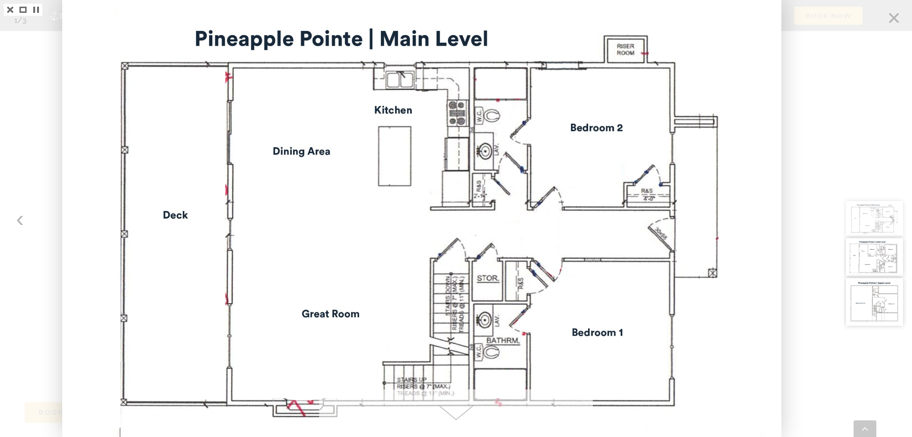
click at [856, 121] on div at bounding box center [878, 218] width 68 height 437
click at [898, 19] on div at bounding box center [878, 218] width 68 height 437
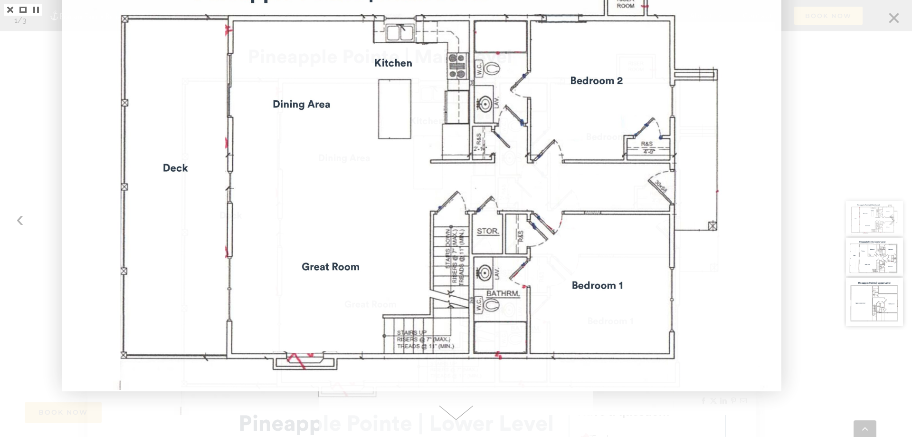
click at [892, 17] on div at bounding box center [878, 218] width 68 height 437
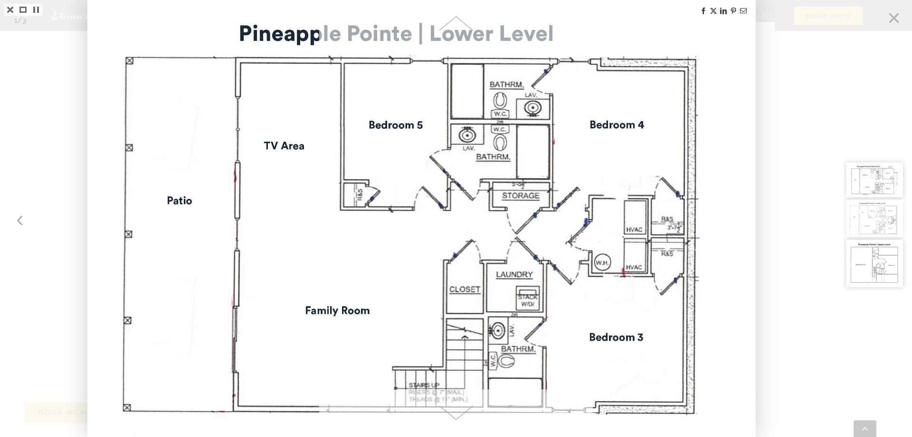
click at [892, 17] on div at bounding box center [878, 218] width 68 height 437
click at [758, 89] on div at bounding box center [456, 218] width 912 height 437
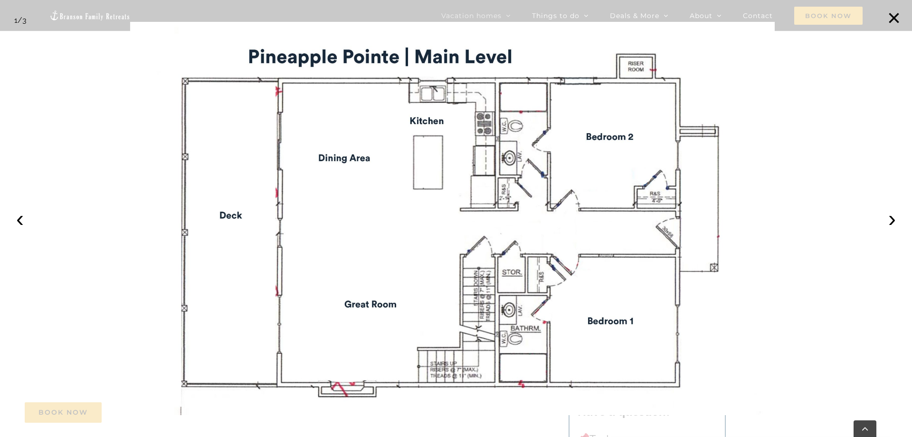
click at [827, 87] on div at bounding box center [456, 218] width 912 height 437
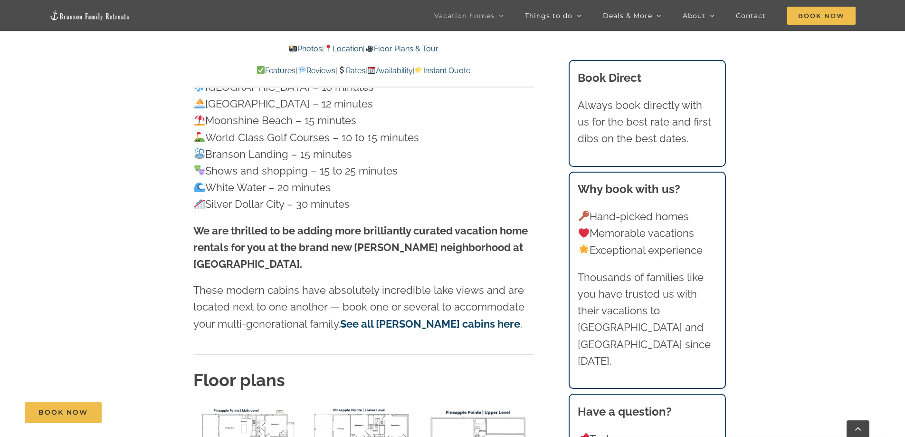
scroll to position [2590, 0]
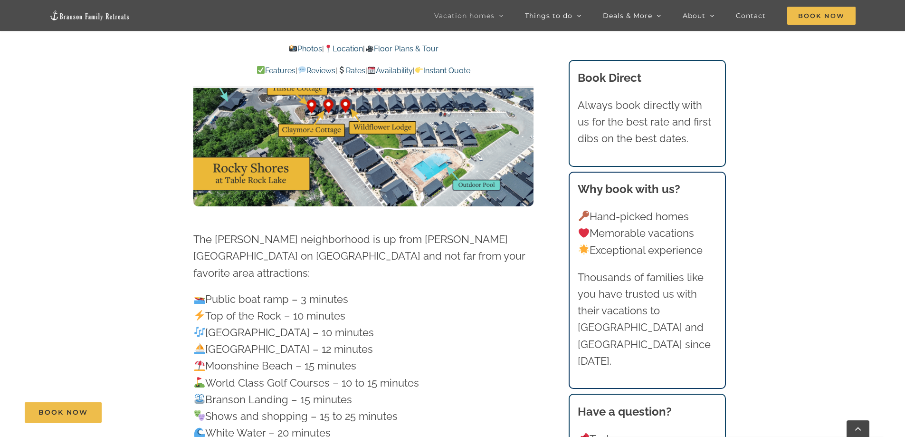
click at [357, 72] on link "Rates" at bounding box center [351, 70] width 28 height 9
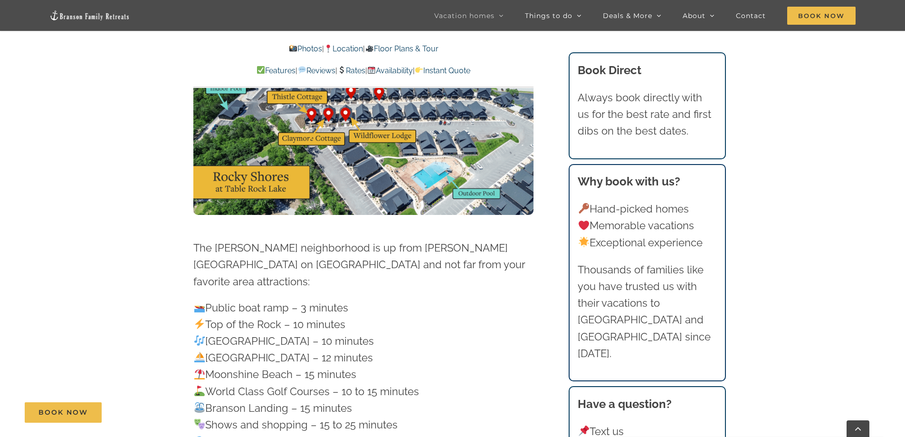
scroll to position [2799, 0]
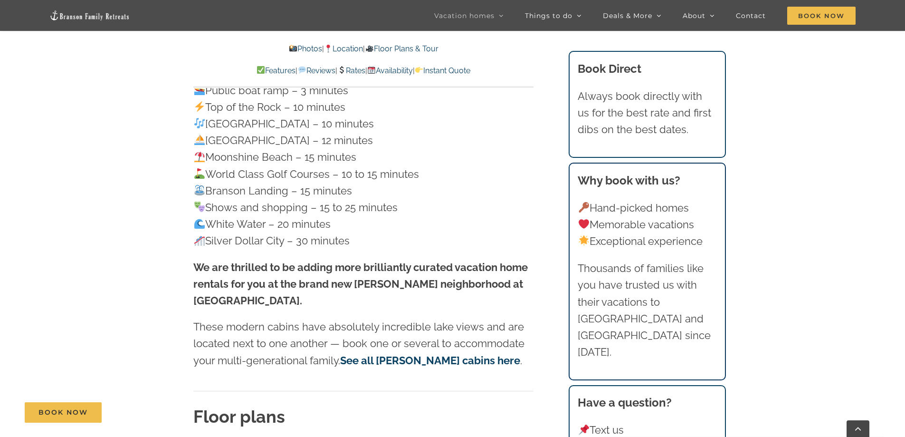
click at [355, 71] on link "Rates" at bounding box center [351, 70] width 28 height 9
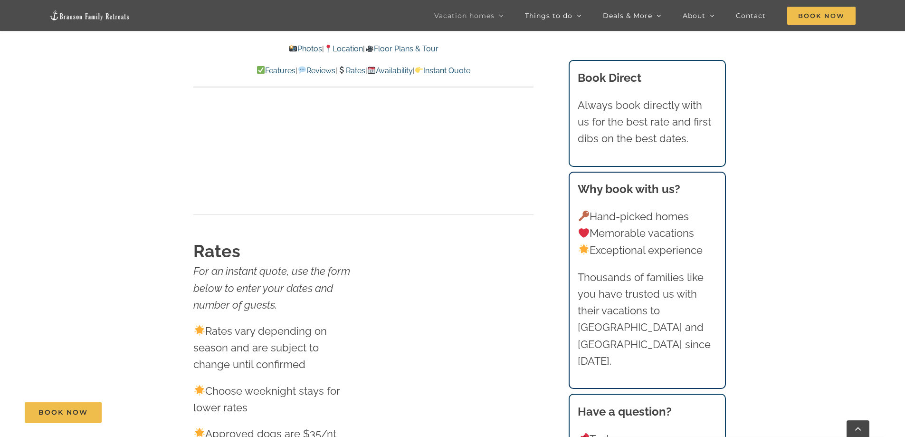
scroll to position [5109, 0]
